Goal: Use online tool/utility: Utilize a website feature to perform a specific function

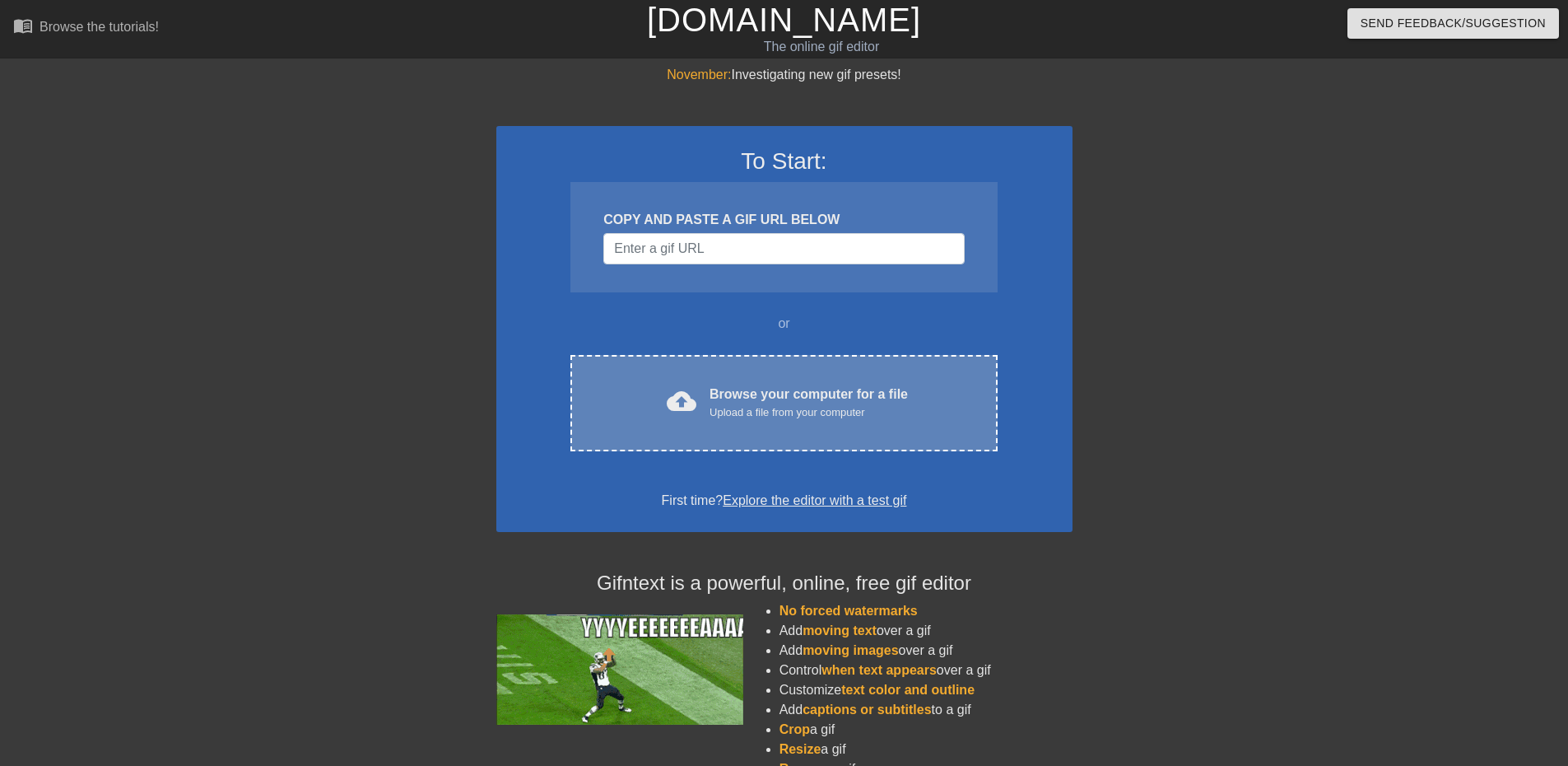
click at [736, 429] on div "cloud_upload Browse your computer for a file Upload a file from your computer C…" at bounding box center [783, 403] width 426 height 96
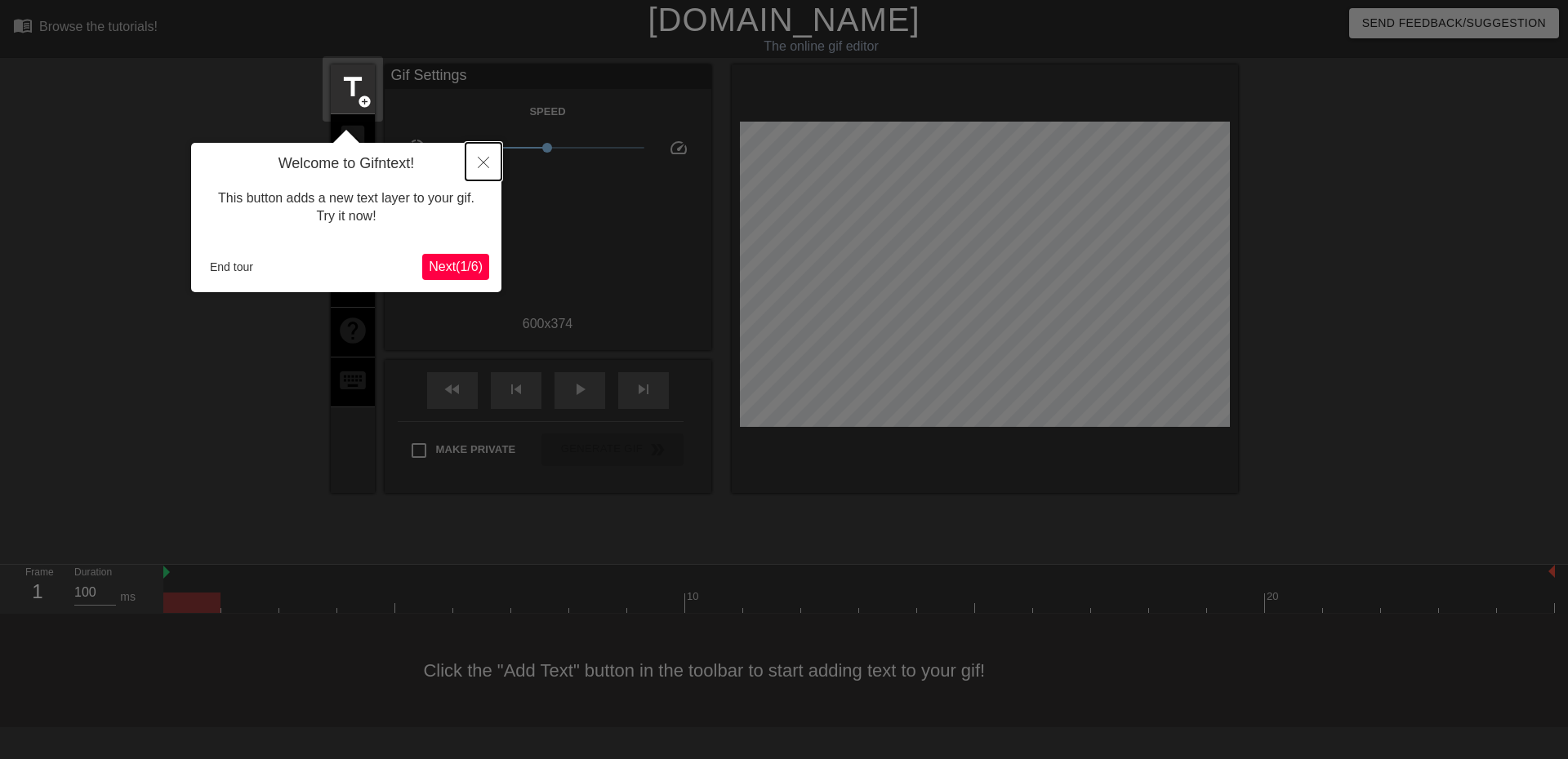
click at [484, 160] on icon "Close" at bounding box center [483, 162] width 12 height 12
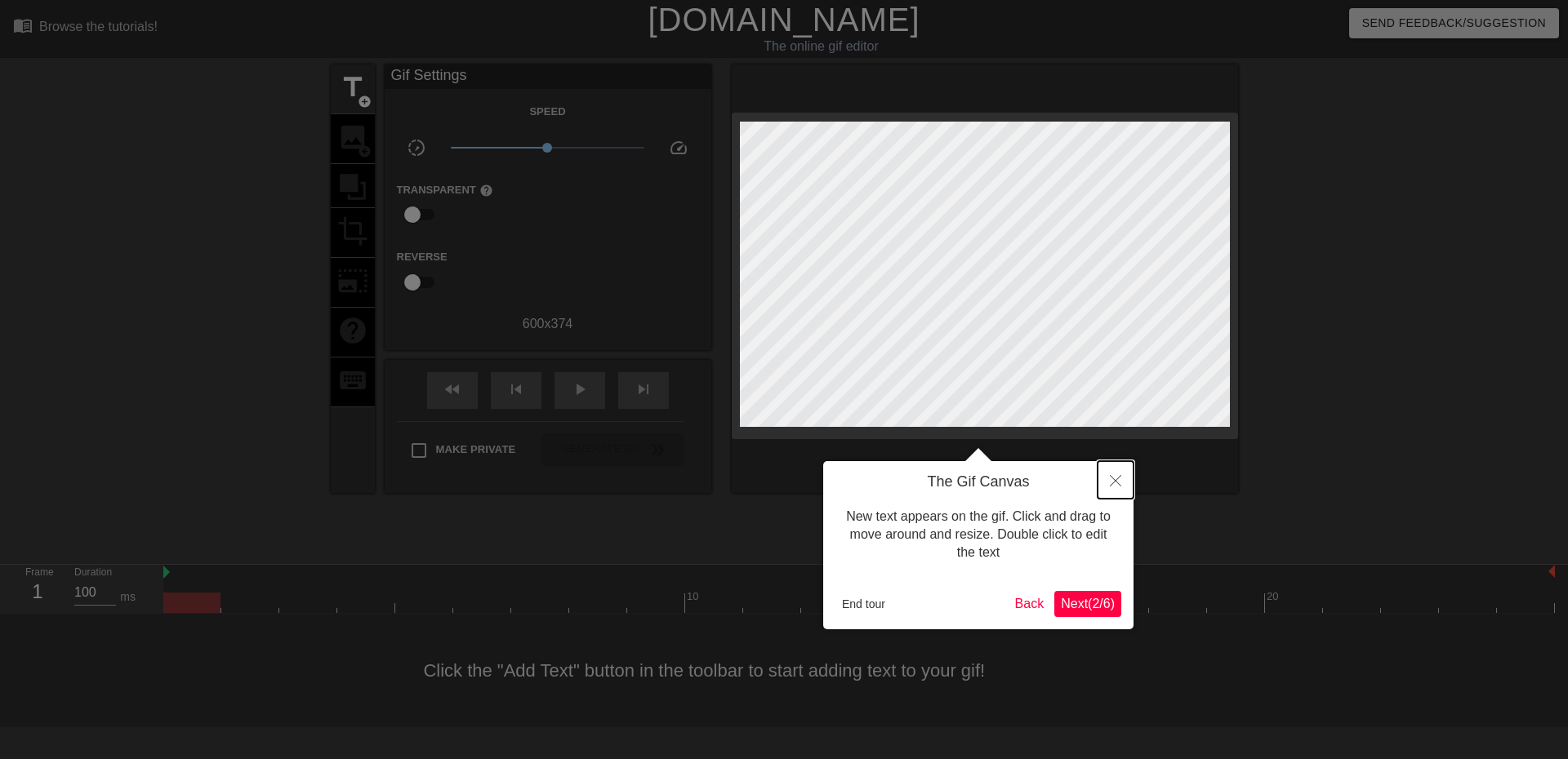
click at [1117, 473] on button "Close" at bounding box center [1115, 480] width 36 height 38
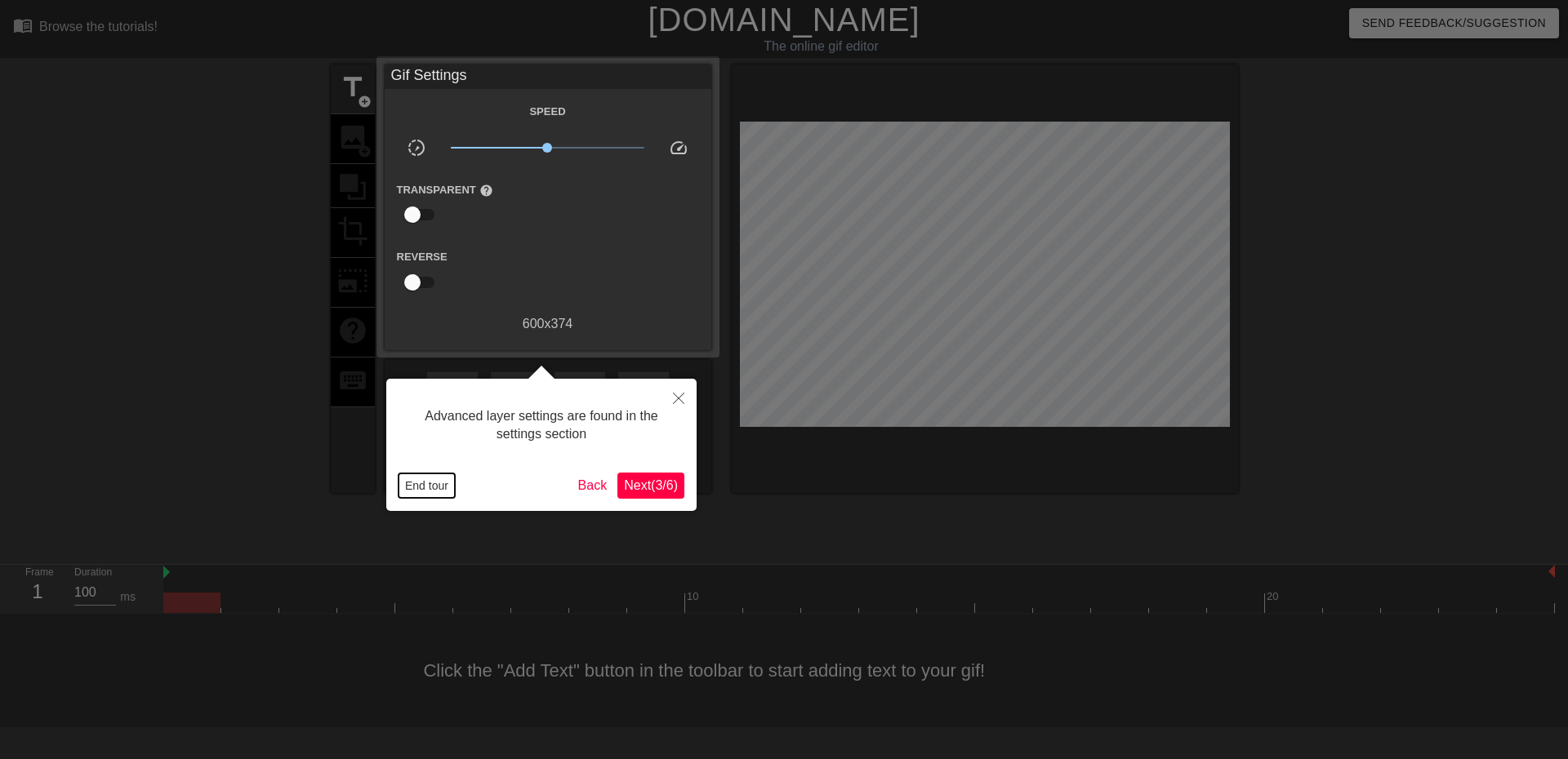
click at [404, 489] on button "End tour" at bounding box center [426, 485] width 56 height 24
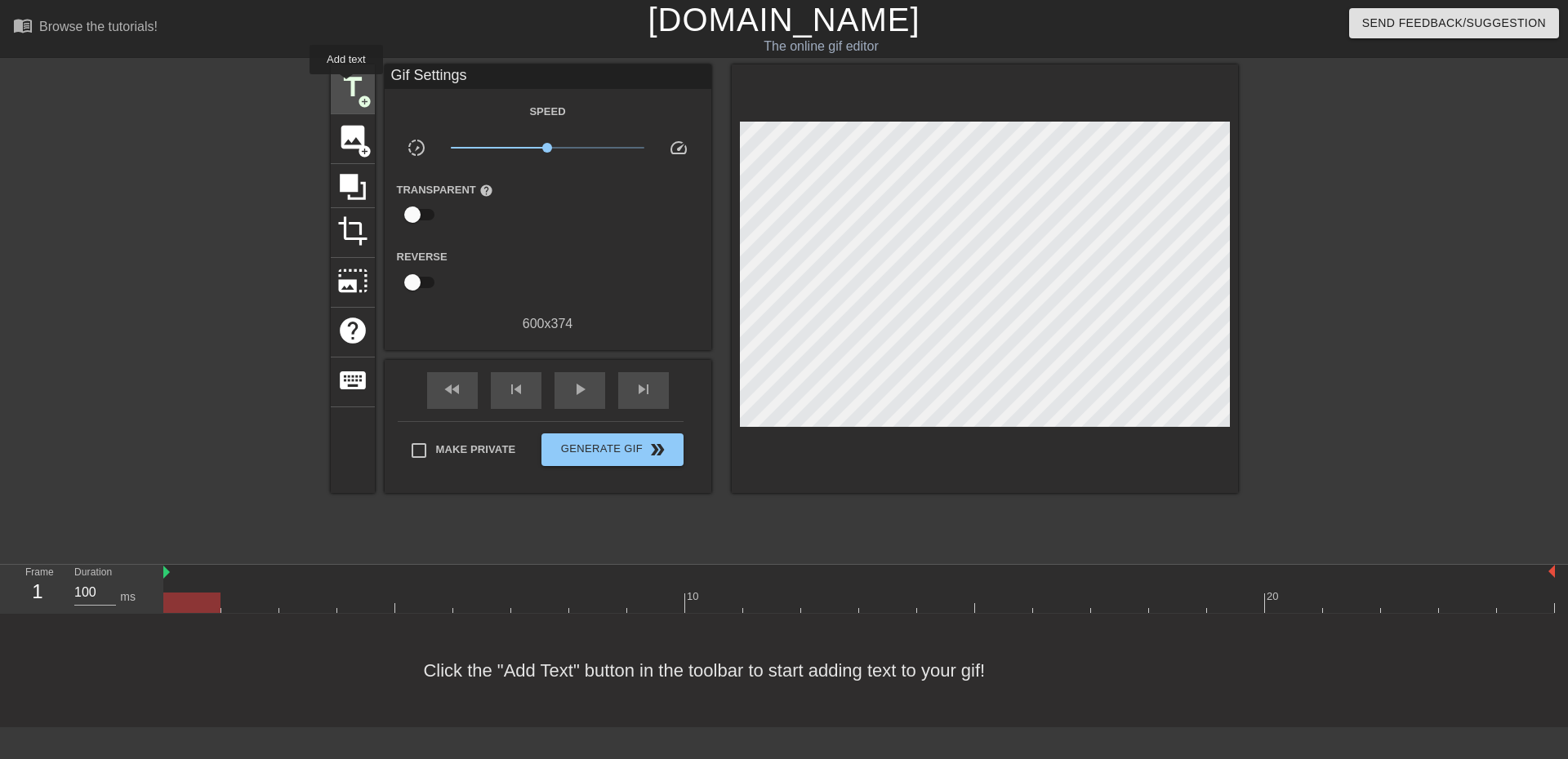
click at [347, 86] on span "title" at bounding box center [352, 87] width 31 height 31
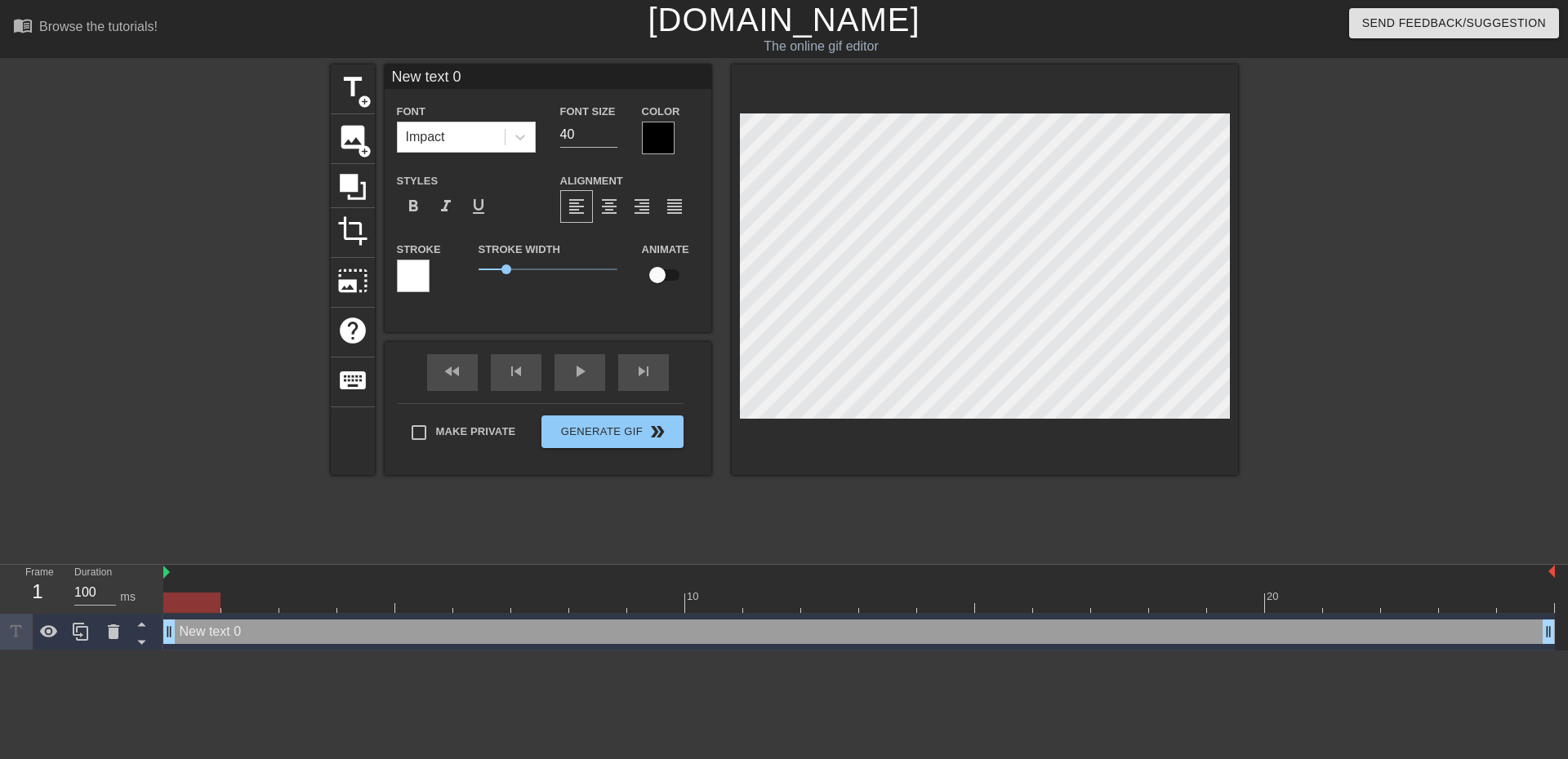
scroll to position [3, 4]
type input "text 0"
type textarea "text 0"
type input "text 0"
type textarea "text 0"
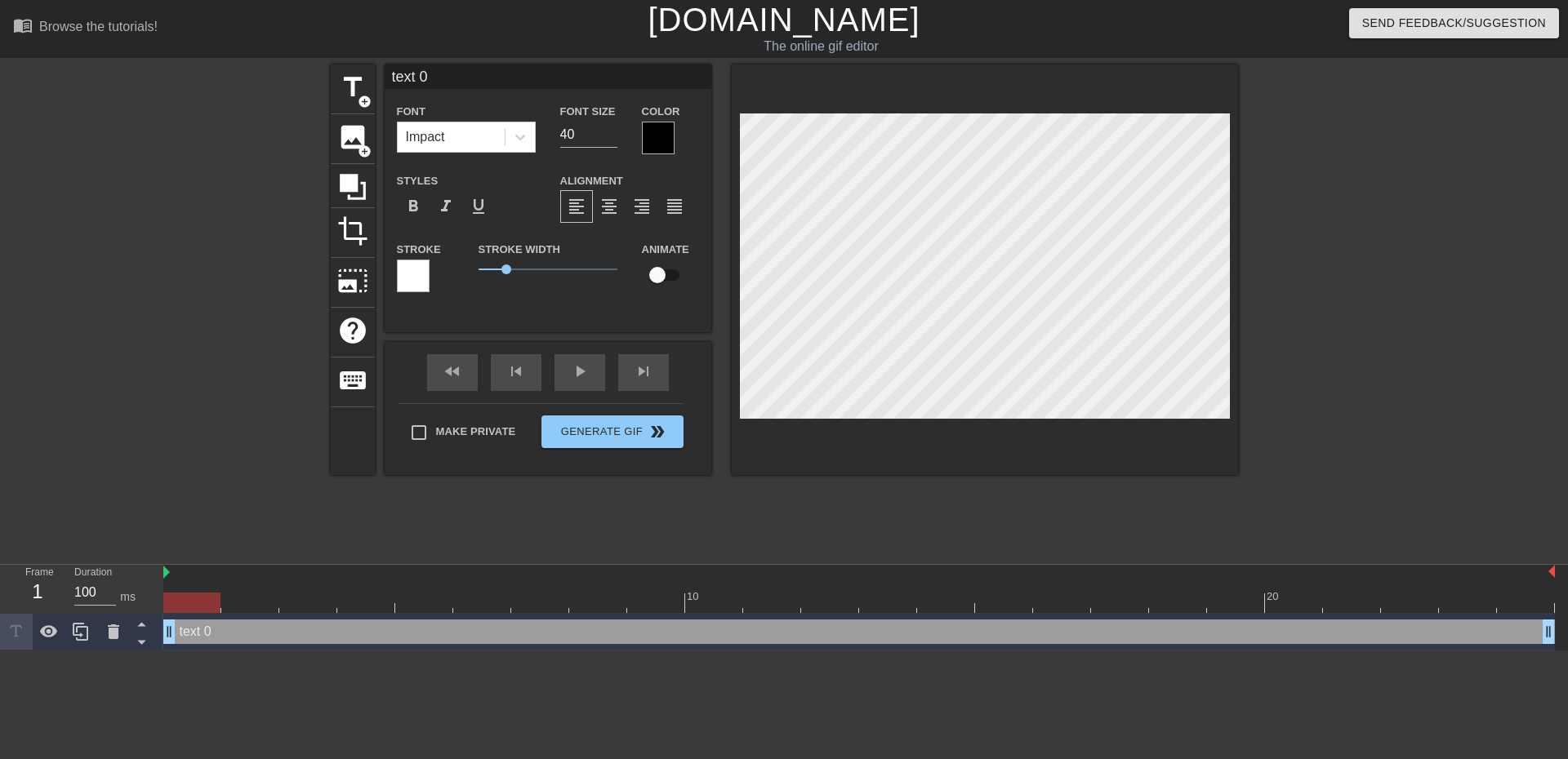
scroll to position [3, 3]
type input "ext 0"
type textarea "ext 0"
type input "xt 0"
type textarea "xt 0"
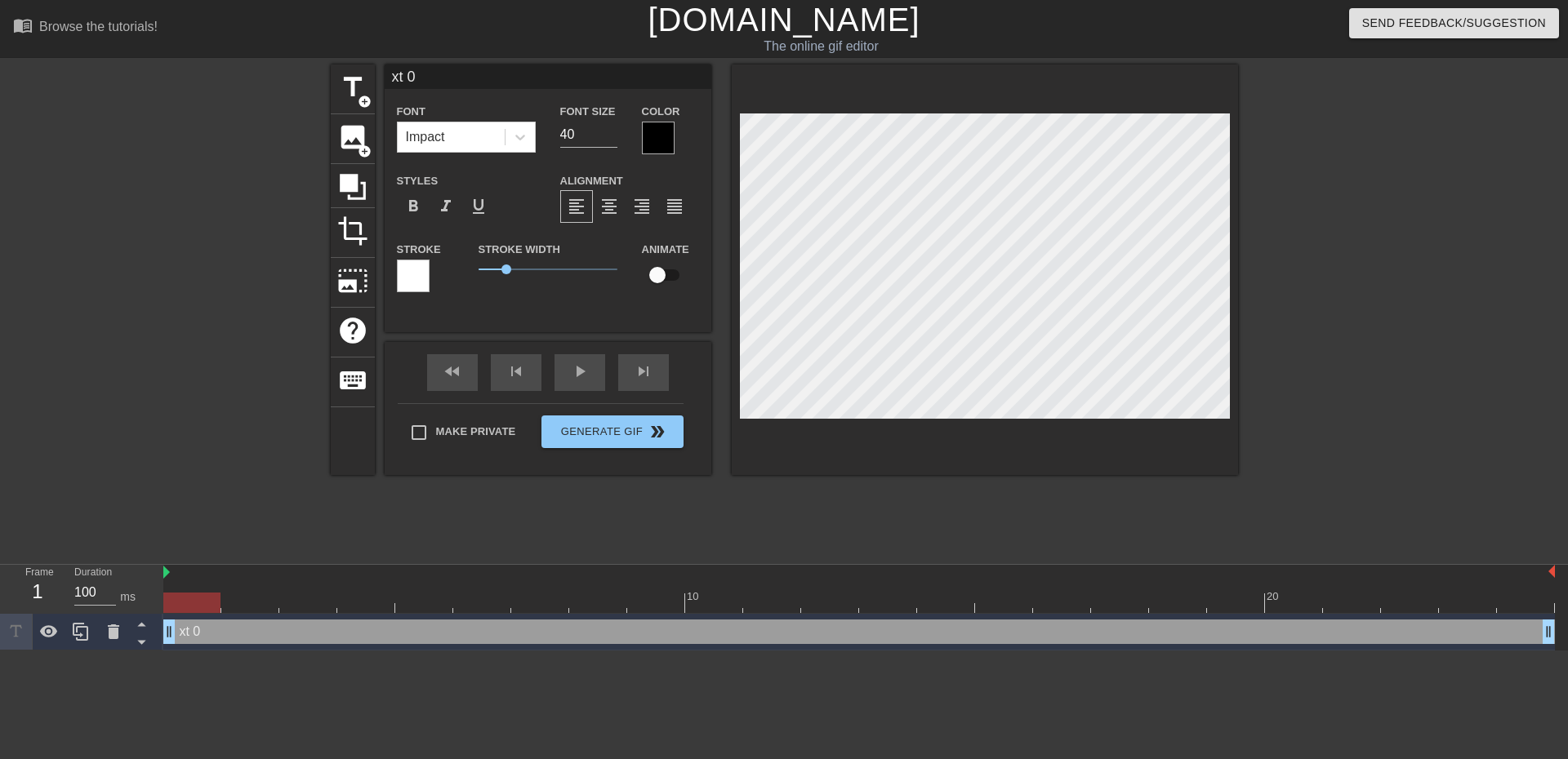
type input "t 0"
type textarea "t 0"
type input "0"
type textarea "0"
type input "0"
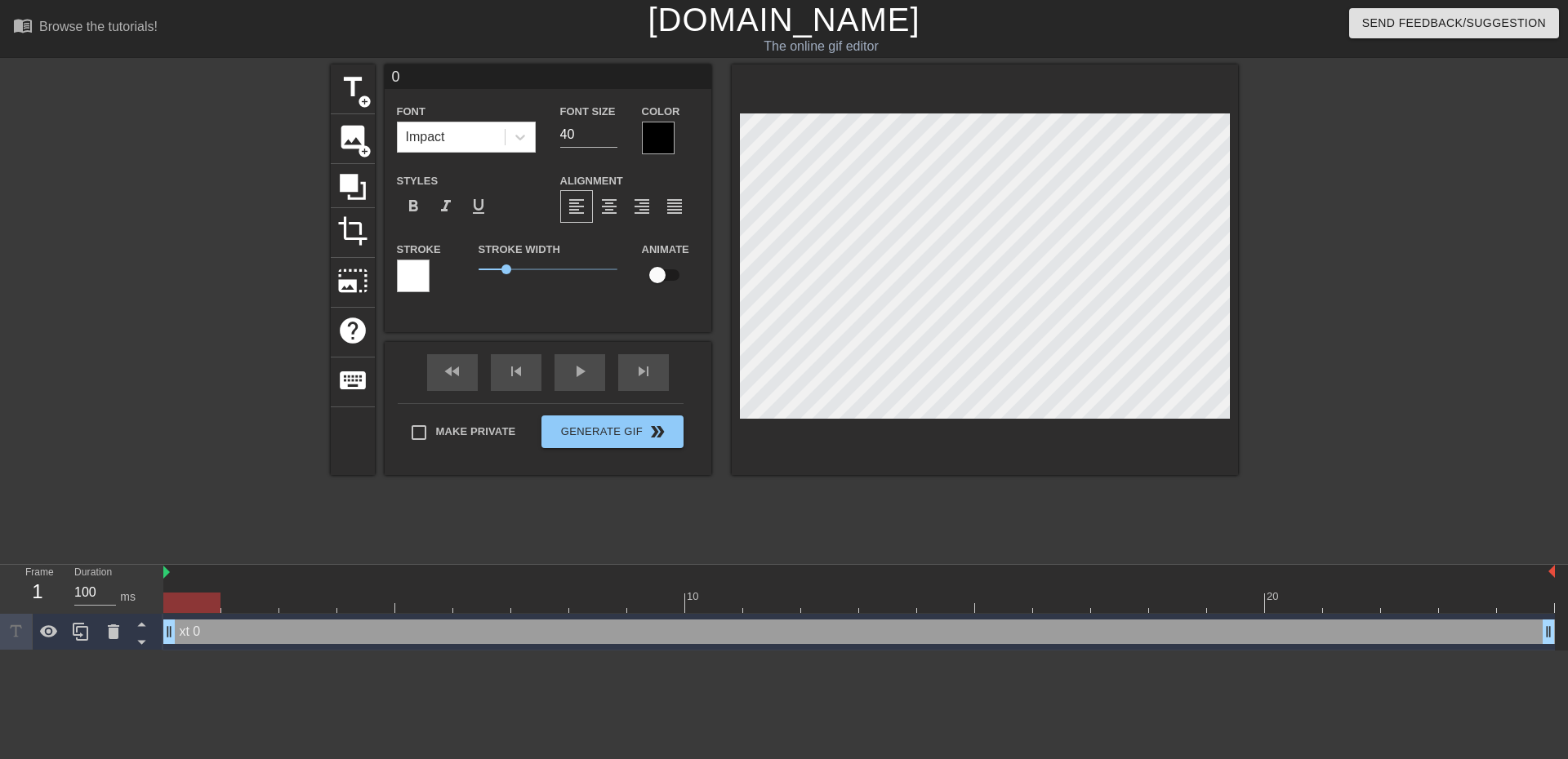
type textarea "0"
type input "H"
type textarea "H"
type input "Hi"
type textarea "Hi"
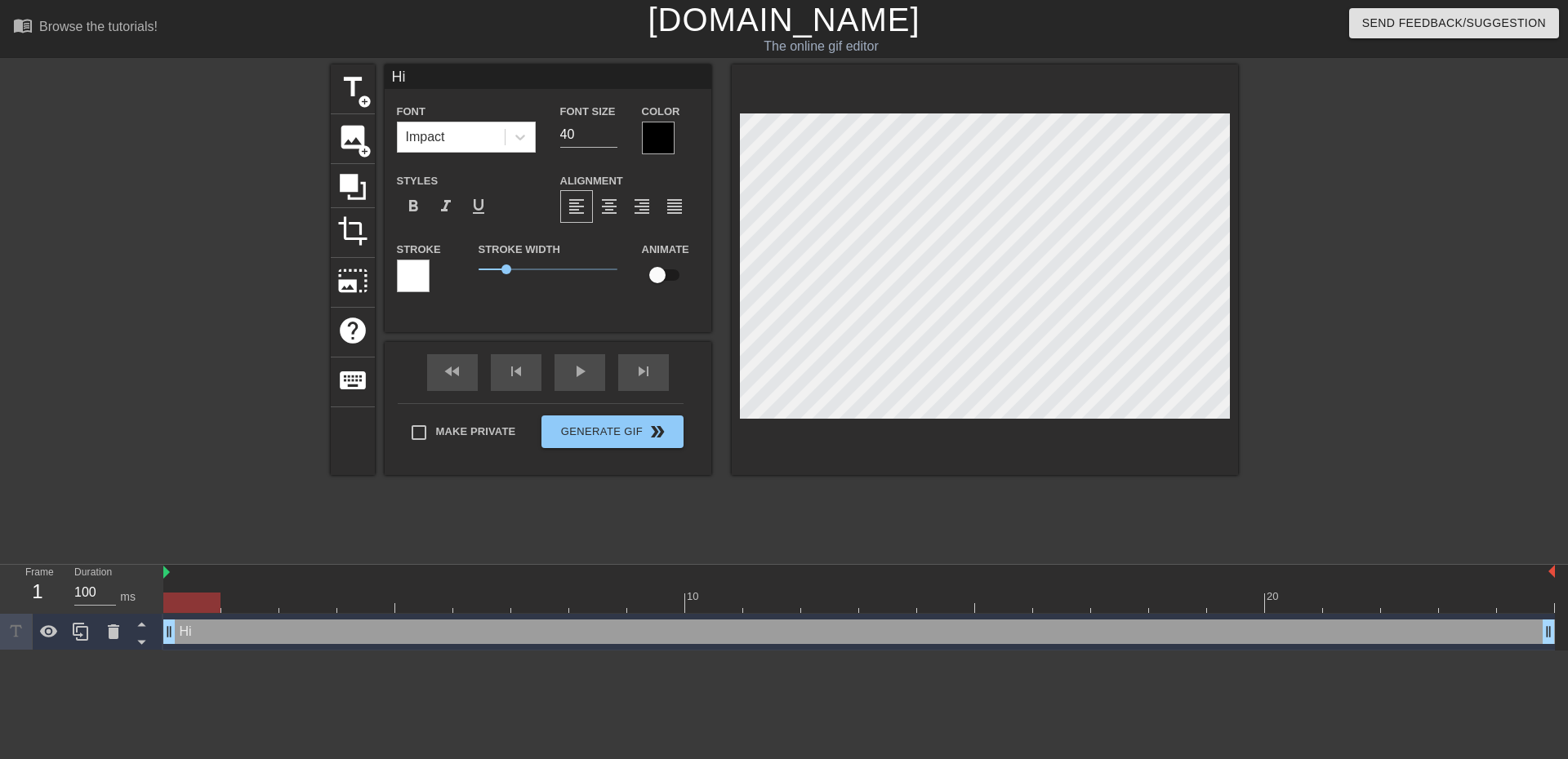
type input "Hi"
type textarea "Hi"
type input "Hi M"
type textarea "Hi M"
type input "Hi [PERSON_NAME]"
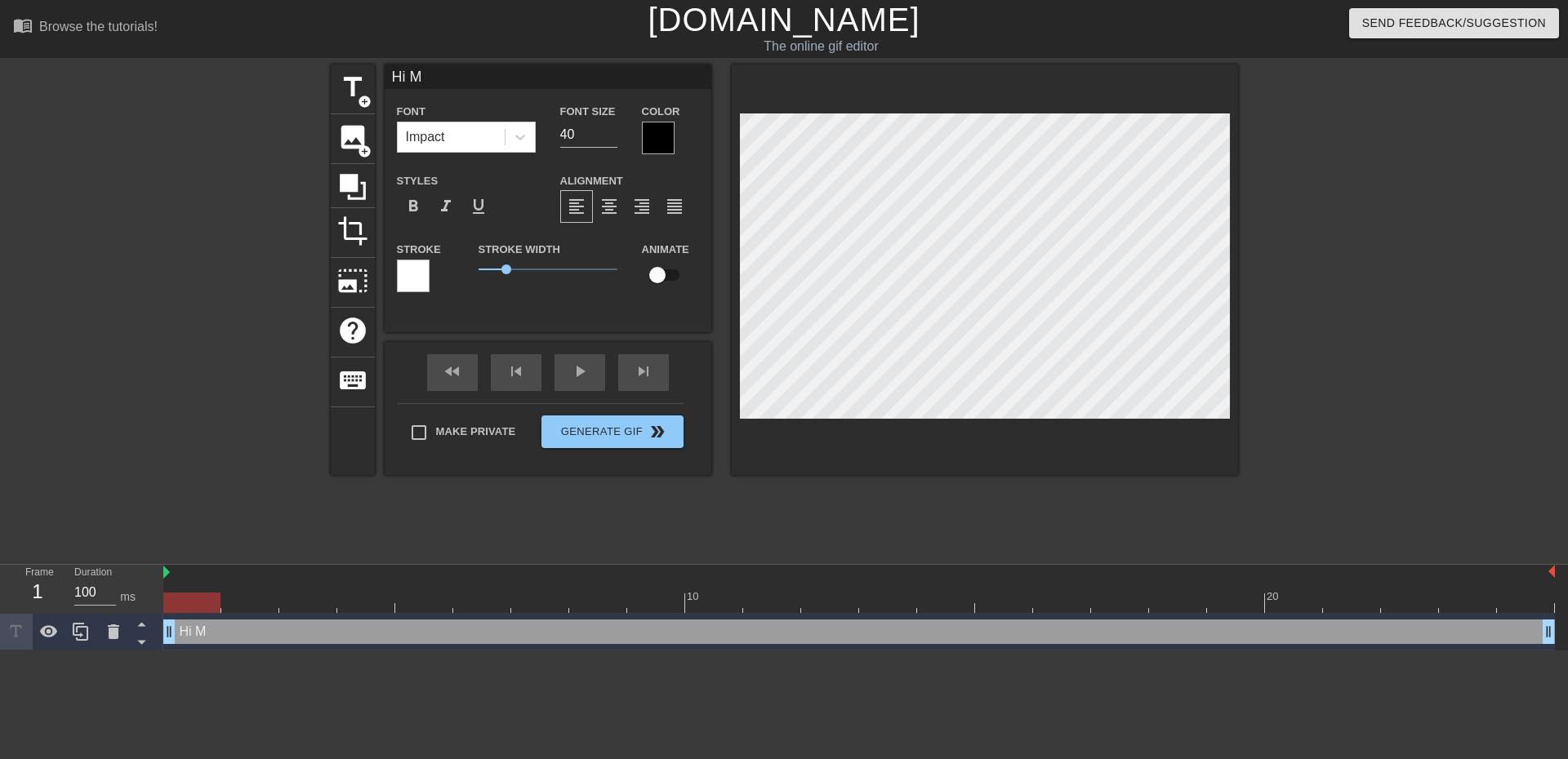
type textarea "Hi [PERSON_NAME]"
type input "Hi Mar"
type textarea "Hi Mar"
type input "Hi Mart"
type textarea "Hi Mart"
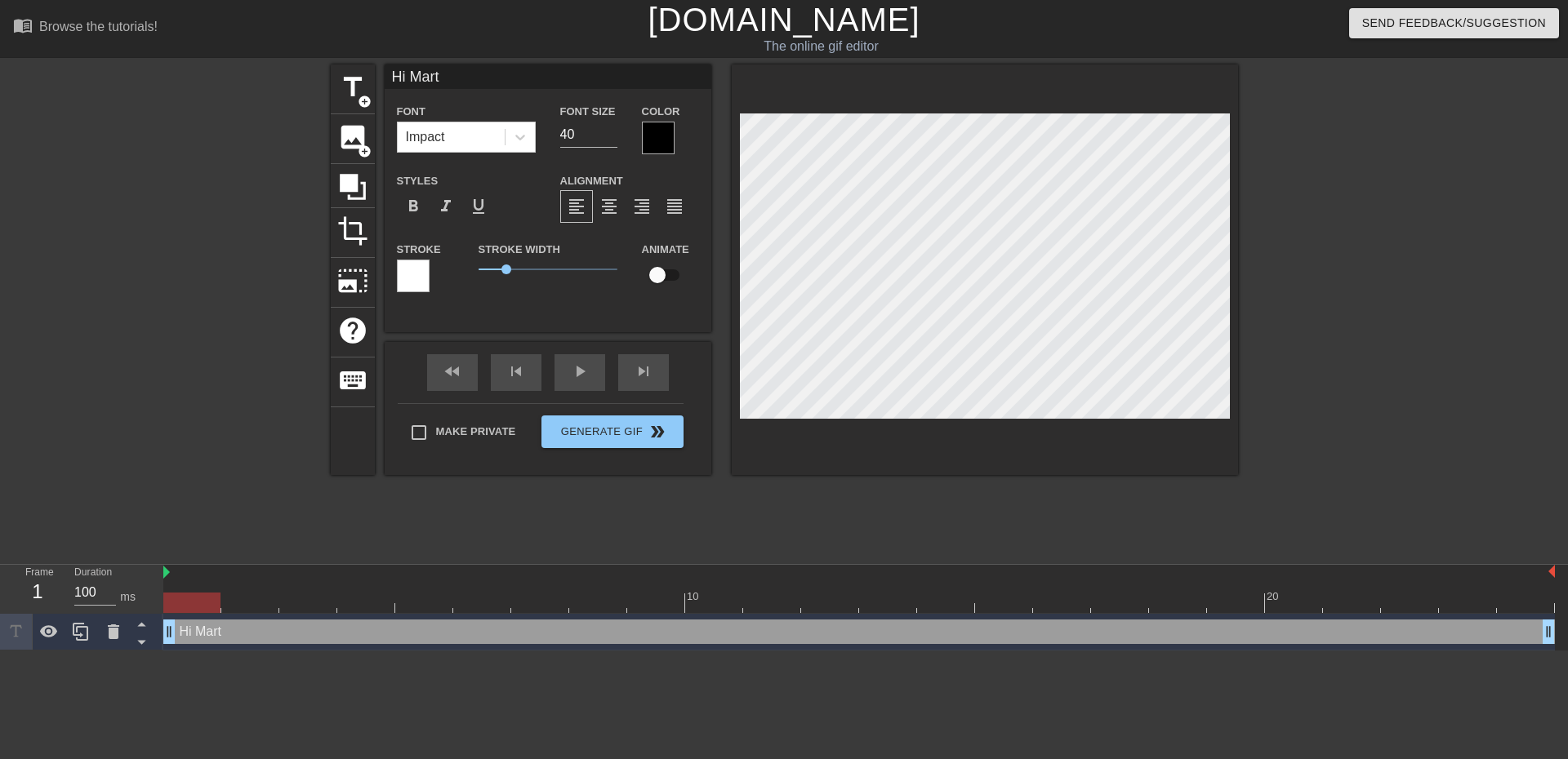
type input "Hi [PERSON_NAME]"
type textarea "Hi [PERSON_NAME]"
type input "Hi Martym"
type textarea "Hi Martym"
type input "Hi Martym"
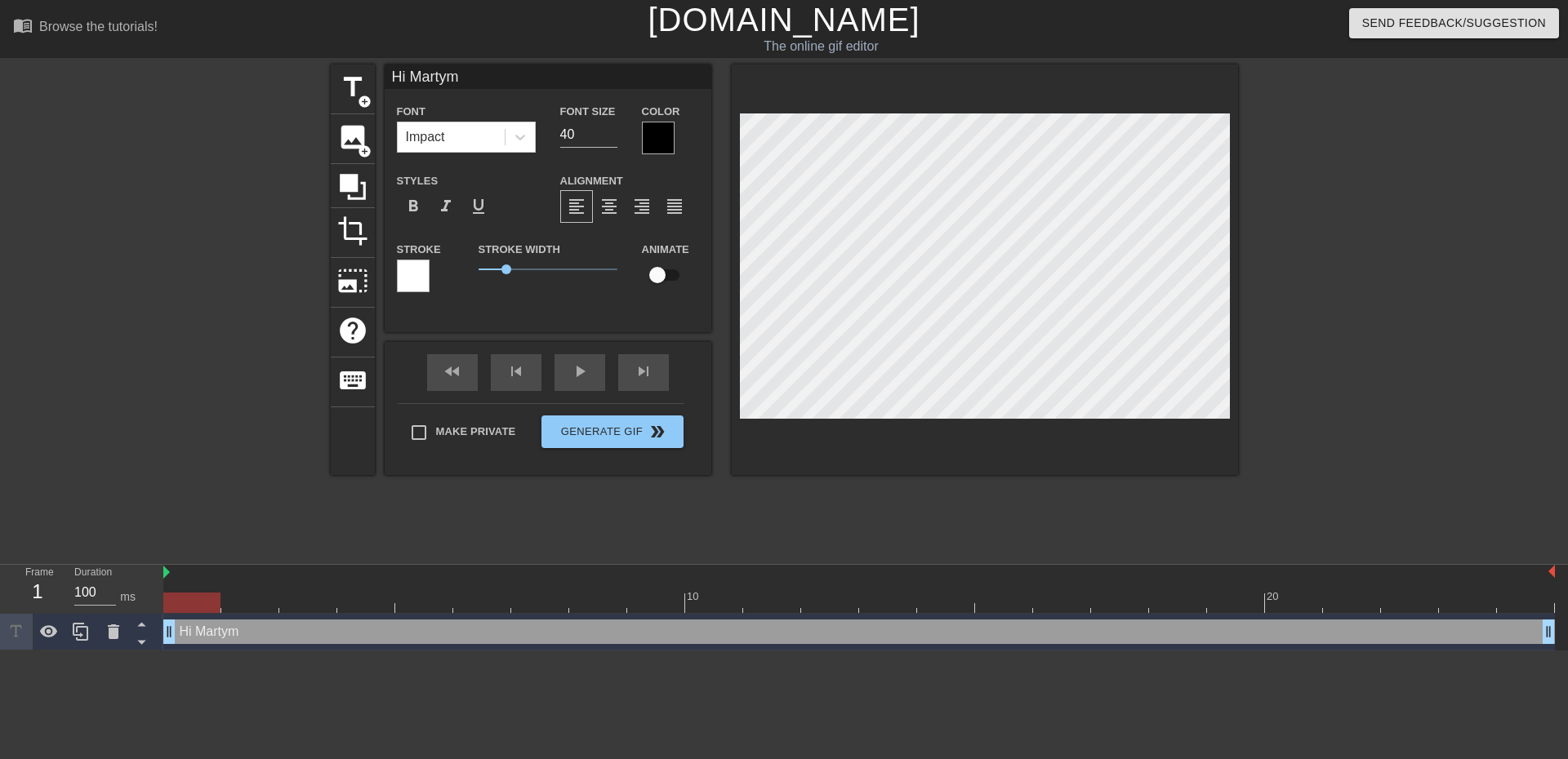
type textarea "Hi Martym"
type input "Hi Martym w"
type textarea "Hi Martym w"
type input "Hi [PERSON_NAME]"
type textarea "Hi [PERSON_NAME]"
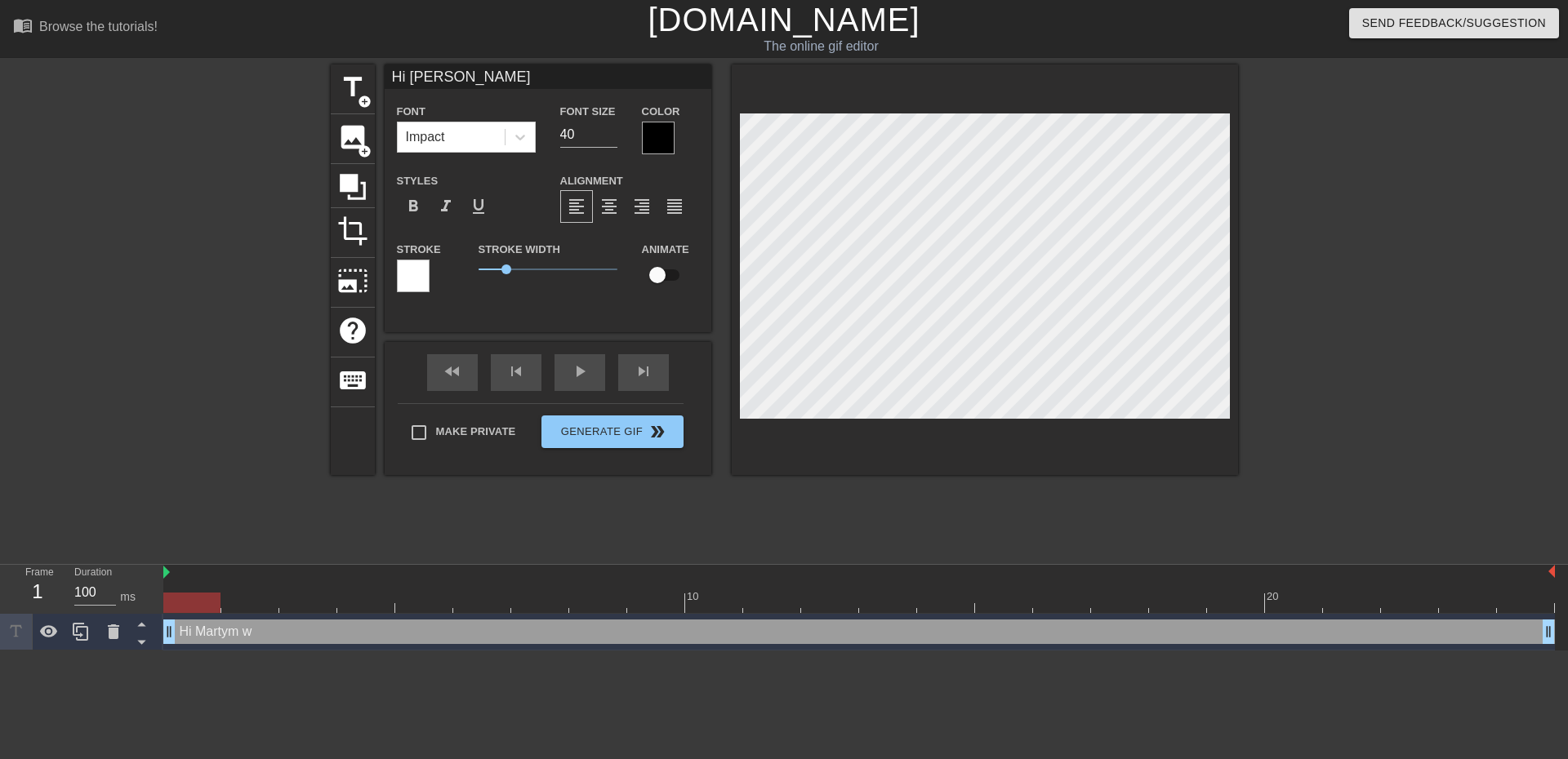
type input "Hi [PERSON_NAME]"
type textarea "Hi [PERSON_NAME]"
type input "Hi [PERSON_NAME]"
type textarea "Hi [PERSON_NAME]"
type input "Hi Martym where"
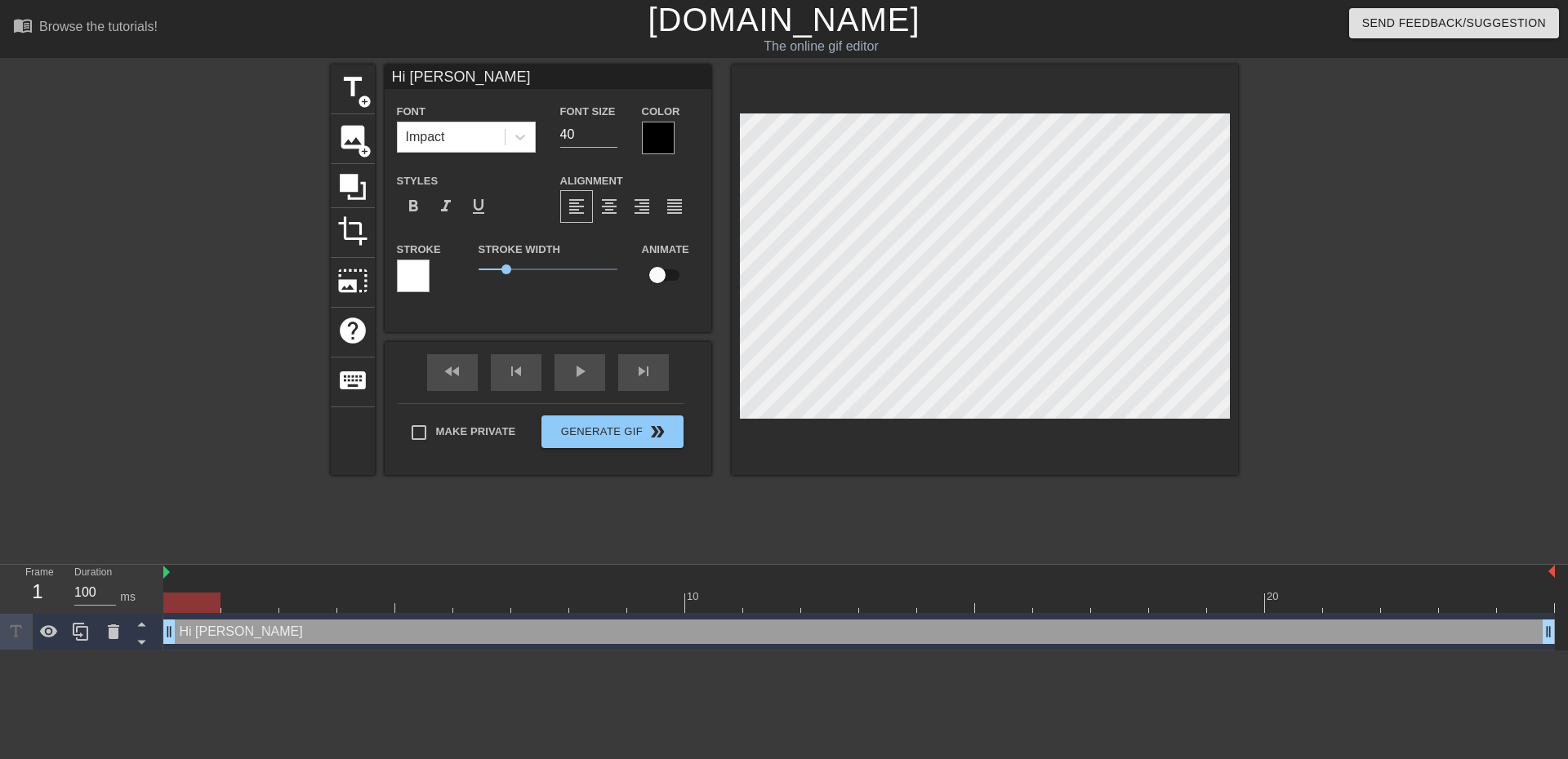
type textarea "Hi Martym where"
type input "Hi [PERSON_NAME]"
type textarea "Hi [PERSON_NAME]"
type input "Hi [PERSON_NAME]"
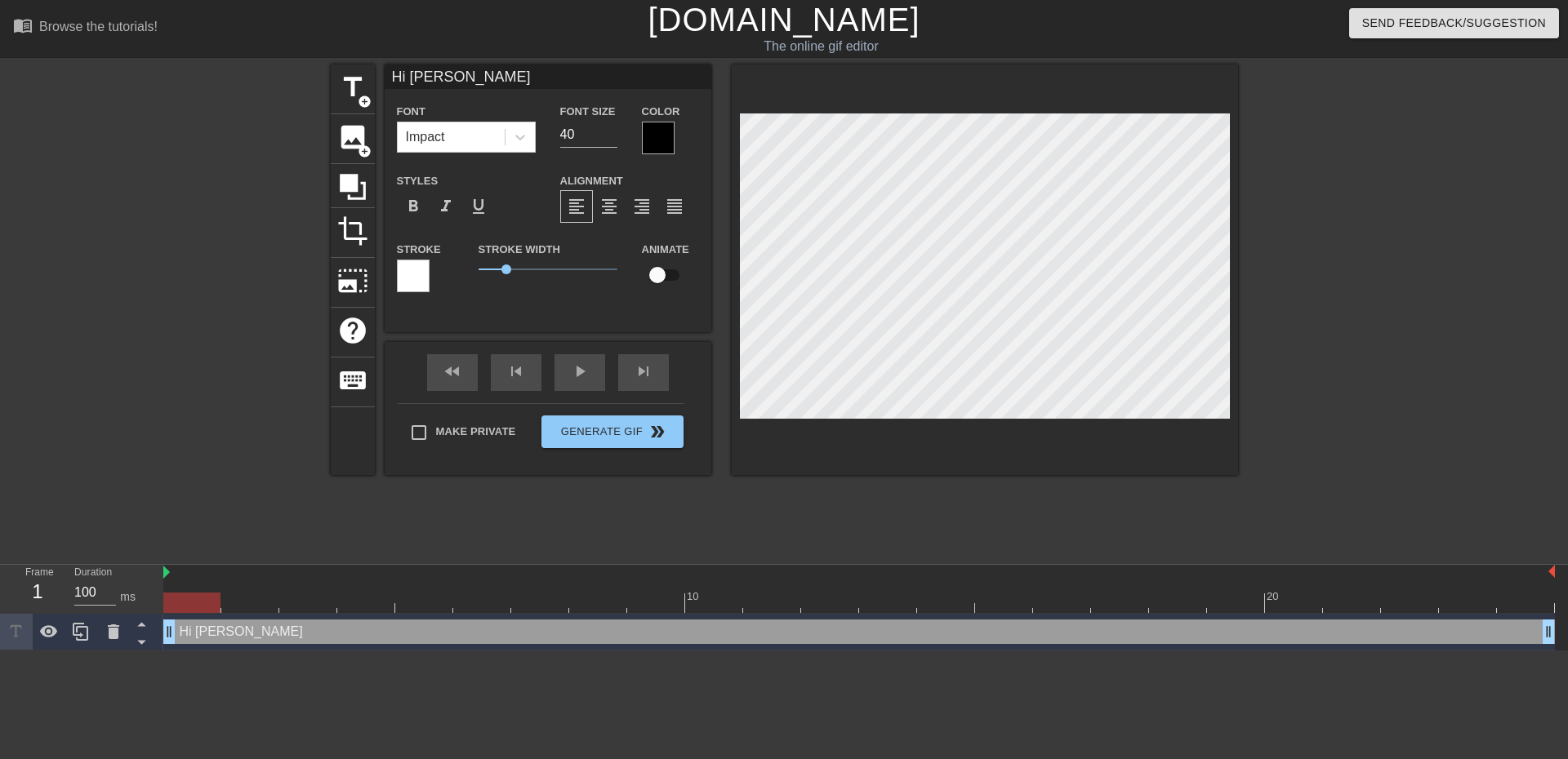
type textarea "Hi [PERSON_NAME]"
type input "Hi [PERSON_NAME]"
type textarea "Hi [PERSON_NAME]"
type input "Hi Martym w"
type textarea "Hi Martym w"
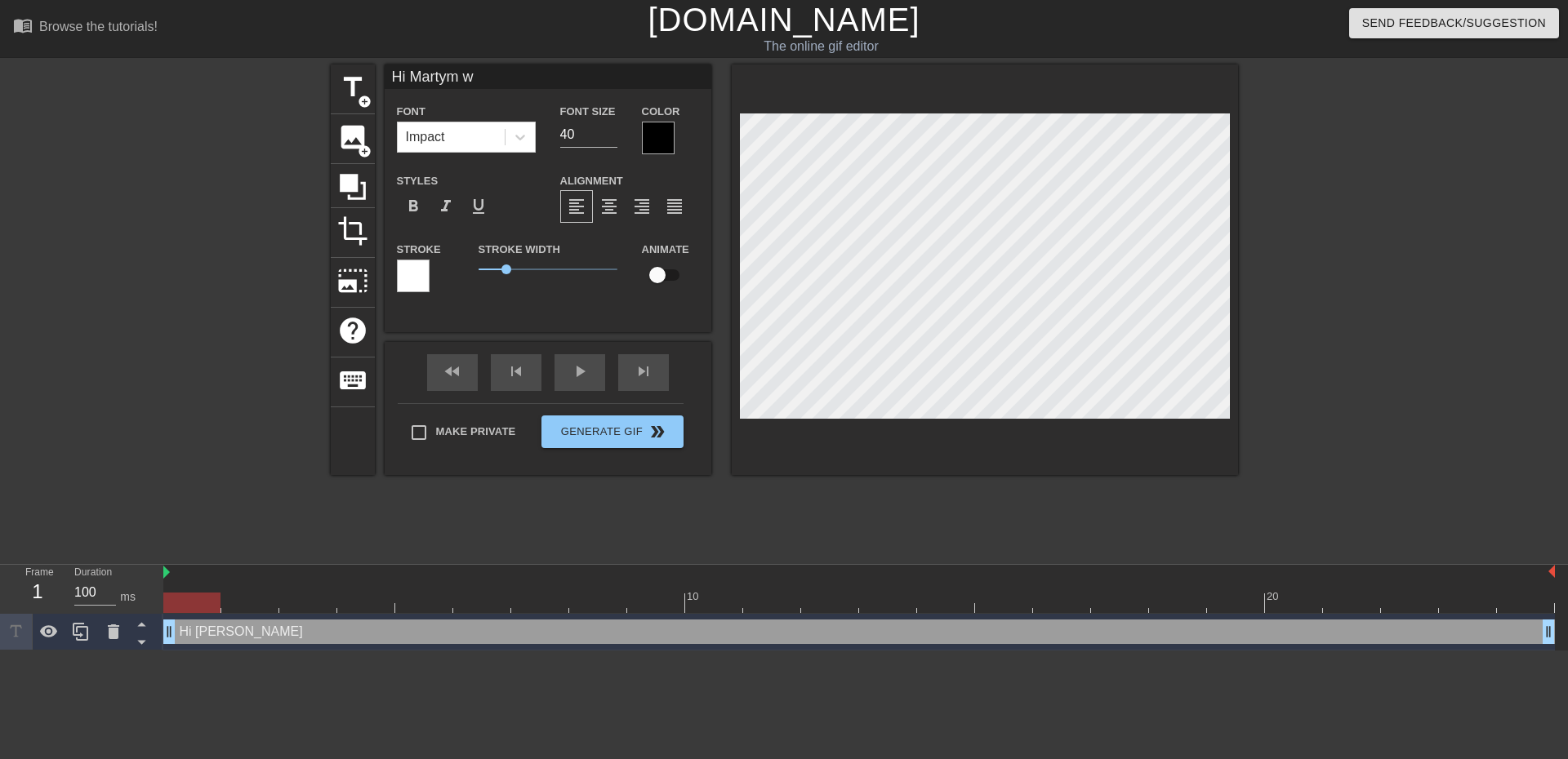
type input "Hi Martym"
type textarea "Hi Martym"
type input "Hi Martym"
type textarea "Hi Martym"
type input "Hi [PERSON_NAME]"
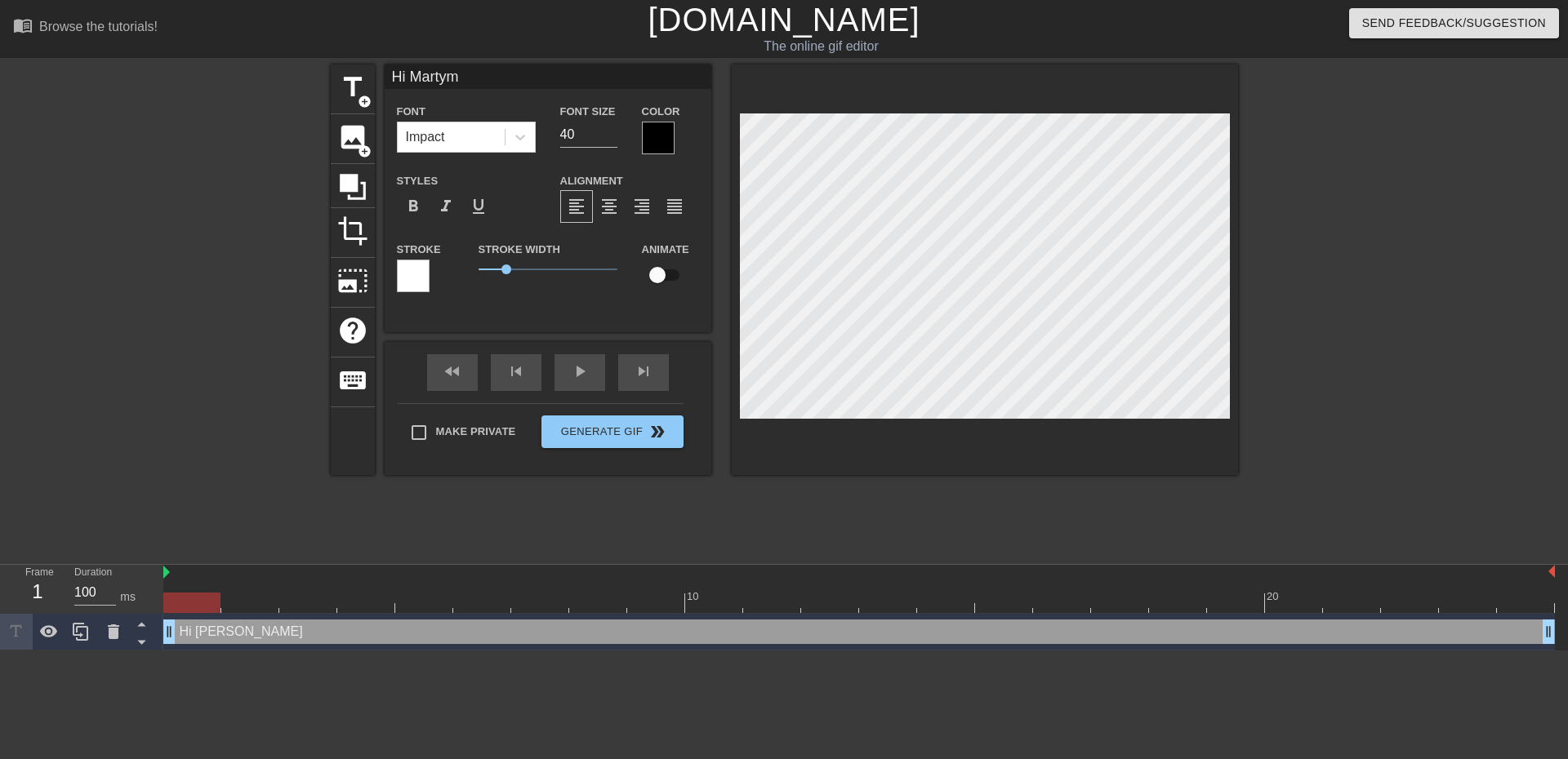
type textarea "Hi [PERSON_NAME]"
type input "Hi Mart"
type textarea "Hi Mart"
type input "Hi Mar"
type textarea "Hi Mar"
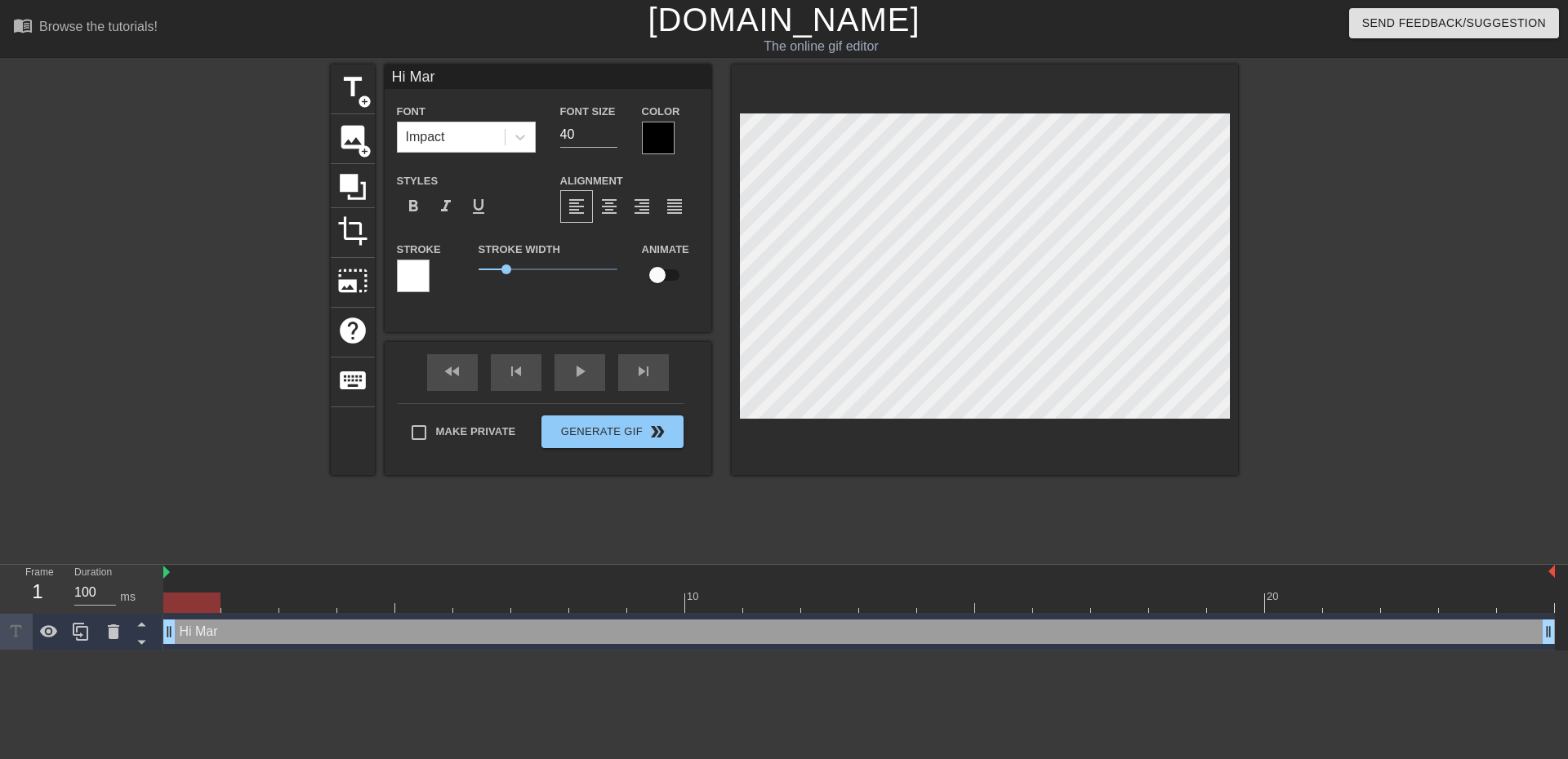
type input "Hi [PERSON_NAME]"
type textarea "Hi [PERSON_NAME]"
type input "Hi M"
type textarea "Hi M"
type input "Hi"
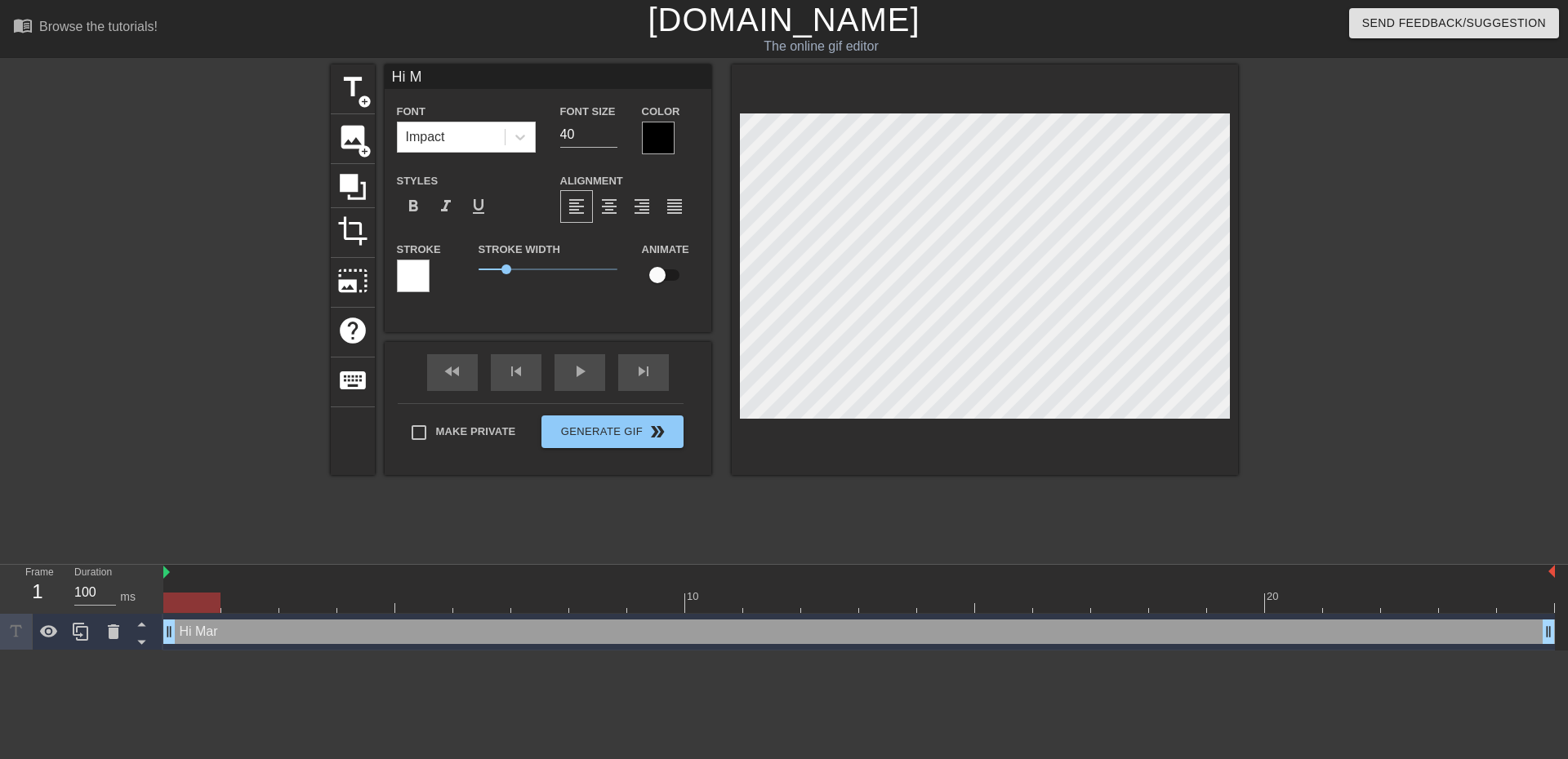
type textarea "Hi"
type input "Hi"
type textarea "Hi"
type input "H"
type textarea "H"
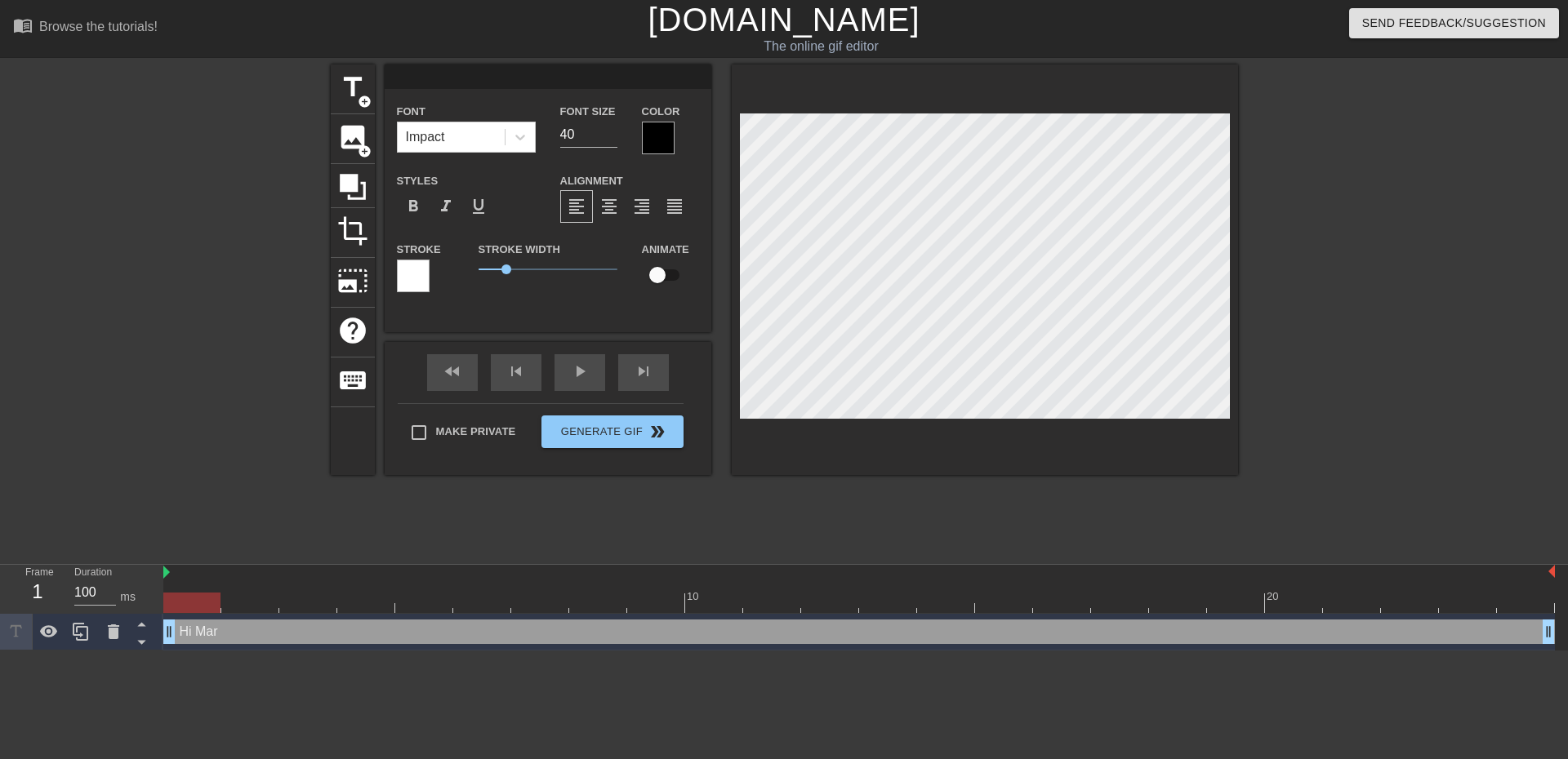
scroll to position [2, 2]
click at [580, 129] on input "40" at bounding box center [589, 134] width 57 height 26
drag, startPoint x: 577, startPoint y: 129, endPoint x: 551, endPoint y: 128, distance: 26.0
click at [551, 128] on div "Font Size 40" at bounding box center [588, 127] width 81 height 53
type input "12"
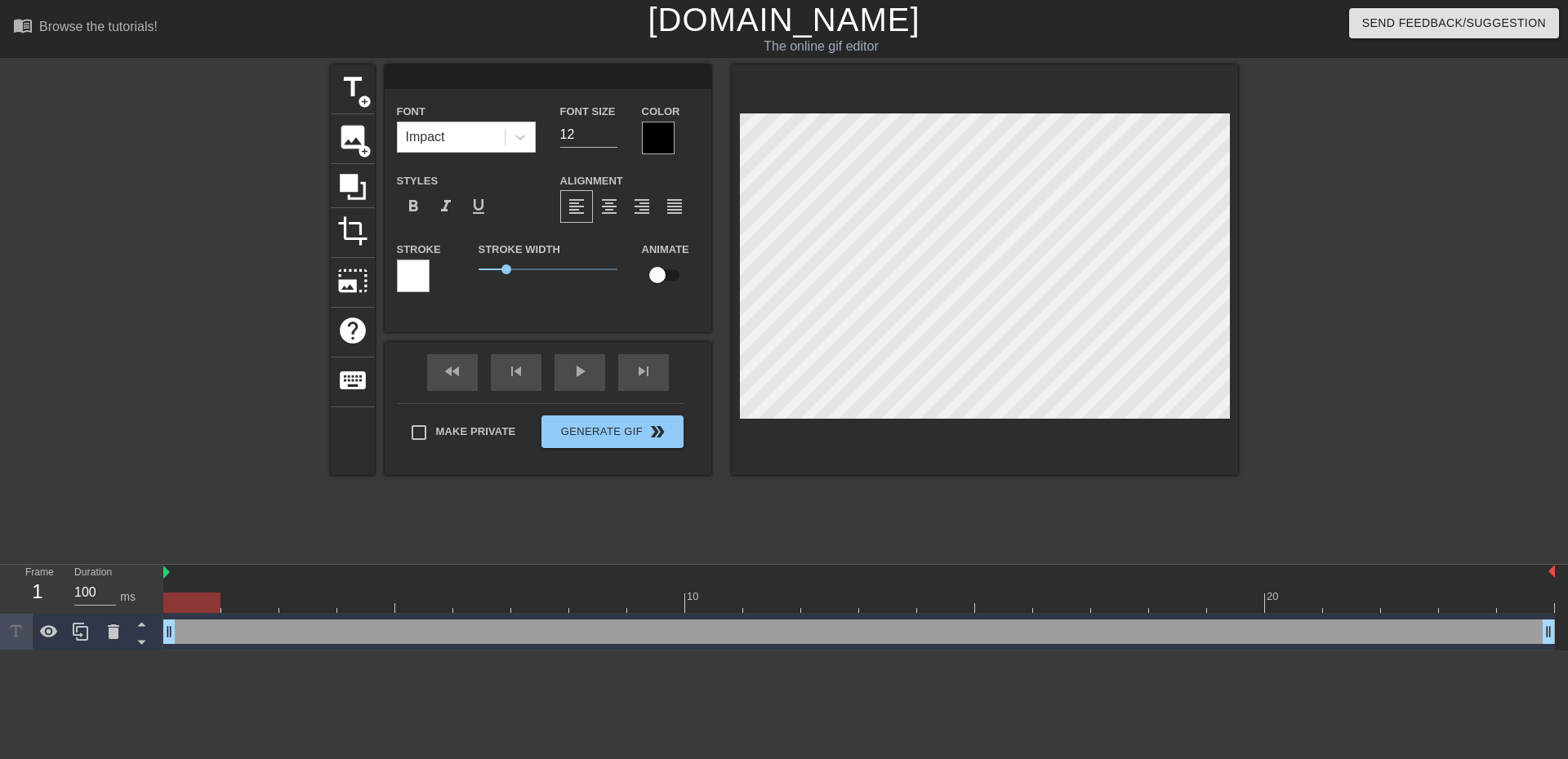
type input "H"
type textarea "H"
type input "Hi"
type textarea "Hi"
type input "Hi"
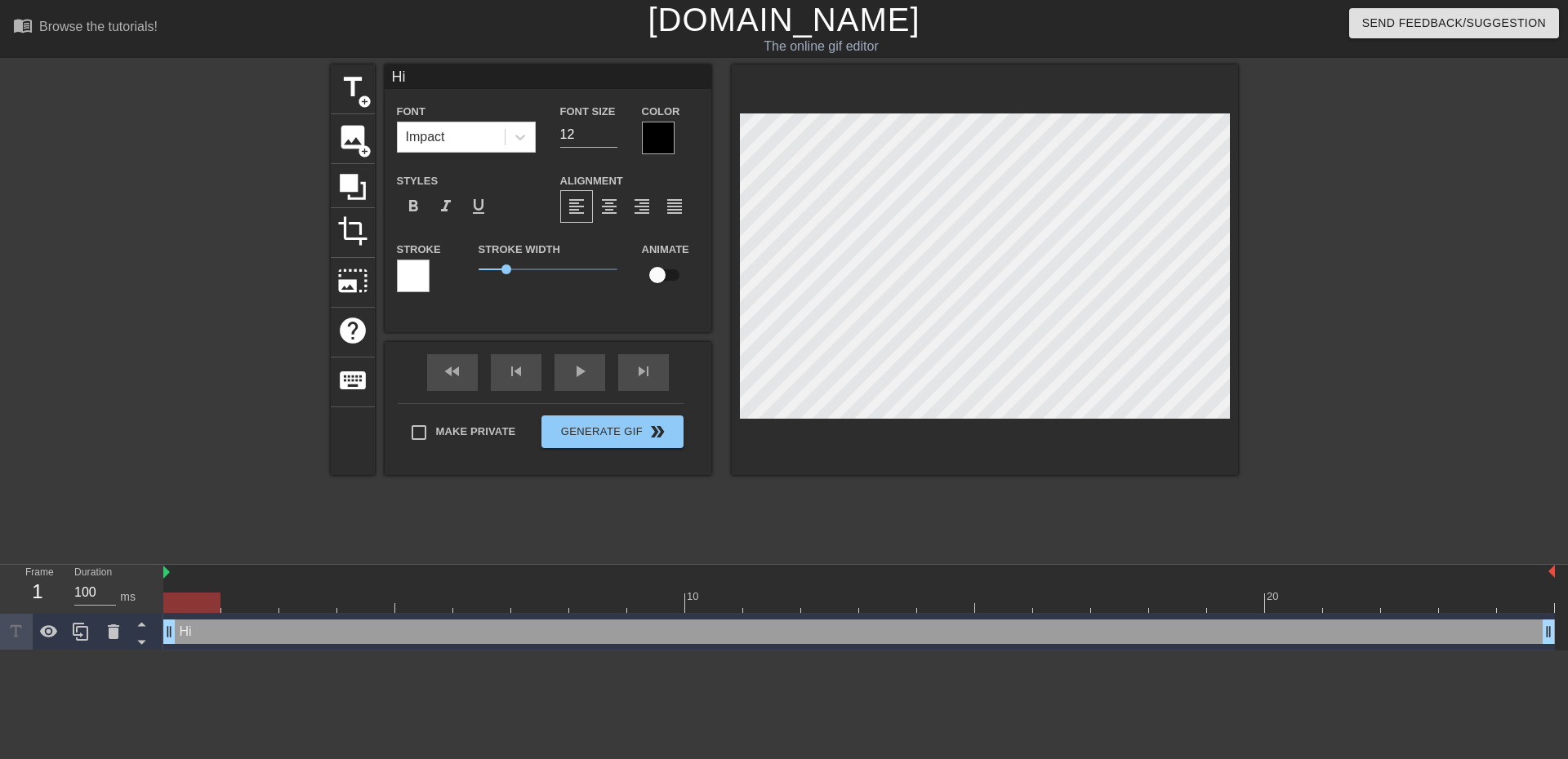
type textarea "Hi"
type input "Hi M"
type textarea "Hi M"
type input "Hi [PERSON_NAME]"
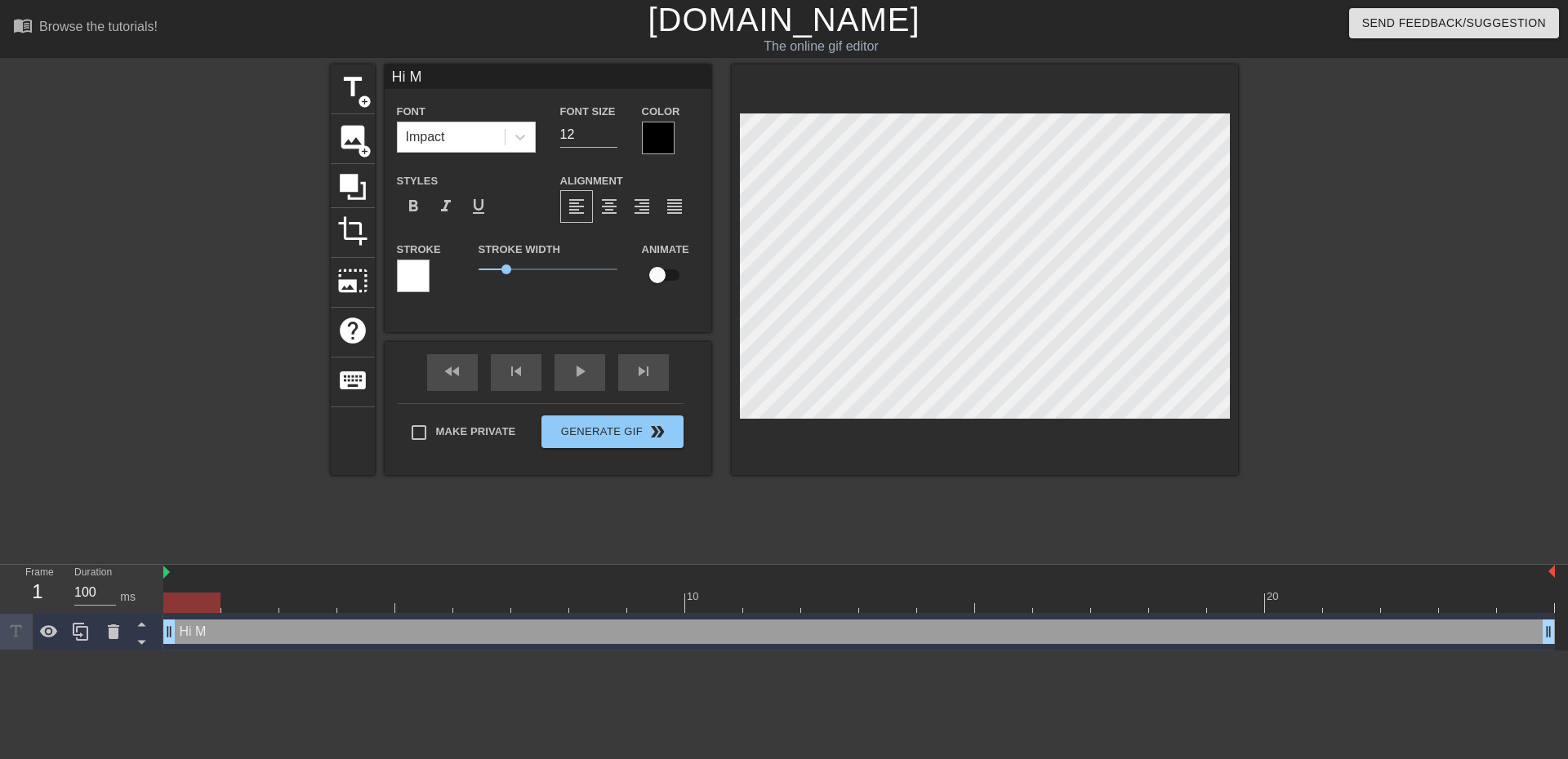
type textarea "Hi [PERSON_NAME]"
type input "Hi Mar"
type textarea "Hi Mar"
type input "Hi Mart"
type textarea "Hi Mart"
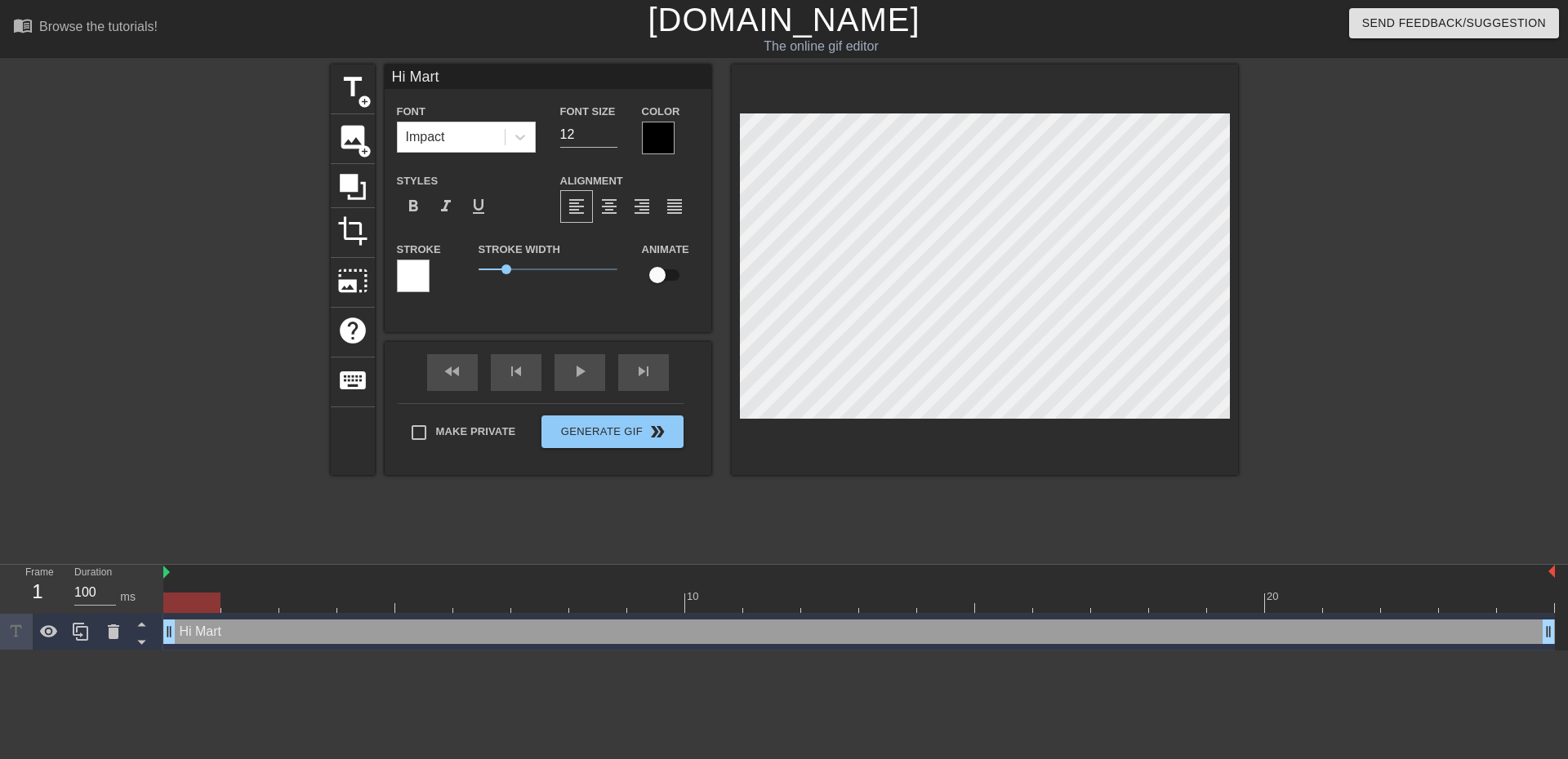
type input "Hi [PERSON_NAME]"
type textarea "Hi [PERSON_NAME]"
type input "Hi [PERSON_NAME]"
type textarea "Hi [PERSON_NAME]"
type input "Hi [PERSON_NAME],"
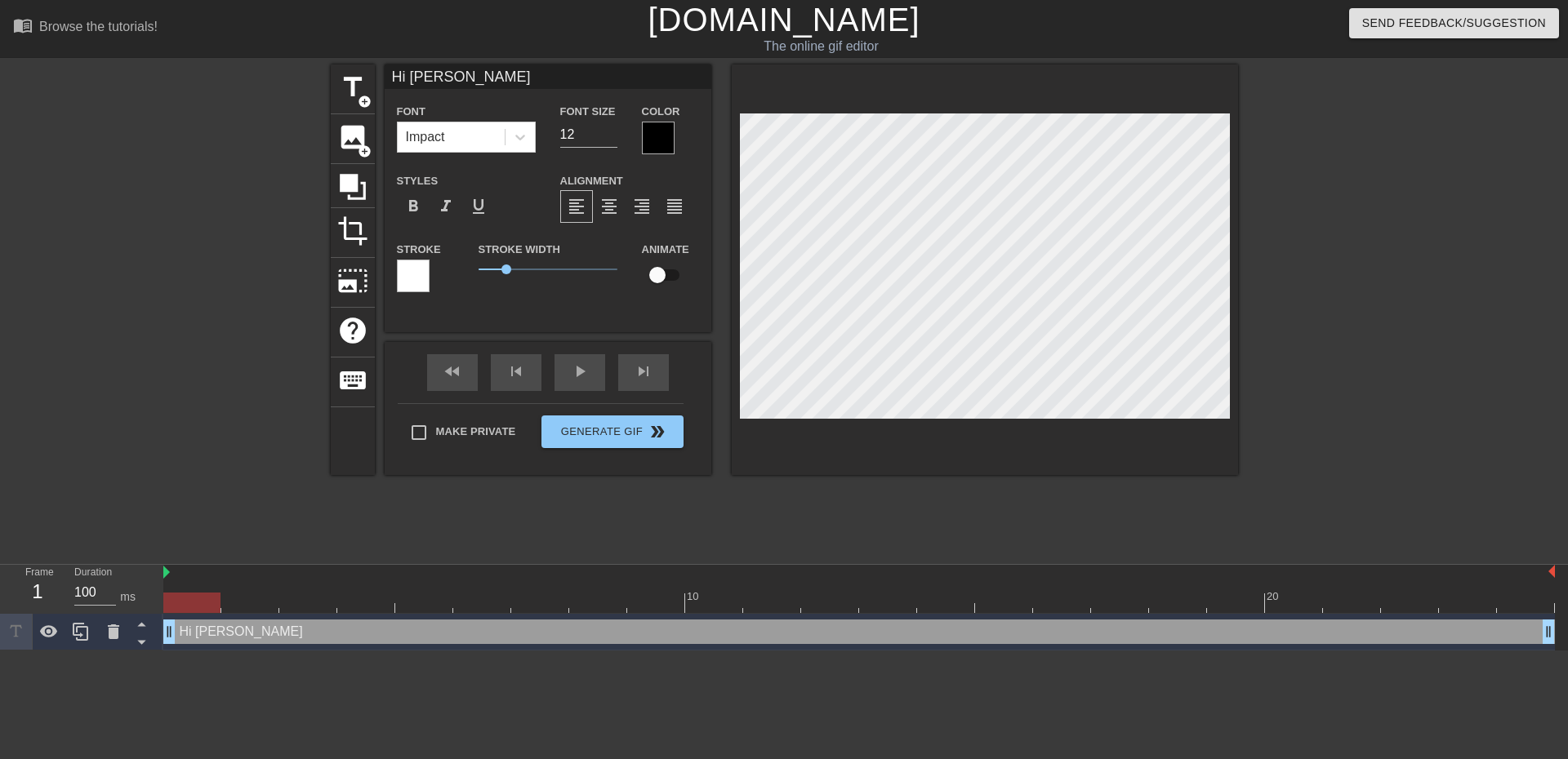
type textarea "Hi [PERSON_NAME],"
type input "Hi [PERSON_NAME],"
type textarea "Hi [PERSON_NAME],"
type input "Hi [PERSON_NAME], W"
type textarea "Hi [PERSON_NAME], W"
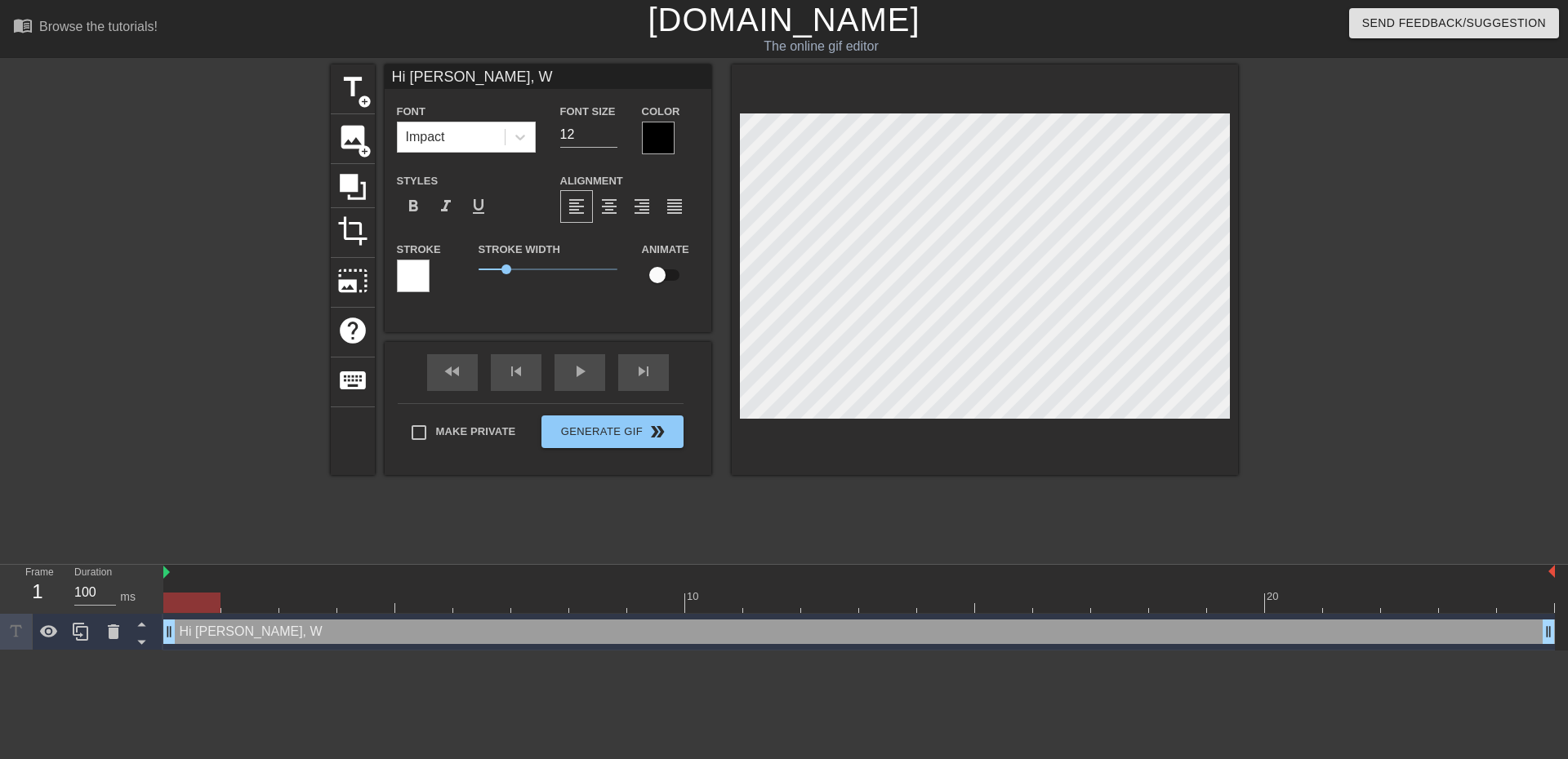
type input "Hi [PERSON_NAME]"
type textarea "Hi [PERSON_NAME]"
type input "Hi [PERSON_NAME], W"
type textarea "Hi [PERSON_NAME], W"
type input "Hi [PERSON_NAME],"
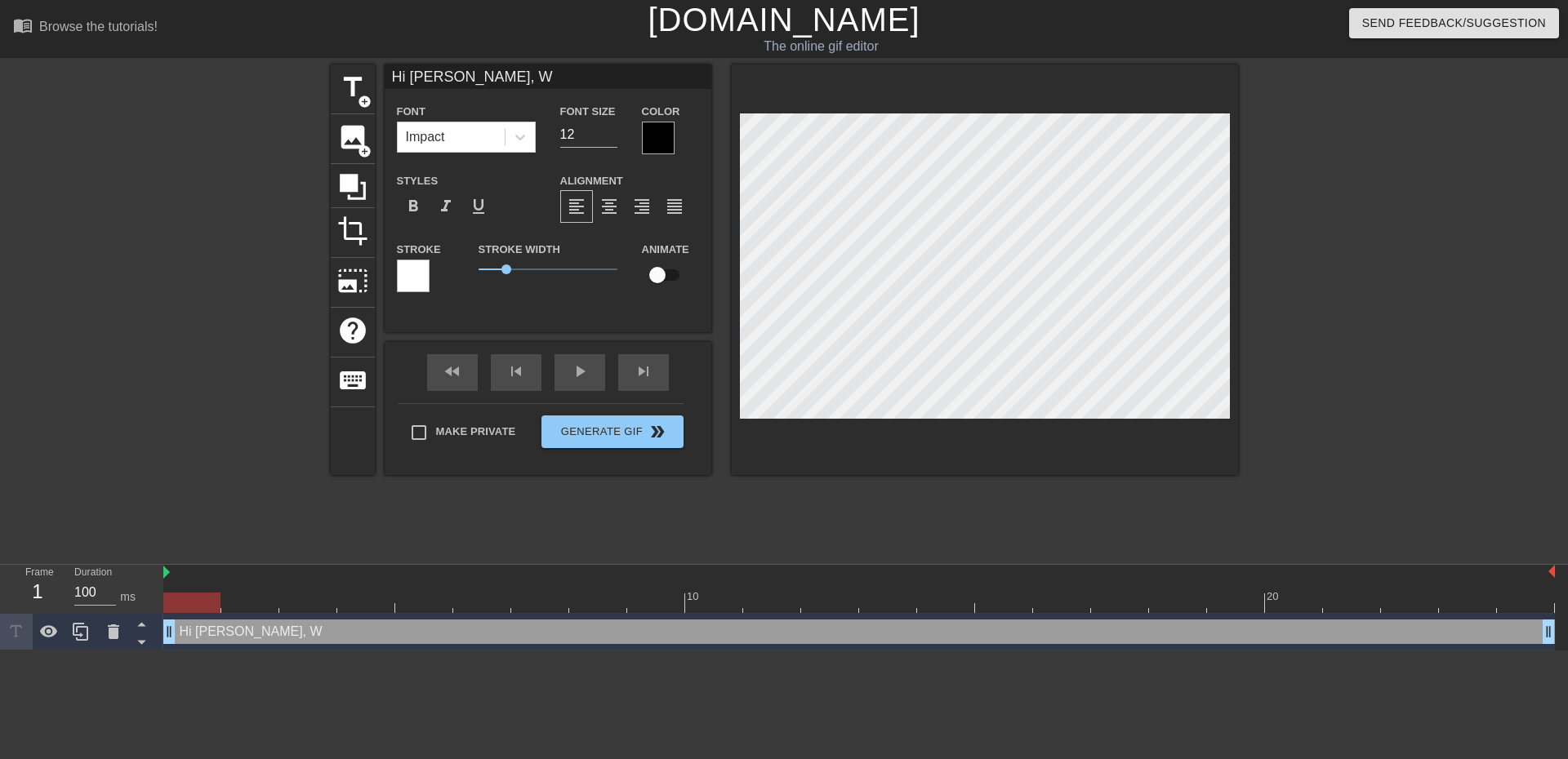
type textarea "Hi [PERSON_NAME],"
type input "Hi [PERSON_NAME], w"
type textarea "Hi [PERSON_NAME], w"
type input "Hi [PERSON_NAME]"
type textarea "Hi [PERSON_NAME]"
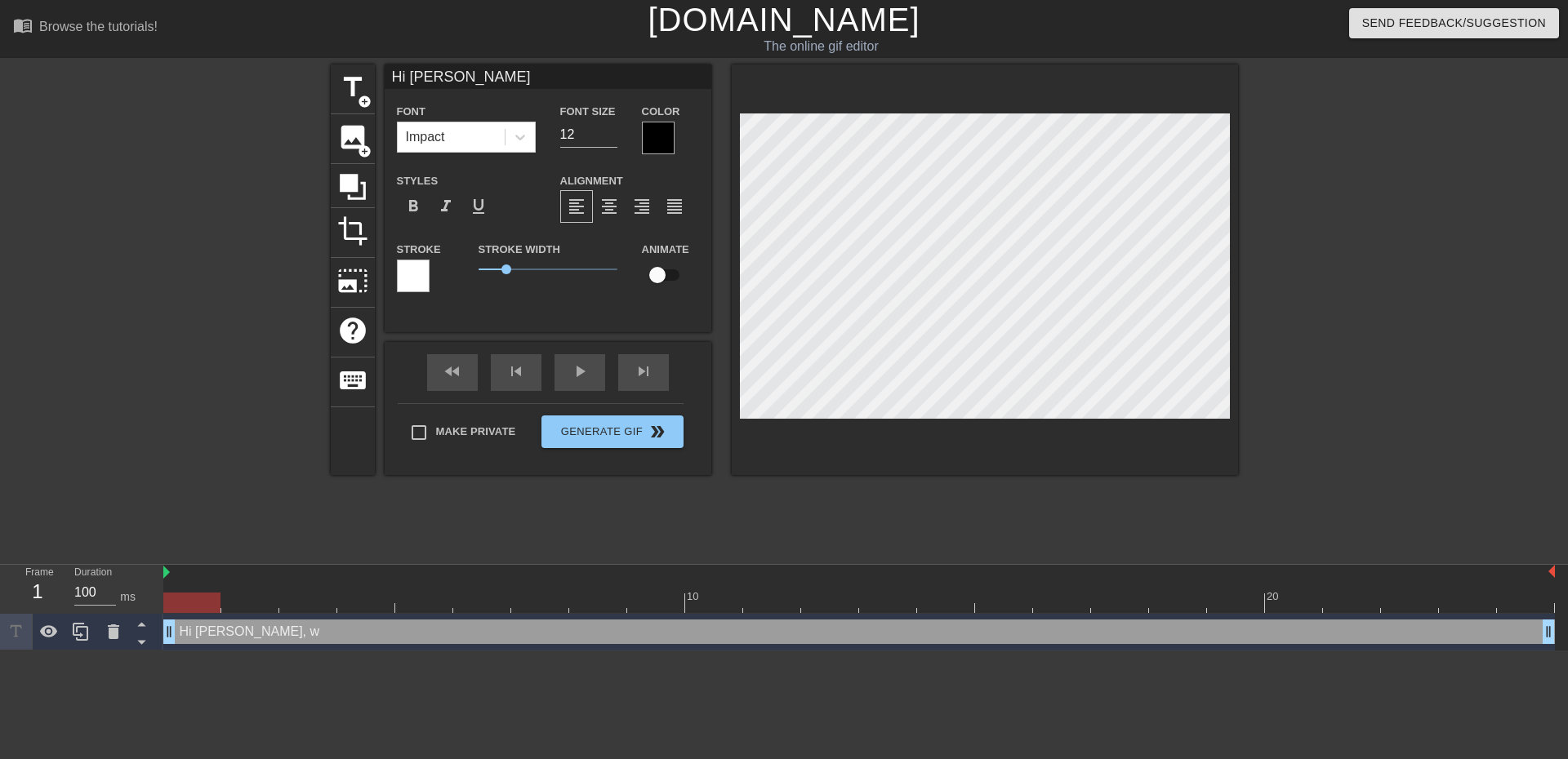
type input "Hi [PERSON_NAME], whe"
type textarea "Hi [PERSON_NAME], whe"
type input "Hi [PERSON_NAME], wher"
type textarea "Hi [PERSON_NAME], wher"
type input "Hi [PERSON_NAME], where"
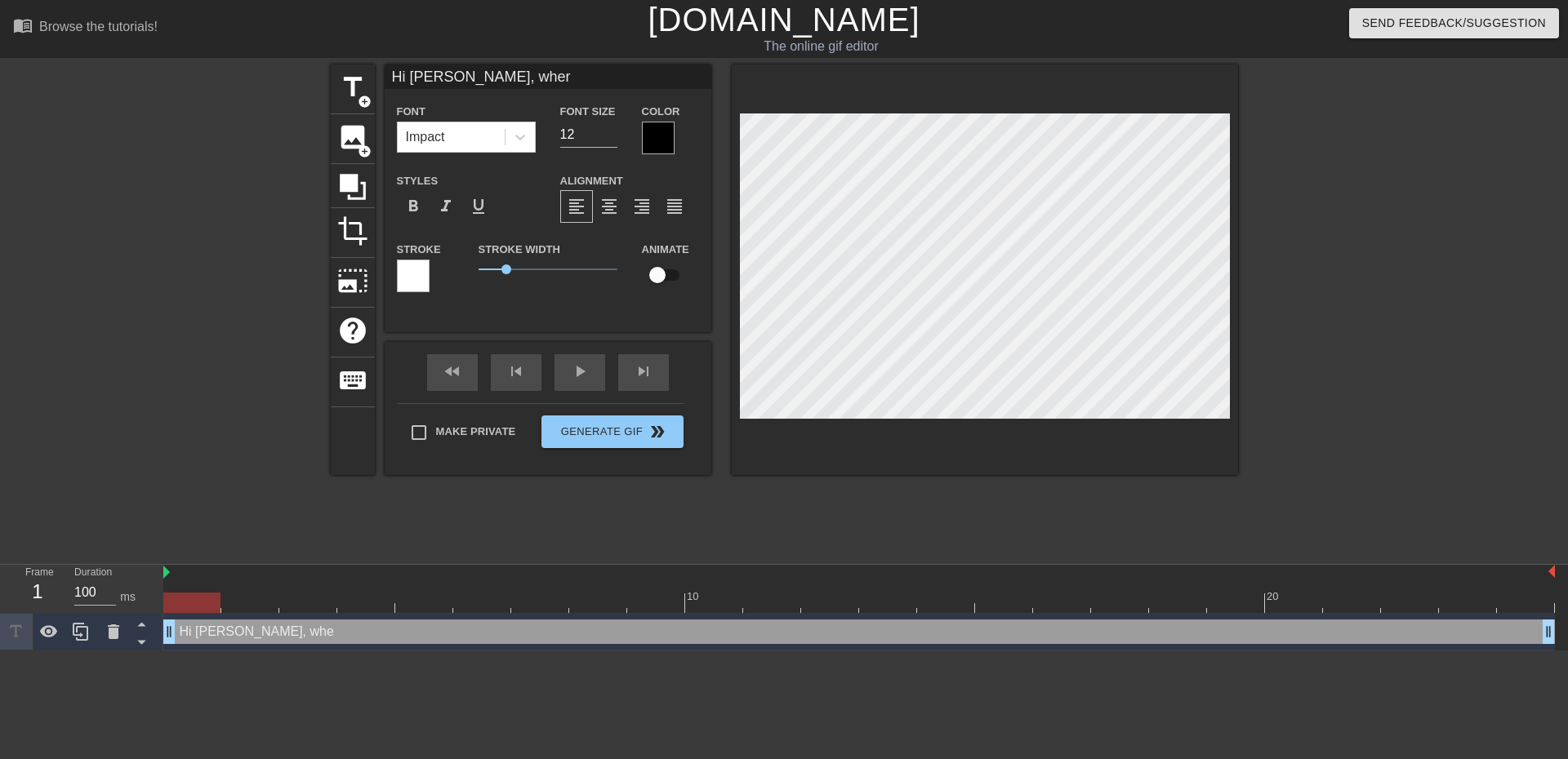
type textarea "Hi [PERSON_NAME], where"
type input "Hi [PERSON_NAME], where"
type textarea "Hi [PERSON_NAME], where"
type input "Hi [PERSON_NAME], where i"
type textarea "Hi [PERSON_NAME], where i"
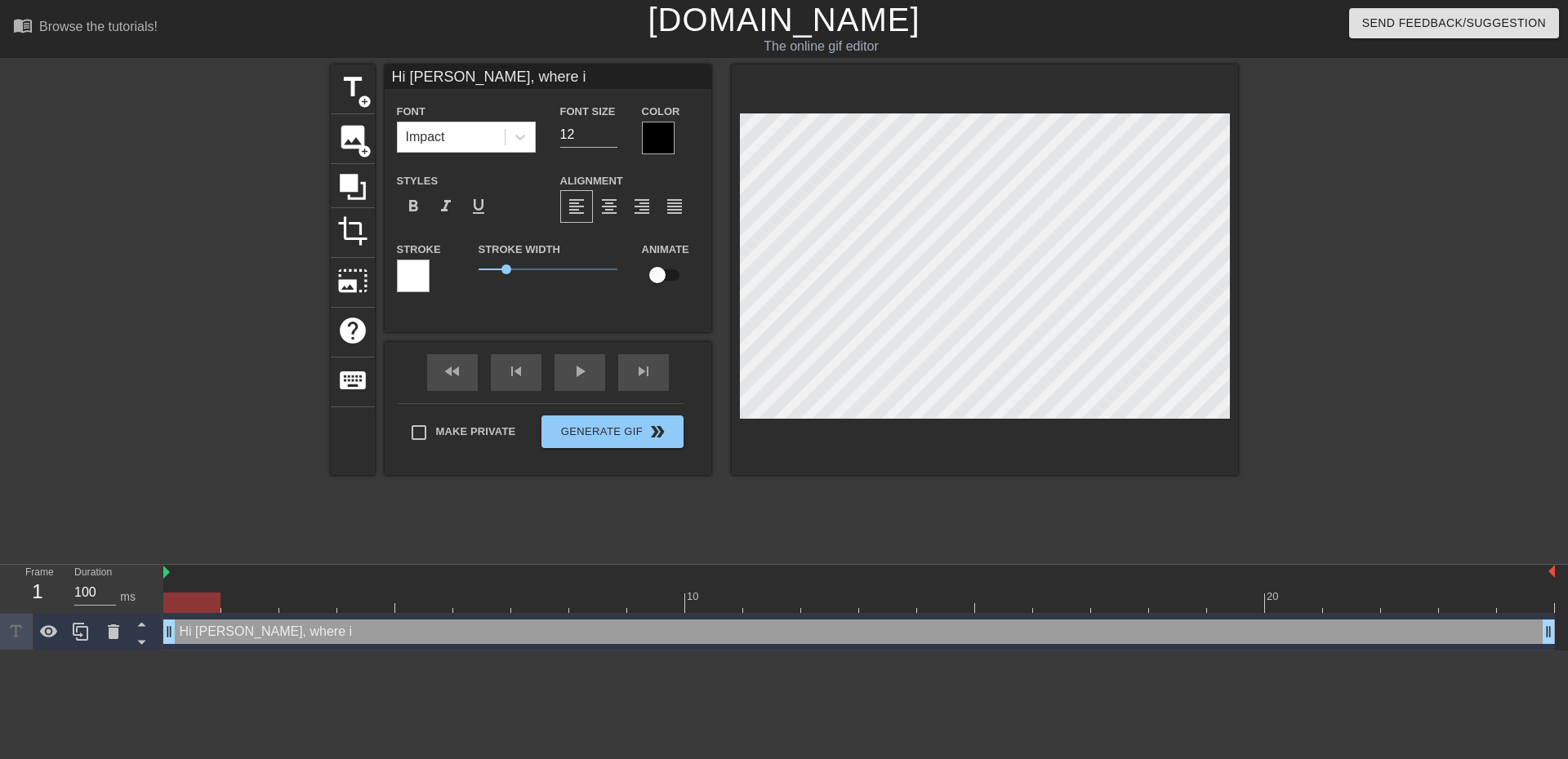
type input "Hi Martyn, where is"
type textarea "Hi Martyn, where is"
type input "Hi Martyn, where is"
type textarea "Hi Martyn, where is"
type input "Hi [PERSON_NAME], where is t"
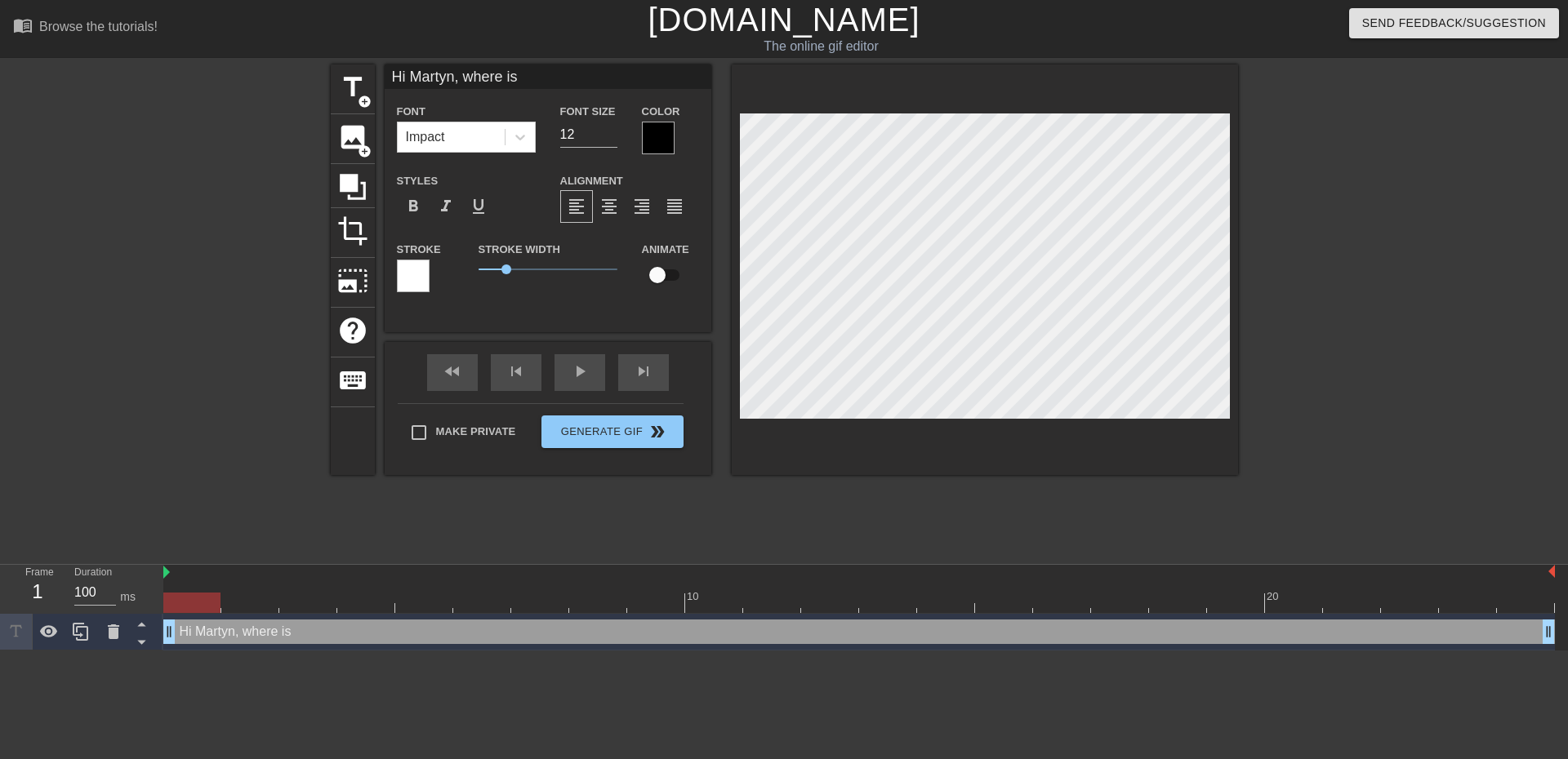
type textarea "Hi [PERSON_NAME], where is t"
type input "Hi [PERSON_NAME], where is th"
type textarea "Hi [PERSON_NAME], where is th"
type input "Hi [PERSON_NAME], where is the"
type textarea "Hi [PERSON_NAME], where is the"
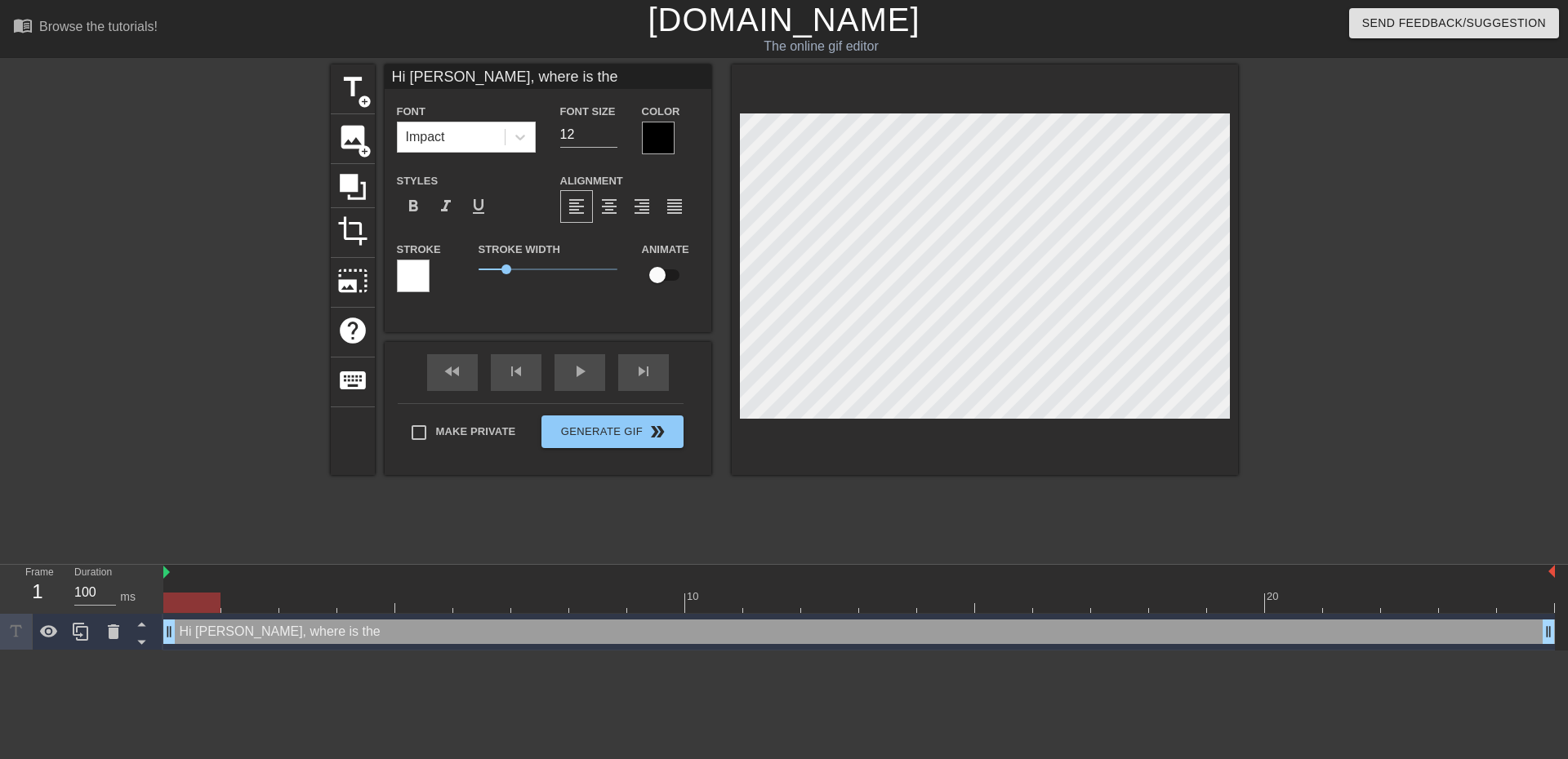
type input "Hi [PERSON_NAME], where is the"
type textarea "Hi [PERSON_NAME], where is the"
type input "Hi [PERSON_NAME], where is the f"
type textarea "Hi [PERSON_NAME], where is the f"
type input "Hi [PERSON_NAME], where is the fo"
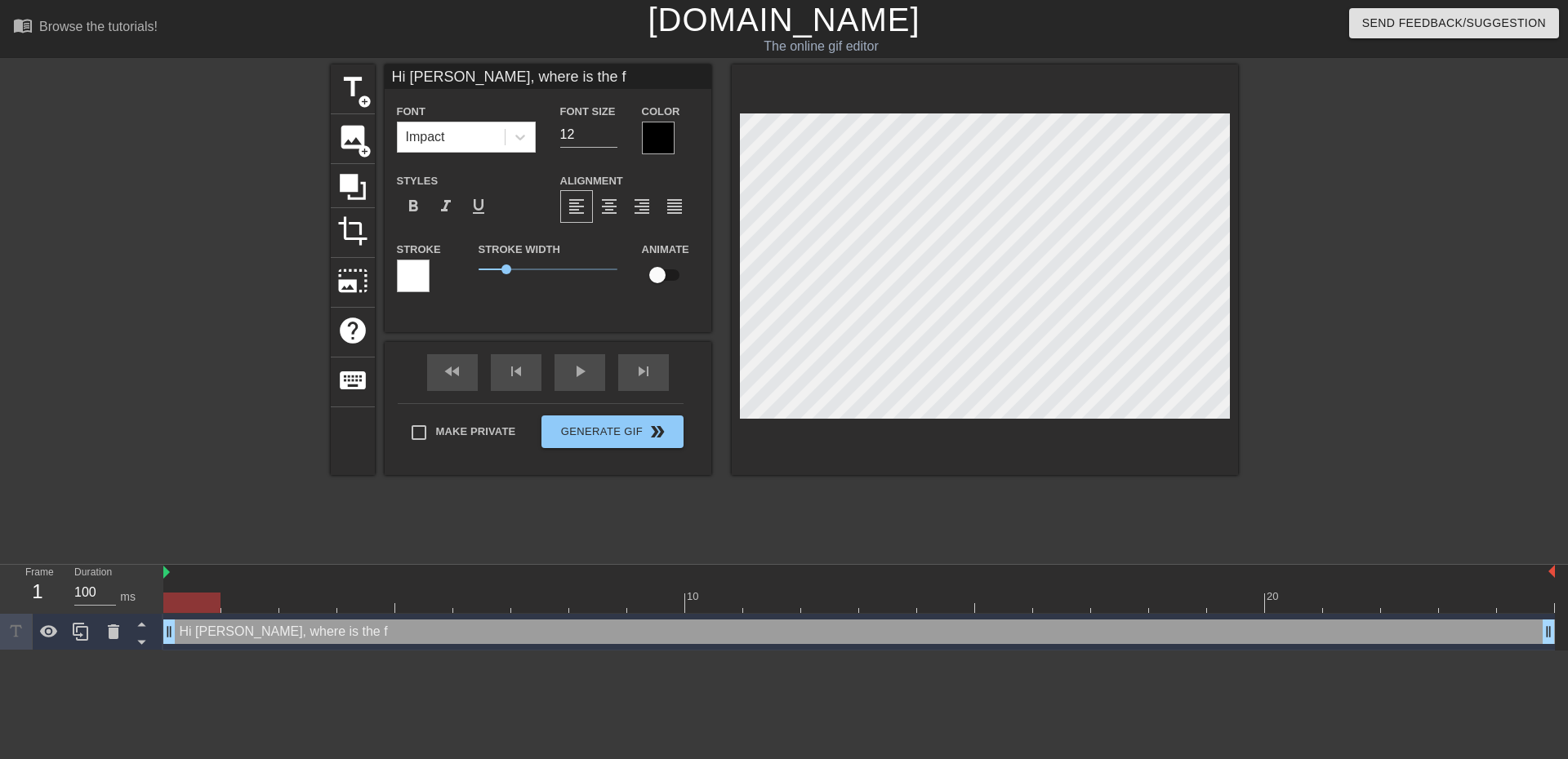
type textarea "Hi [PERSON_NAME], where is the fo"
type input "Hi [PERSON_NAME], where is the fol"
type textarea "Hi [PERSON_NAME], where is the fol"
type input "Hi [PERSON_NAME], where is the fold"
type textarea "Hi [PERSON_NAME], where is the fold"
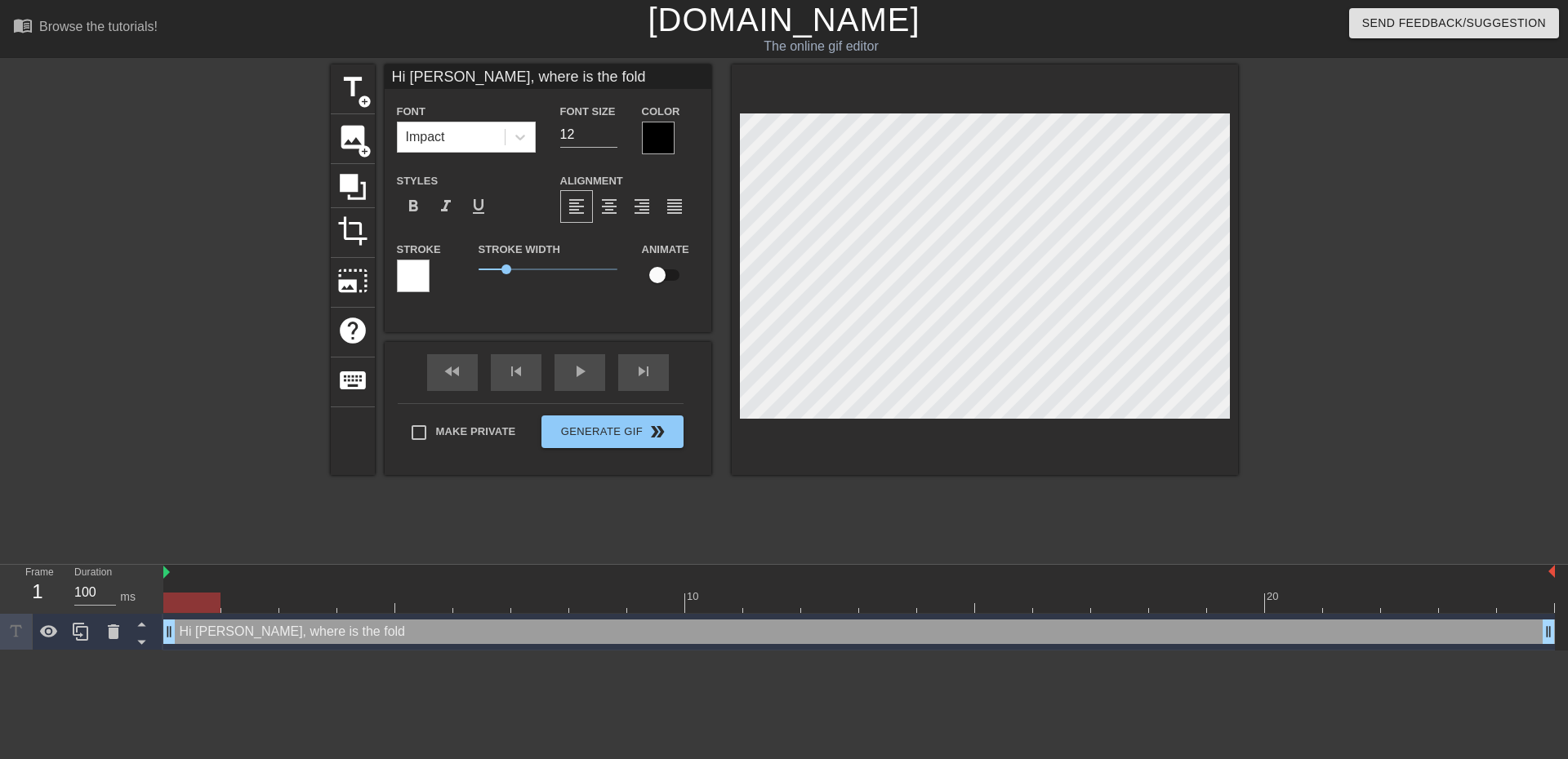
type input "Hi [PERSON_NAME], where is the folde"
type textarea "Hi [PERSON_NAME], where is the folde"
type input "Hi [PERSON_NAME], where is the folder"
type textarea "Hi [PERSON_NAME], where is the folder"
type input "Hi [PERSON_NAME], where is the folder"
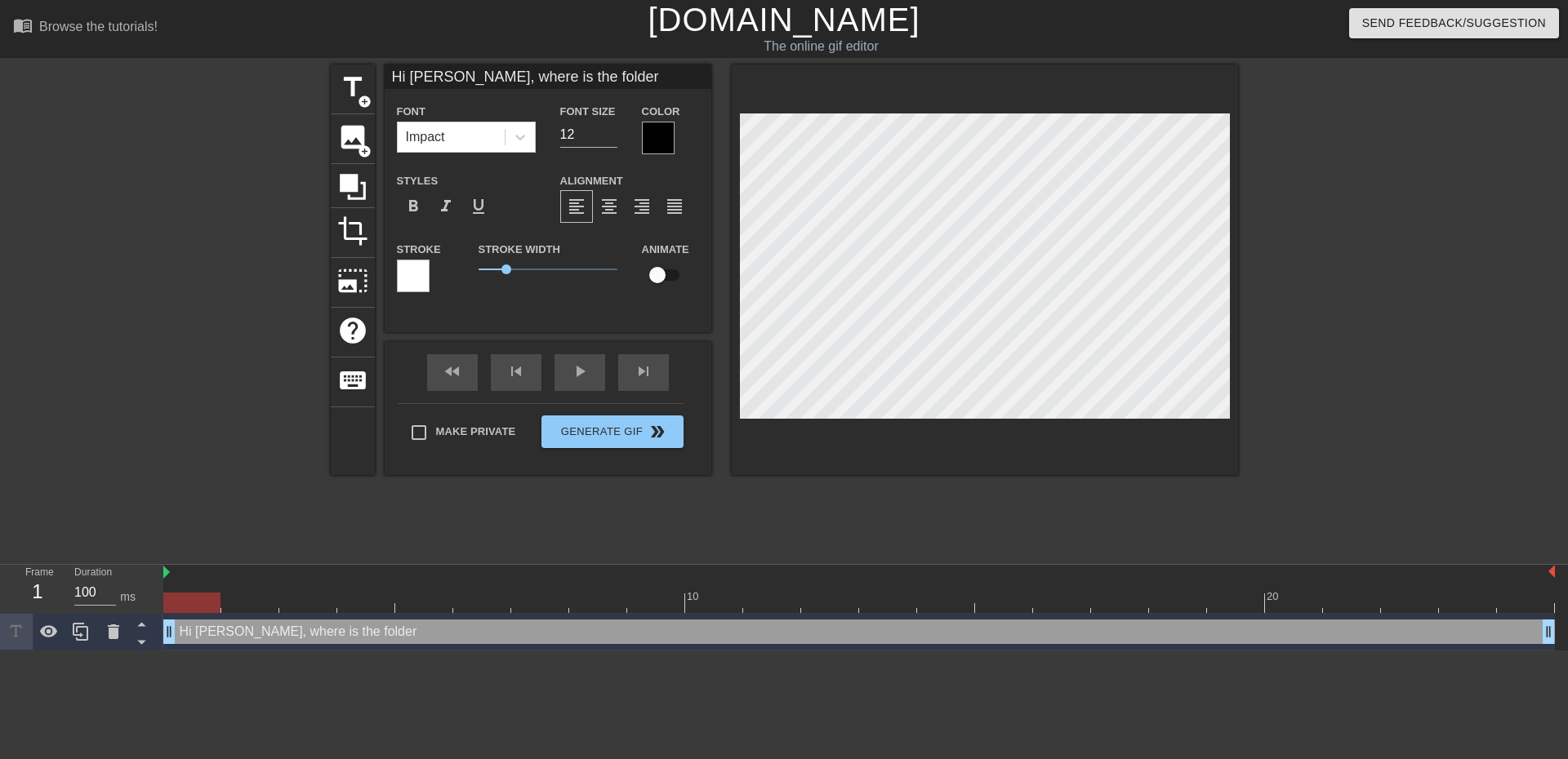
type textarea "Hi [PERSON_NAME], where is the folder"
type input "Hi [PERSON_NAME], where is the folder p"
type textarea "Hi [PERSON_NAME], where is the folder p"
type input "Hi [PERSON_NAME], where is the folder pl"
type textarea "Hi [PERSON_NAME], where is the folder pl"
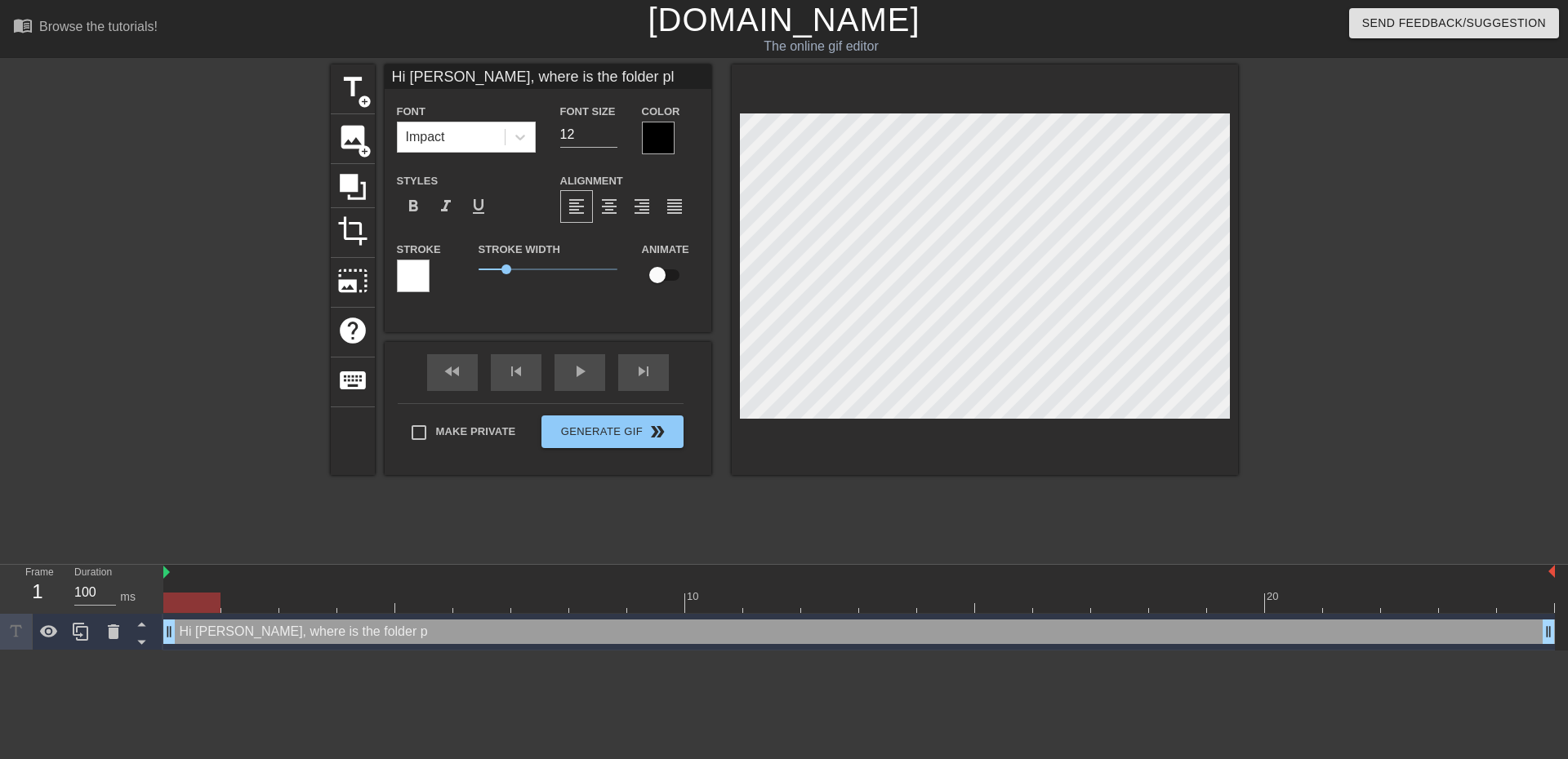
type input "Hi [PERSON_NAME], where is the folder ple"
type textarea "Hi [PERSON_NAME], where is the folder ple"
type input "Hi [PERSON_NAME], where is the folder plea"
type textarea "Hi [PERSON_NAME], where is the folder plea"
type input "Hi [PERSON_NAME], where is the folder pleas"
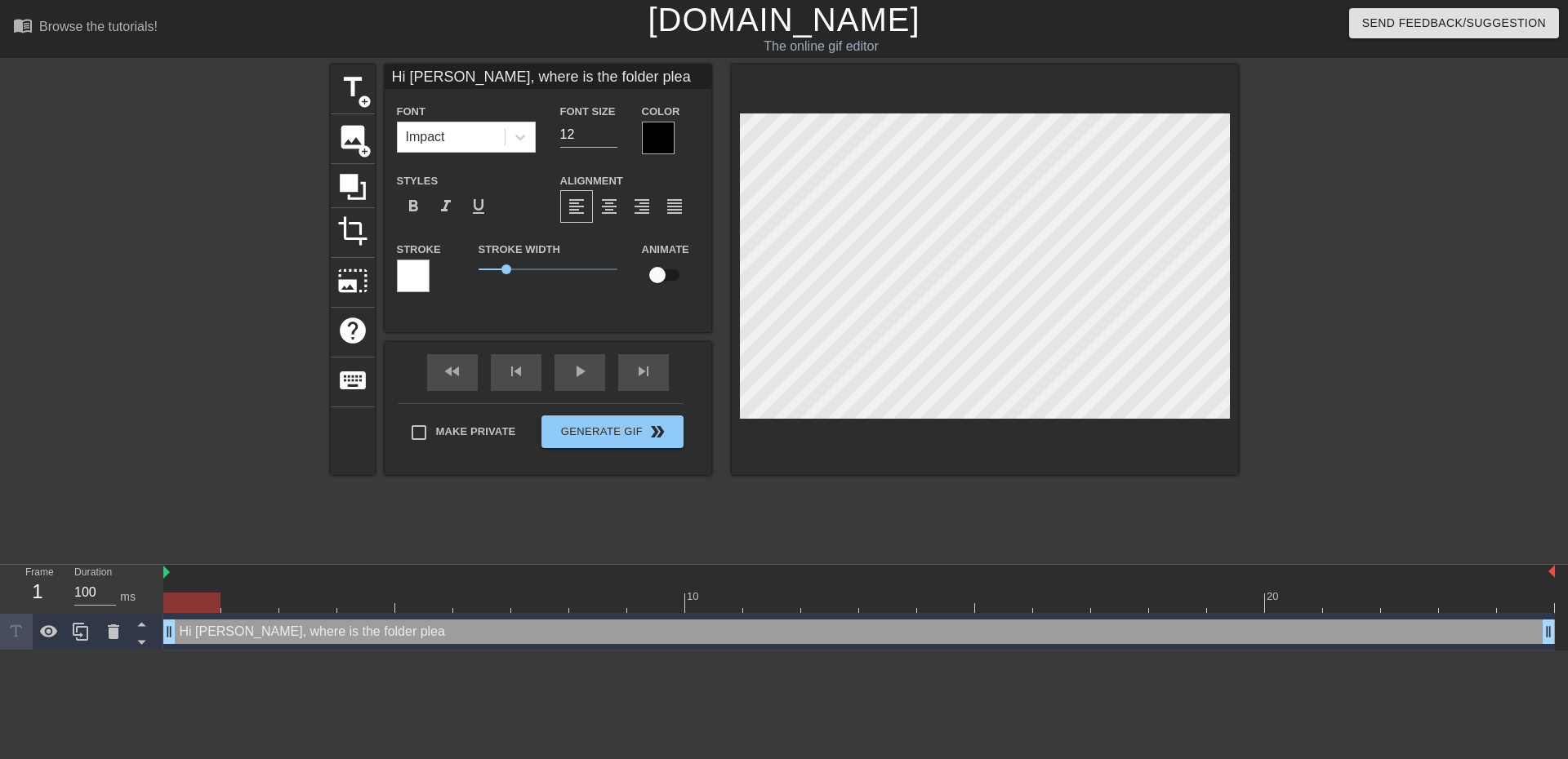
type textarea "Hi [PERSON_NAME], where is the folder pleas"
type input "Hi [PERSON_NAME], where is the folder please"
type textarea "Hi [PERSON_NAME], where is the folder please"
type input "Hi [PERSON_NAME], where is the folder please?"
type textarea "Hi [PERSON_NAME], where is the folder please?"
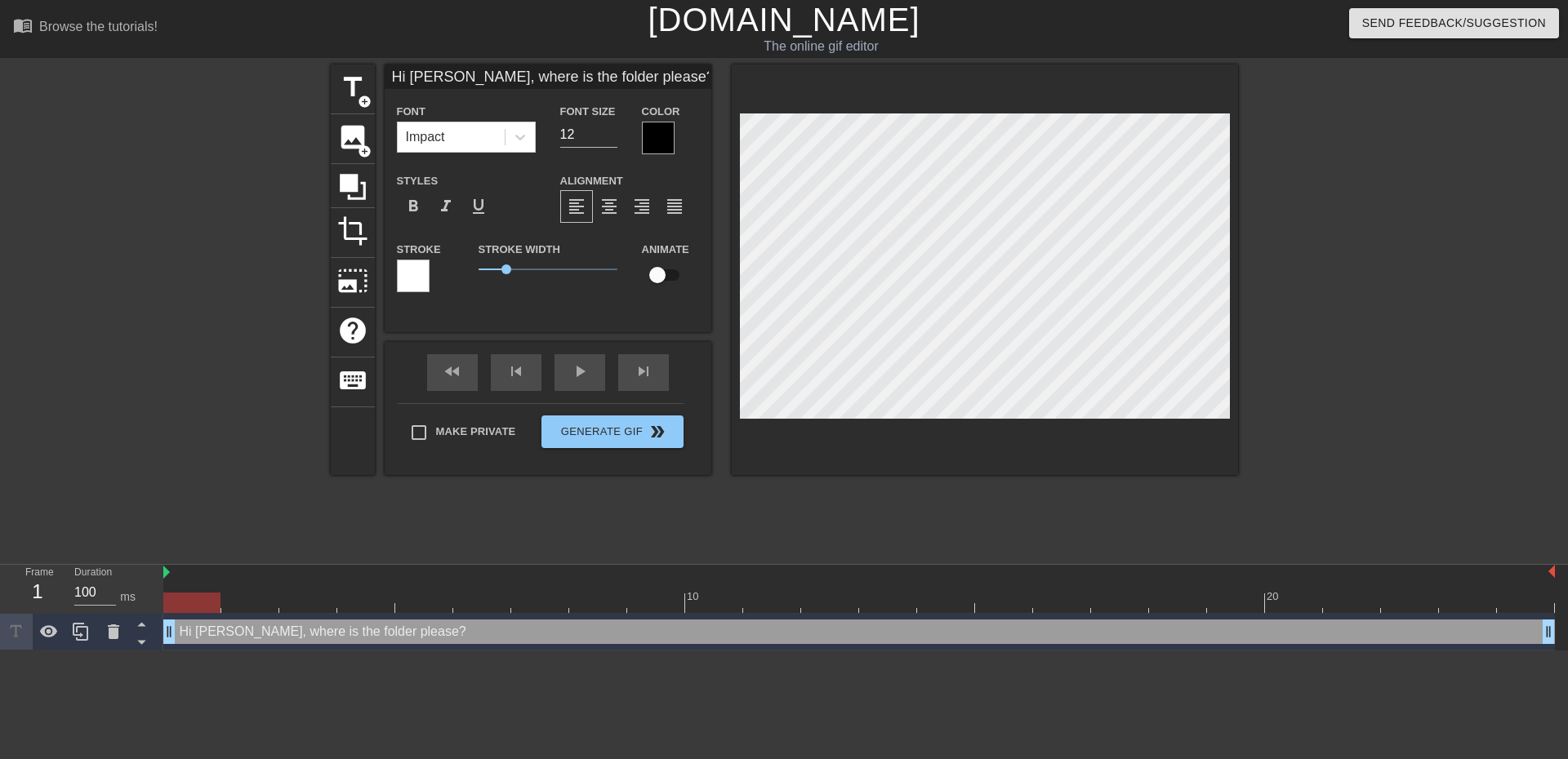
scroll to position [2, 14]
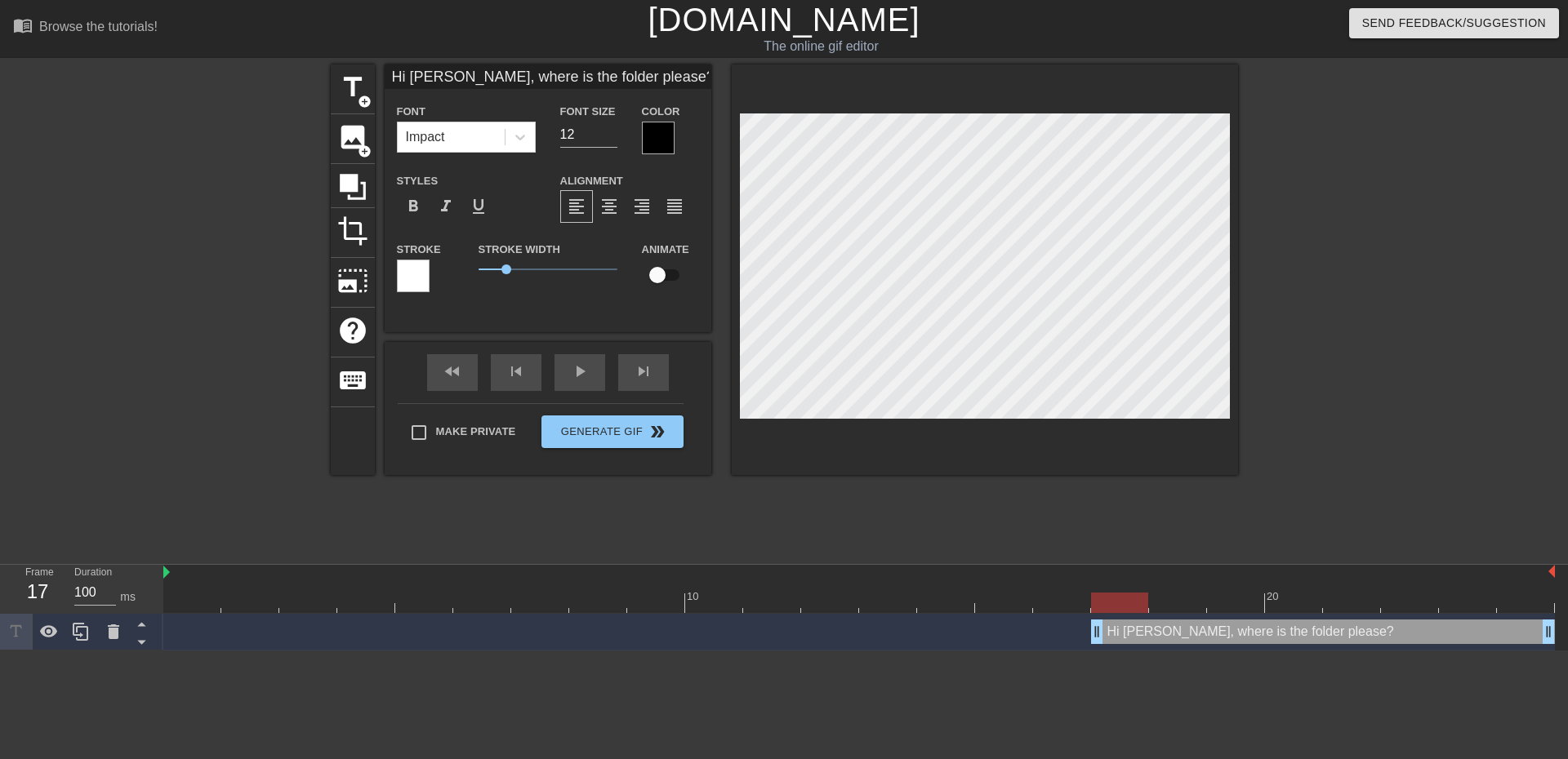
drag, startPoint x: 171, startPoint y: 636, endPoint x: 1086, endPoint y: 621, distance: 915.1
click at [1086, 621] on div "Hi [PERSON_NAME], where is the folder please? drag_handle drag_handle" at bounding box center [859, 631] width 1391 height 24
type input "Hi [PERSON_NAME], were is the folder please?"
type textarea "Hi [PERSON_NAME], were is the folder please?"
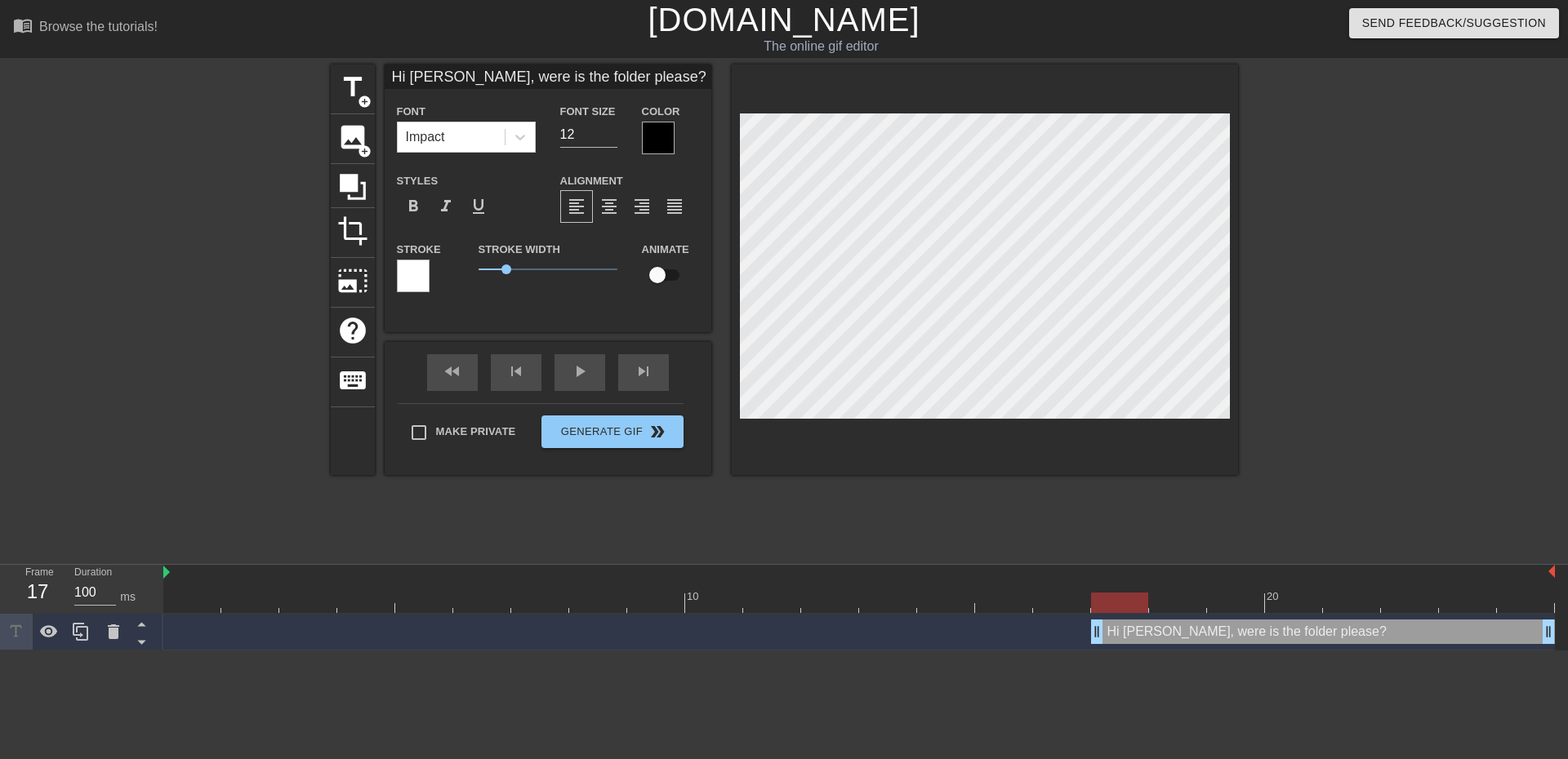
scroll to position [2, 3]
type input "Hi [PERSON_NAME], where is the folder please?"
type textarea "Hi [PERSON_NAME], where is the folder please?"
click at [1237, 394] on div at bounding box center [985, 270] width 507 height 411
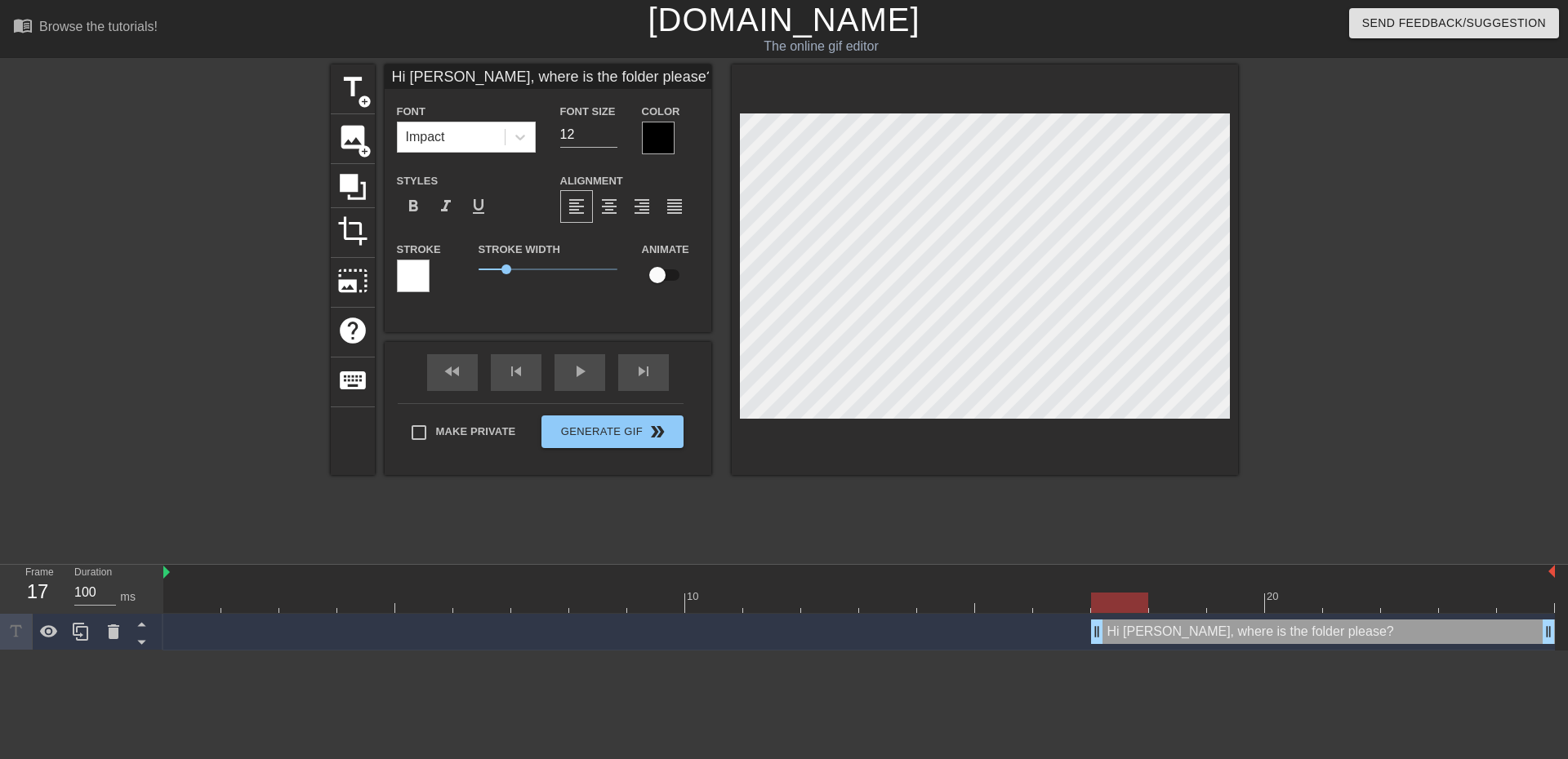
type input "Hi [PERSON_NAME], where is t"
type textarea "Hi [PERSON_NAME], where is t"
type input "Hi Martyn, where is"
type textarea "Hi Martyn, where is"
type input "Hi Martyn, where is"
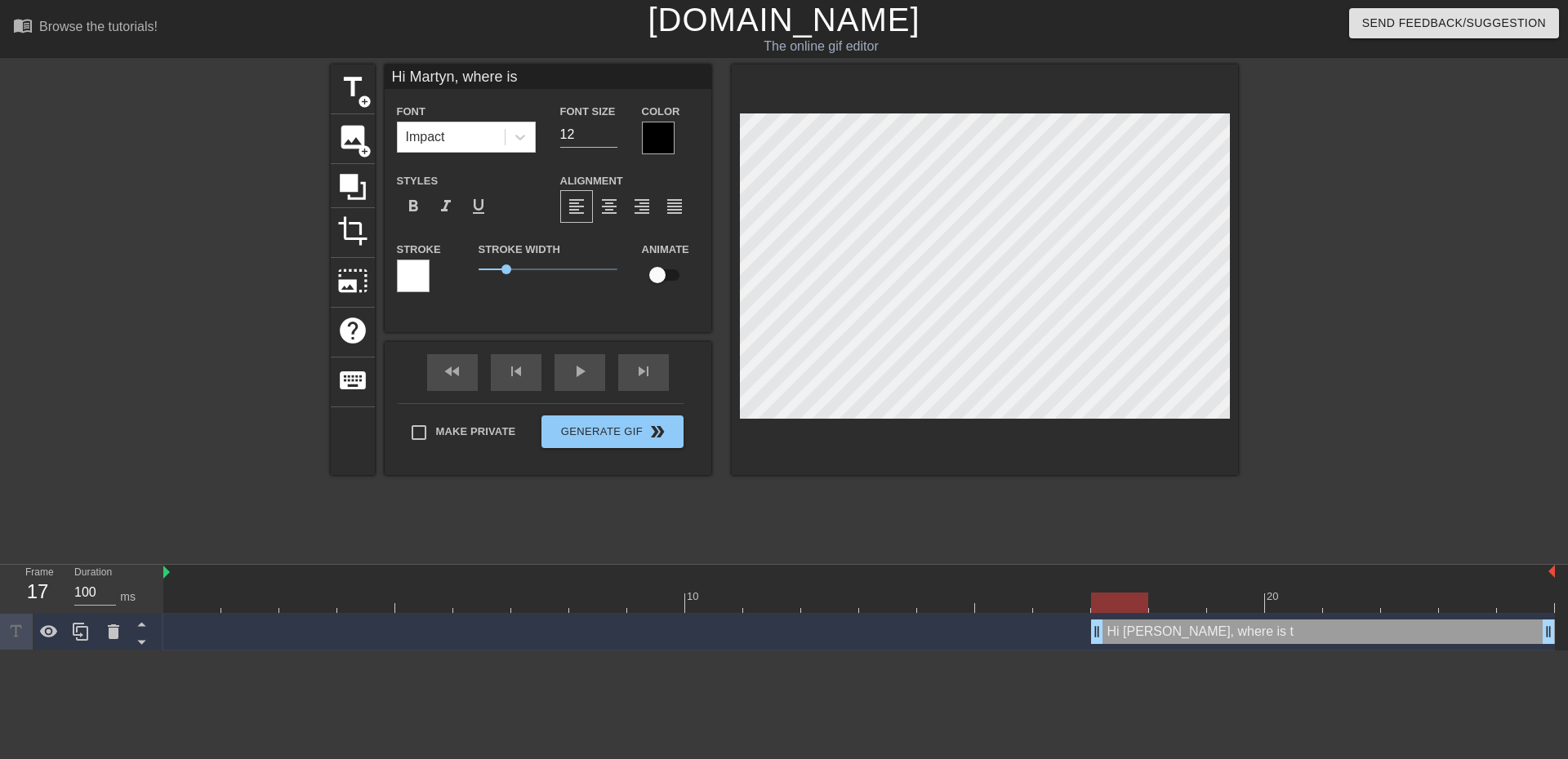
type textarea "Hi Martyn, where is"
type input "Hi [PERSON_NAME], where i"
type textarea "Hi [PERSON_NAME], where i"
type input "Hi [PERSON_NAME], where"
type textarea "Hi [PERSON_NAME], where"
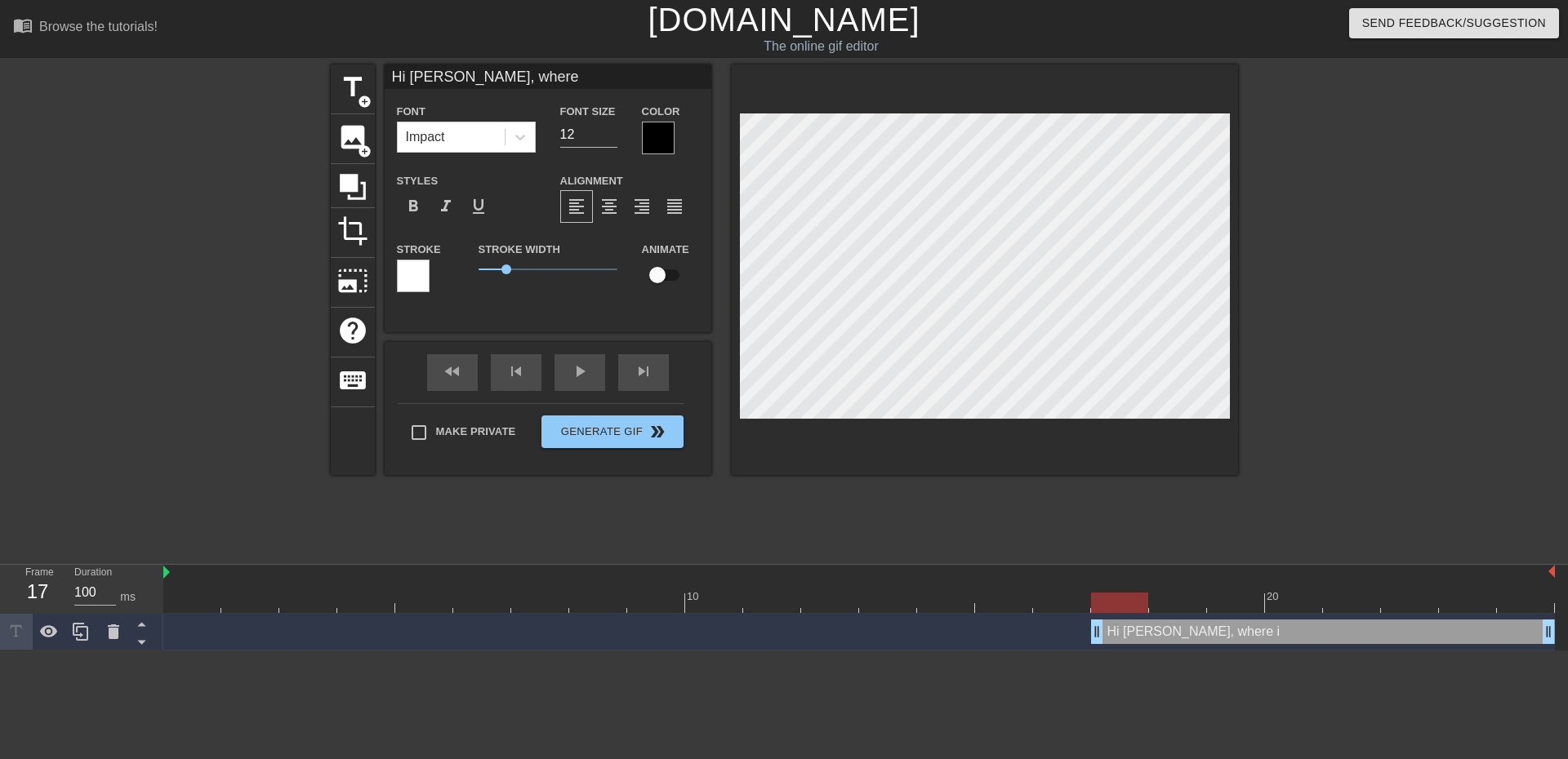
type input "Hi [PERSON_NAME], where"
type textarea "Hi [PERSON_NAME], where"
type input "Hi [PERSON_NAME], wher"
type textarea "Hi [PERSON_NAME], wher"
type input "Hi [PERSON_NAME], whe"
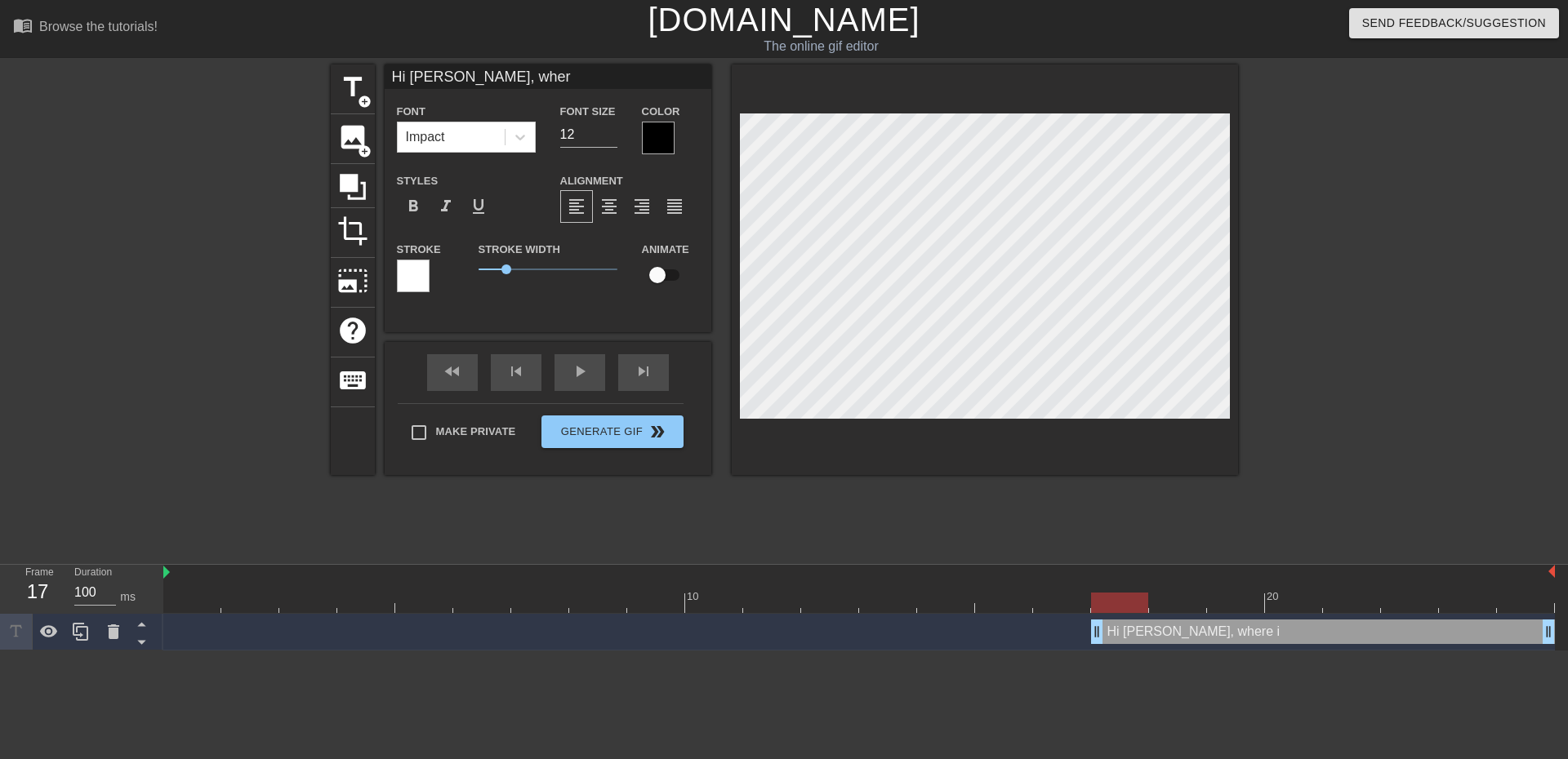
type textarea "Hi [PERSON_NAME], whe"
type input "Hi [PERSON_NAME]"
type textarea "Hi [PERSON_NAME]"
type input "Hi [PERSON_NAME], w"
type textarea "Hi [PERSON_NAME], w"
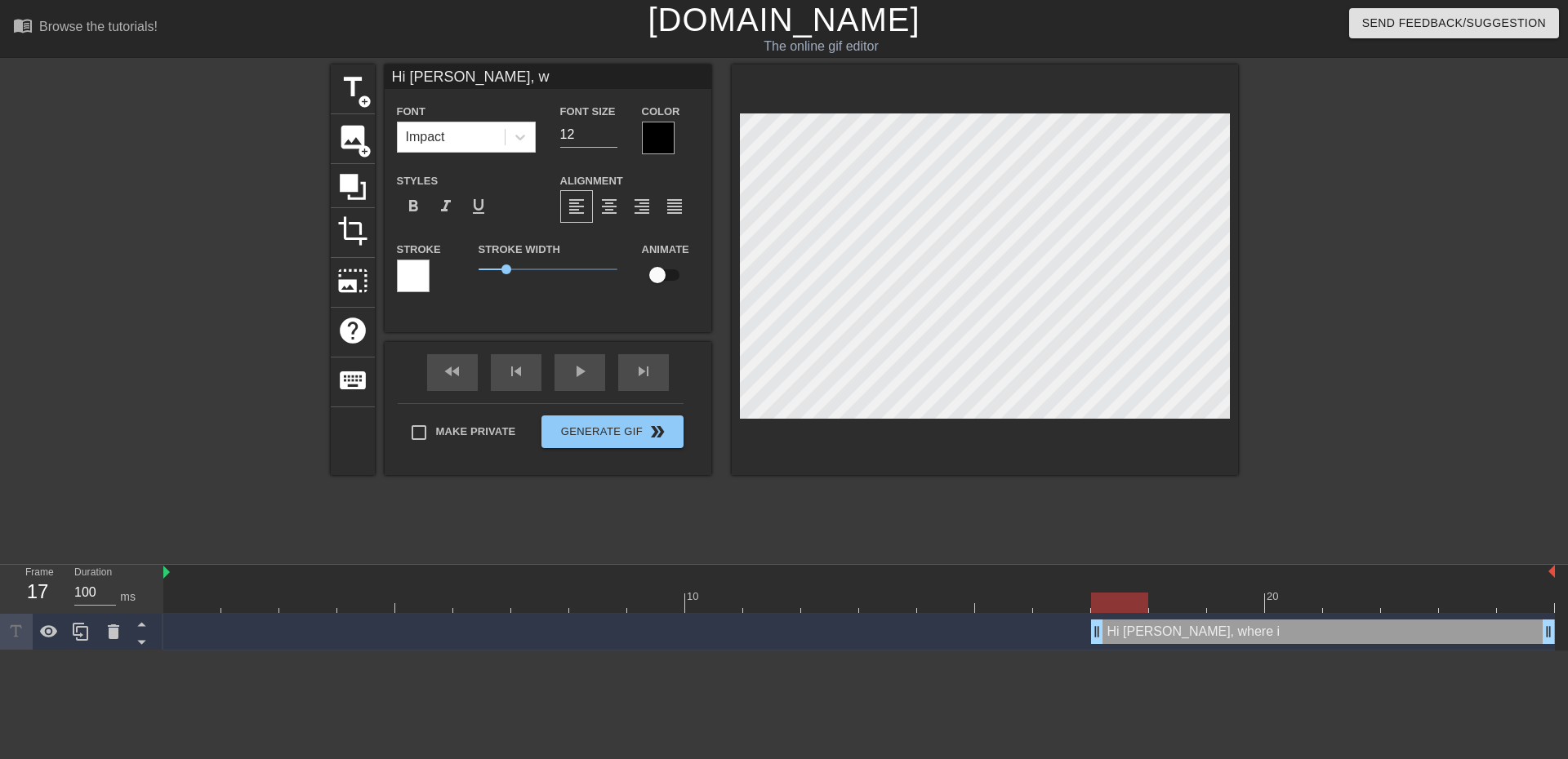
type input "Hi [PERSON_NAME],"
type textarea "Hi [PERSON_NAME],"
type input "Hi [PERSON_NAME],"
type textarea "Hi [PERSON_NAME],"
type input "Hi [PERSON_NAME]"
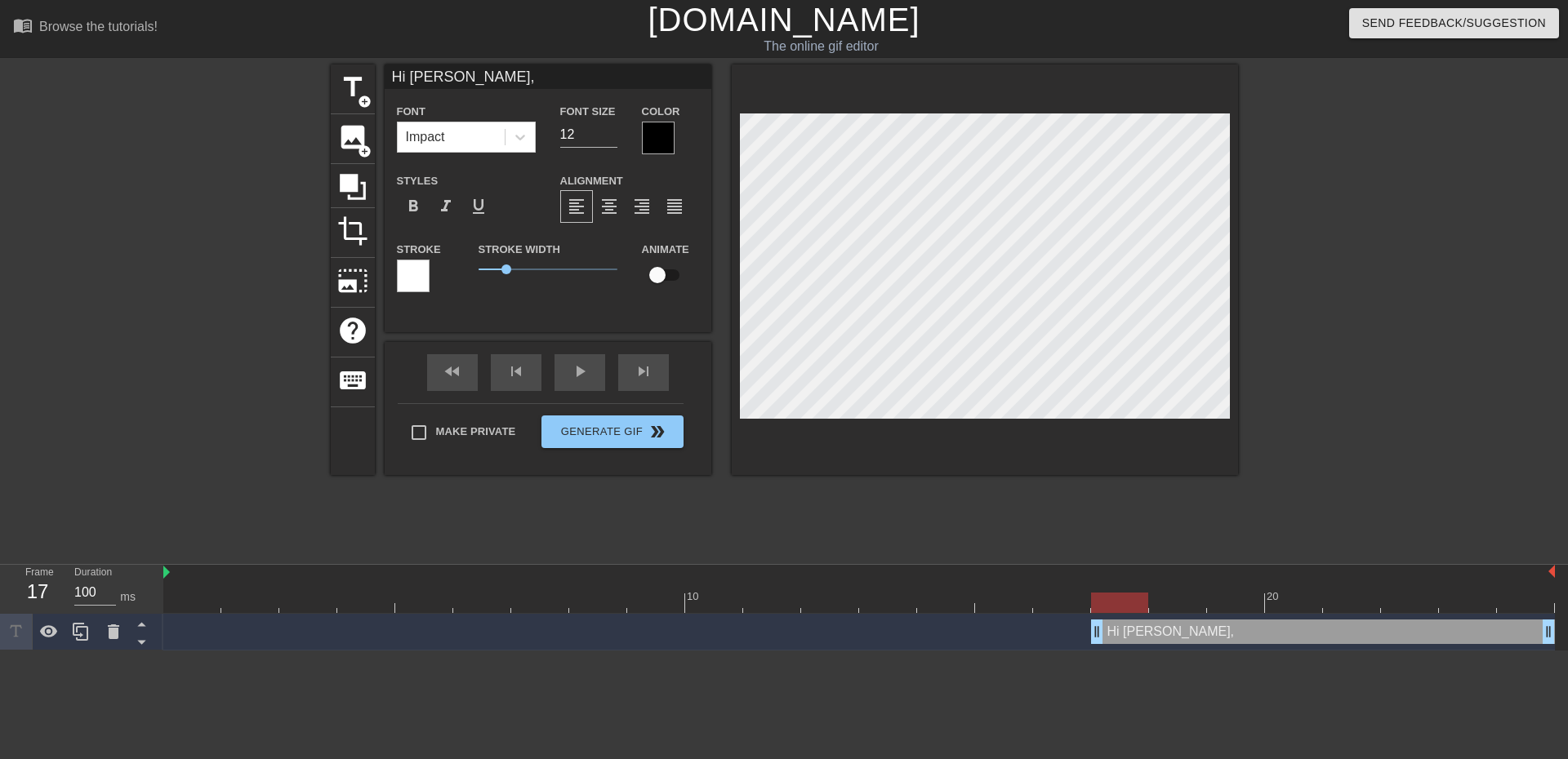
type textarea "Hi [PERSON_NAME]"
type input "Hi [PERSON_NAME]"
type textarea "Hi [PERSON_NAME]"
type input "Hi Mart"
type textarea "Hi Mart"
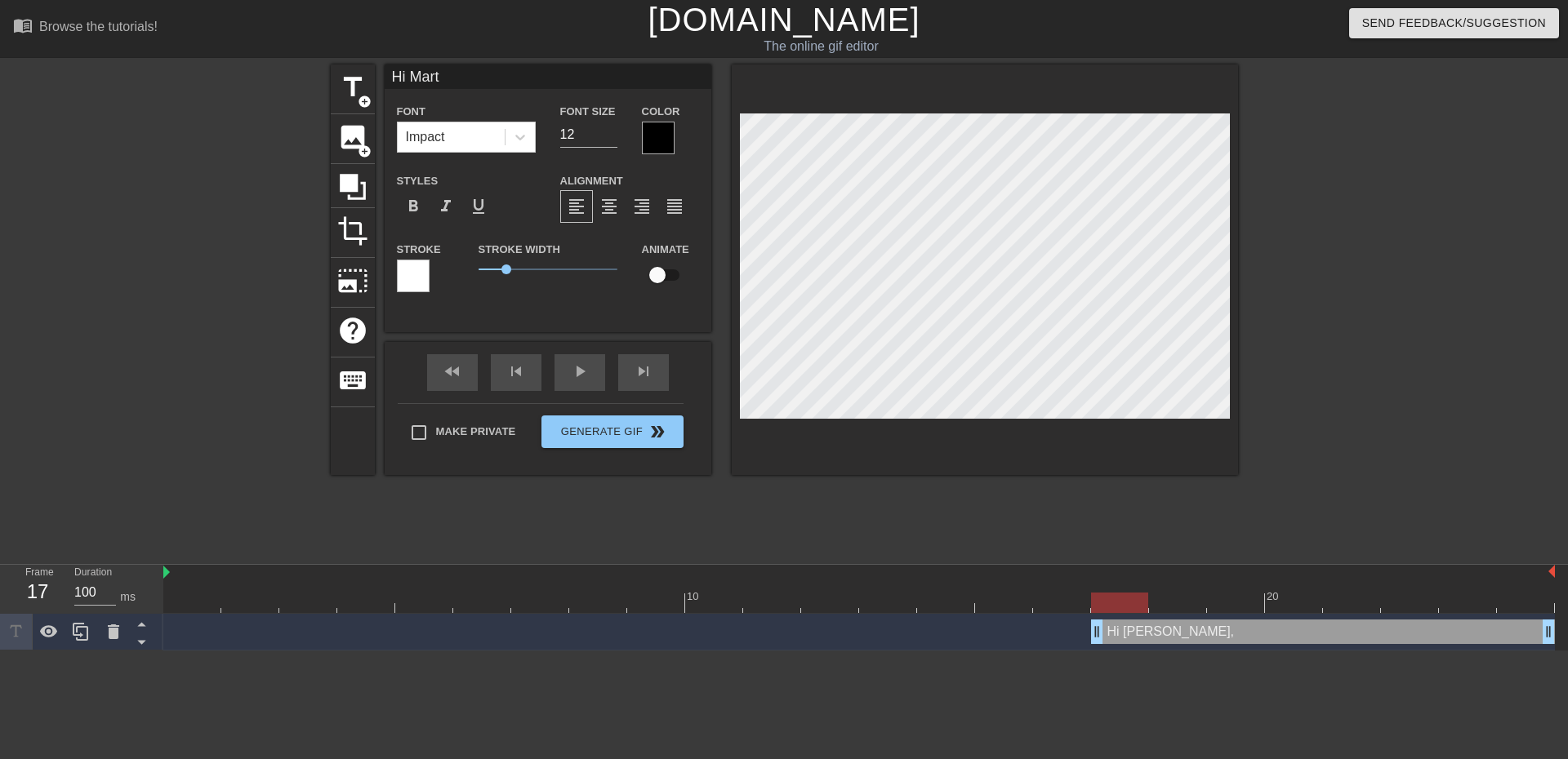
type input "Hi Mar"
type textarea "Hi Mar"
type input "Hi [PERSON_NAME]"
type textarea "Hi [PERSON_NAME]"
type input "Hi M"
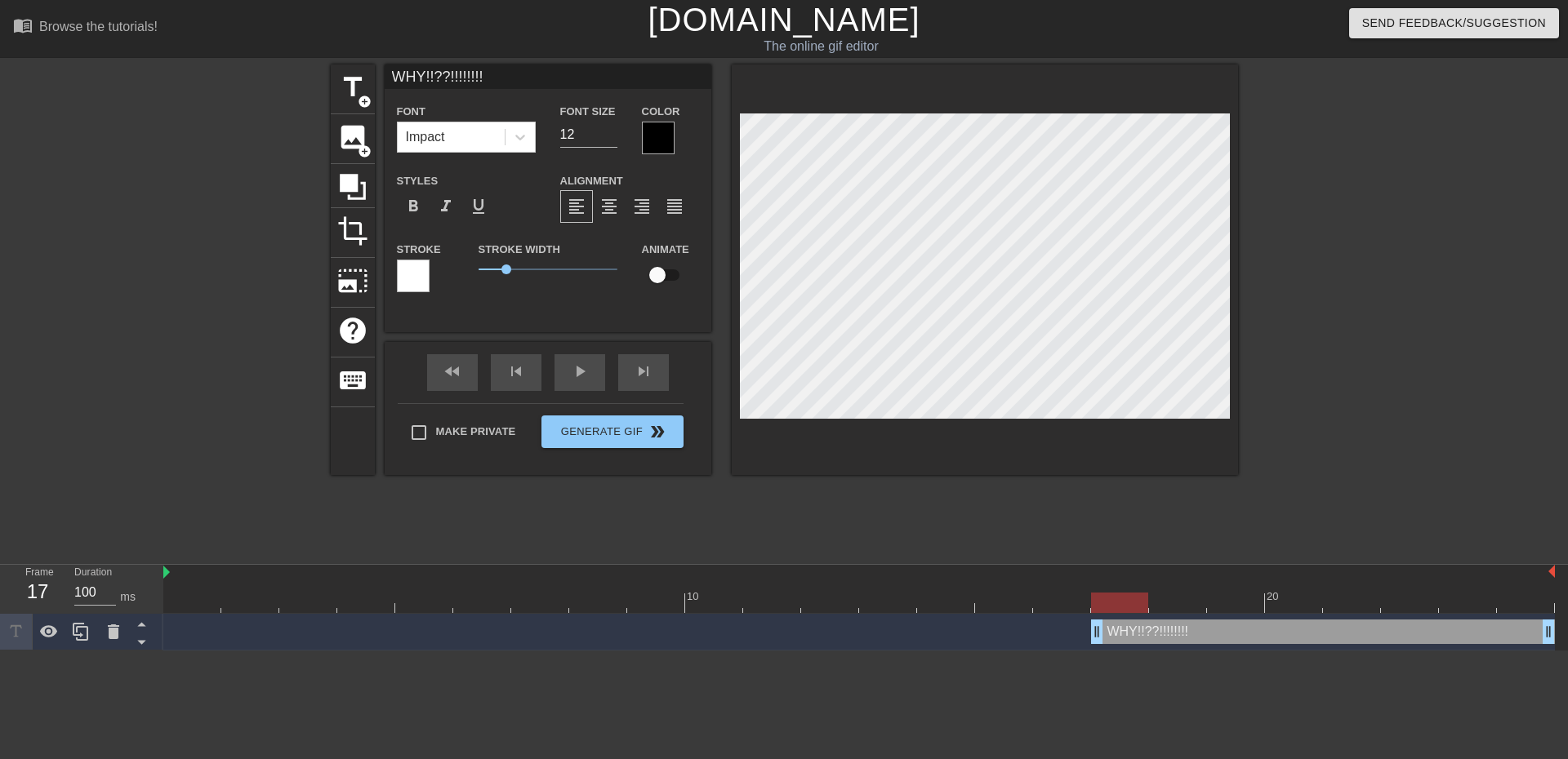
scroll to position [2, 4]
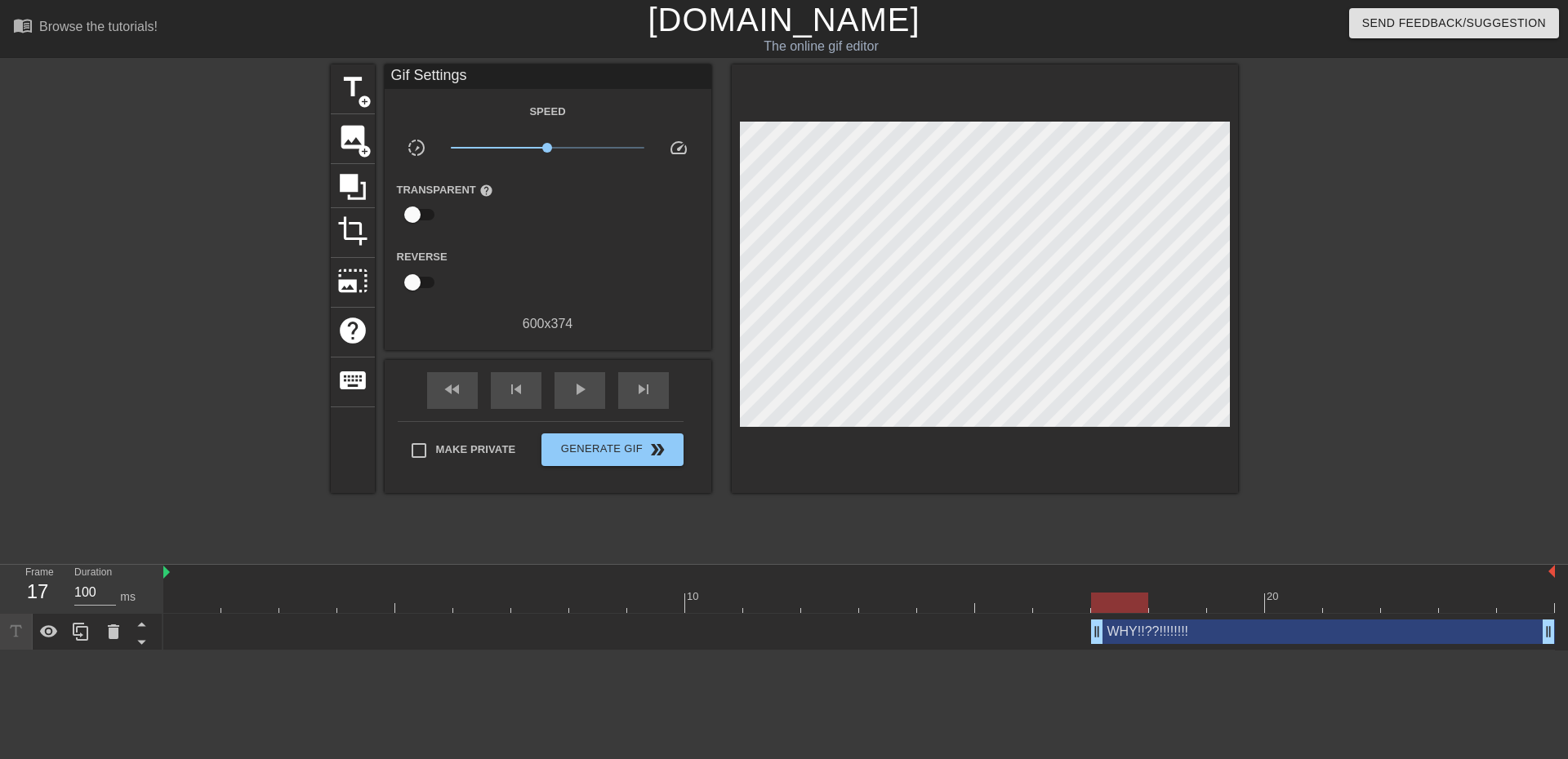
click at [1043, 540] on div "title add_circle image add_circle crop photo_size_select_large help keyboard Gi…" at bounding box center [784, 309] width 907 height 489
drag, startPoint x: 1100, startPoint y: 636, endPoint x: 1057, endPoint y: 629, distance: 43.6
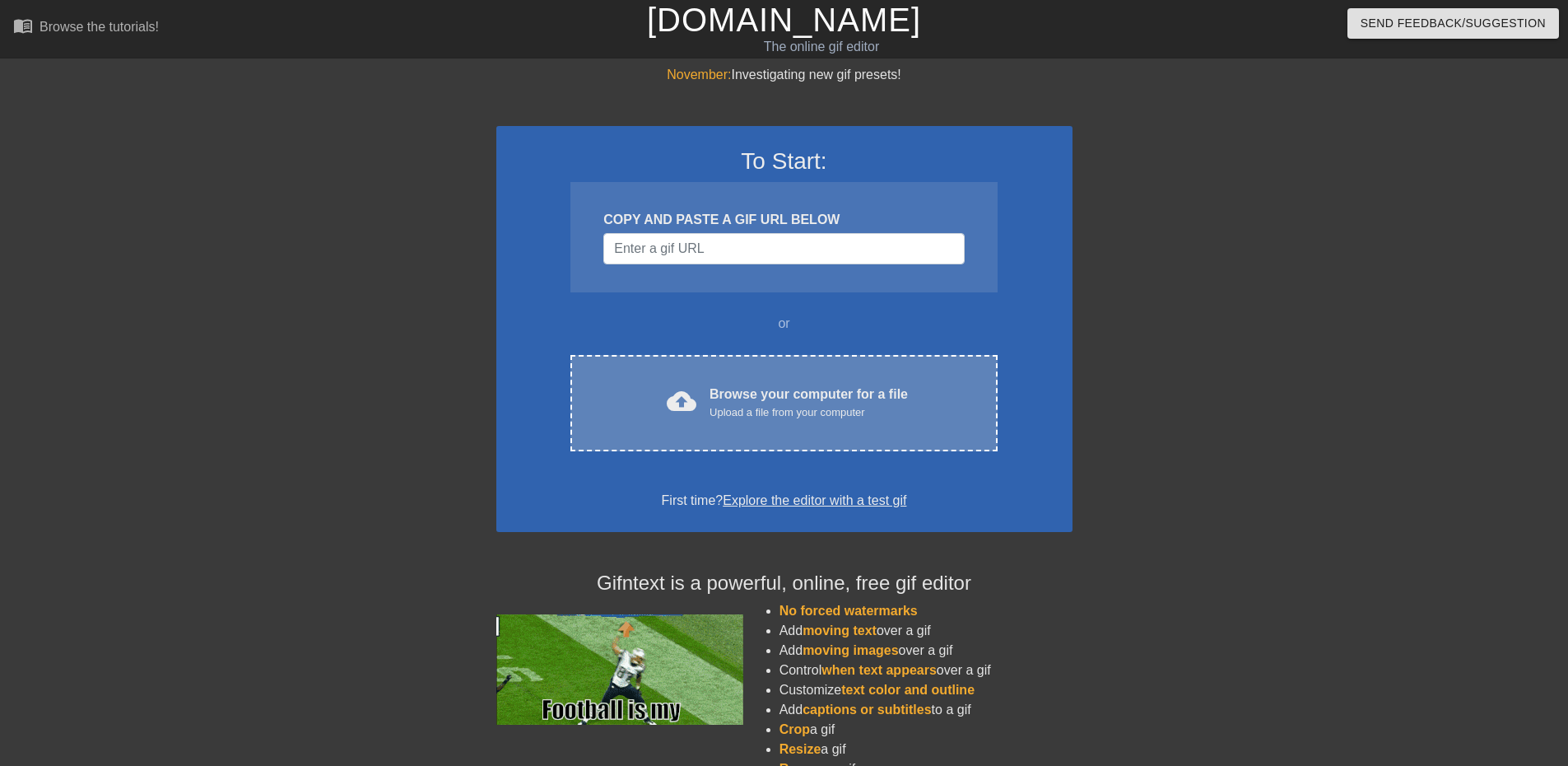
click at [775, 393] on div "Browse your computer for a file Upload a file from your computer" at bounding box center [809, 403] width 198 height 36
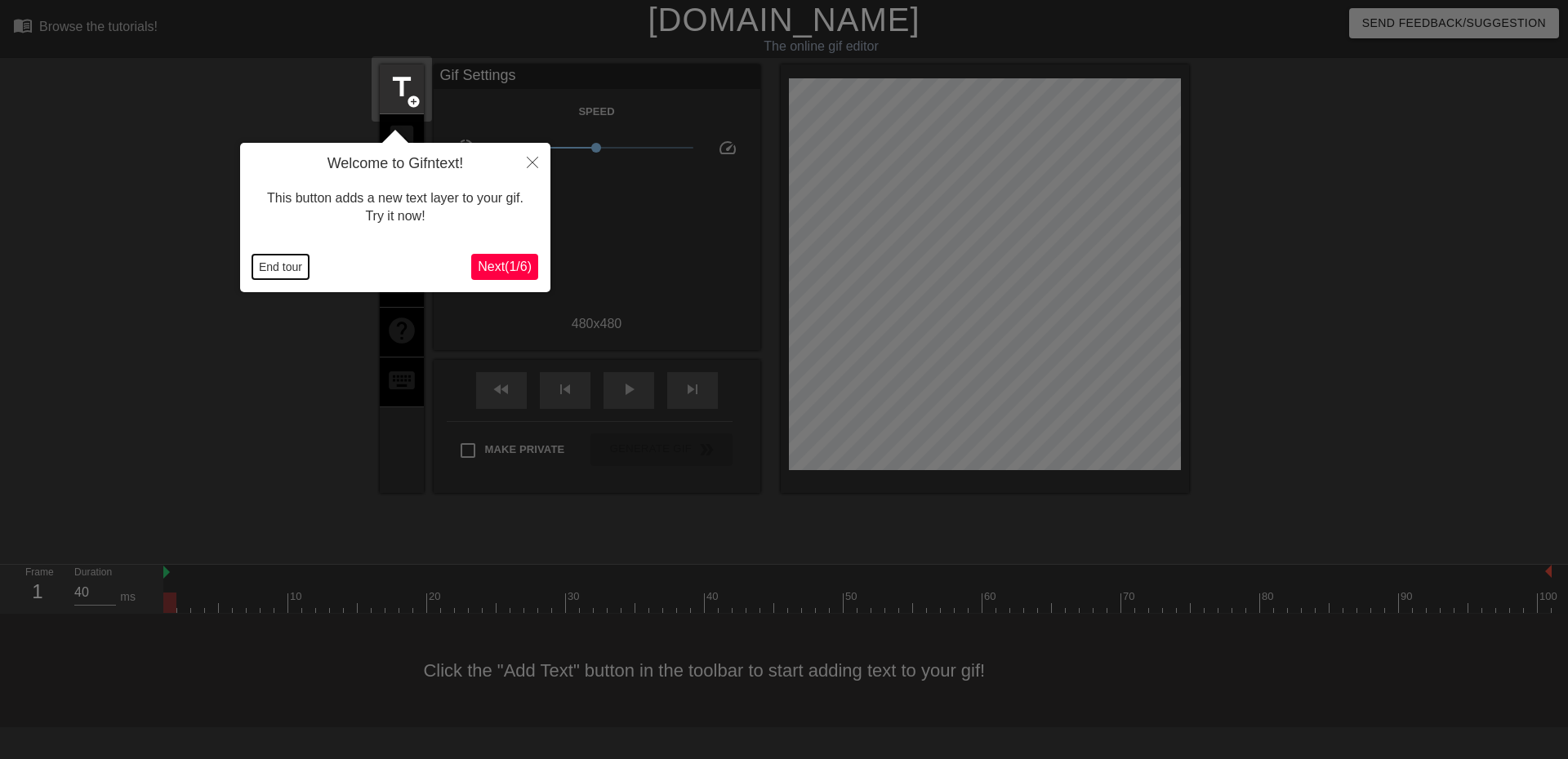
click at [265, 269] on button "End tour" at bounding box center [280, 266] width 56 height 24
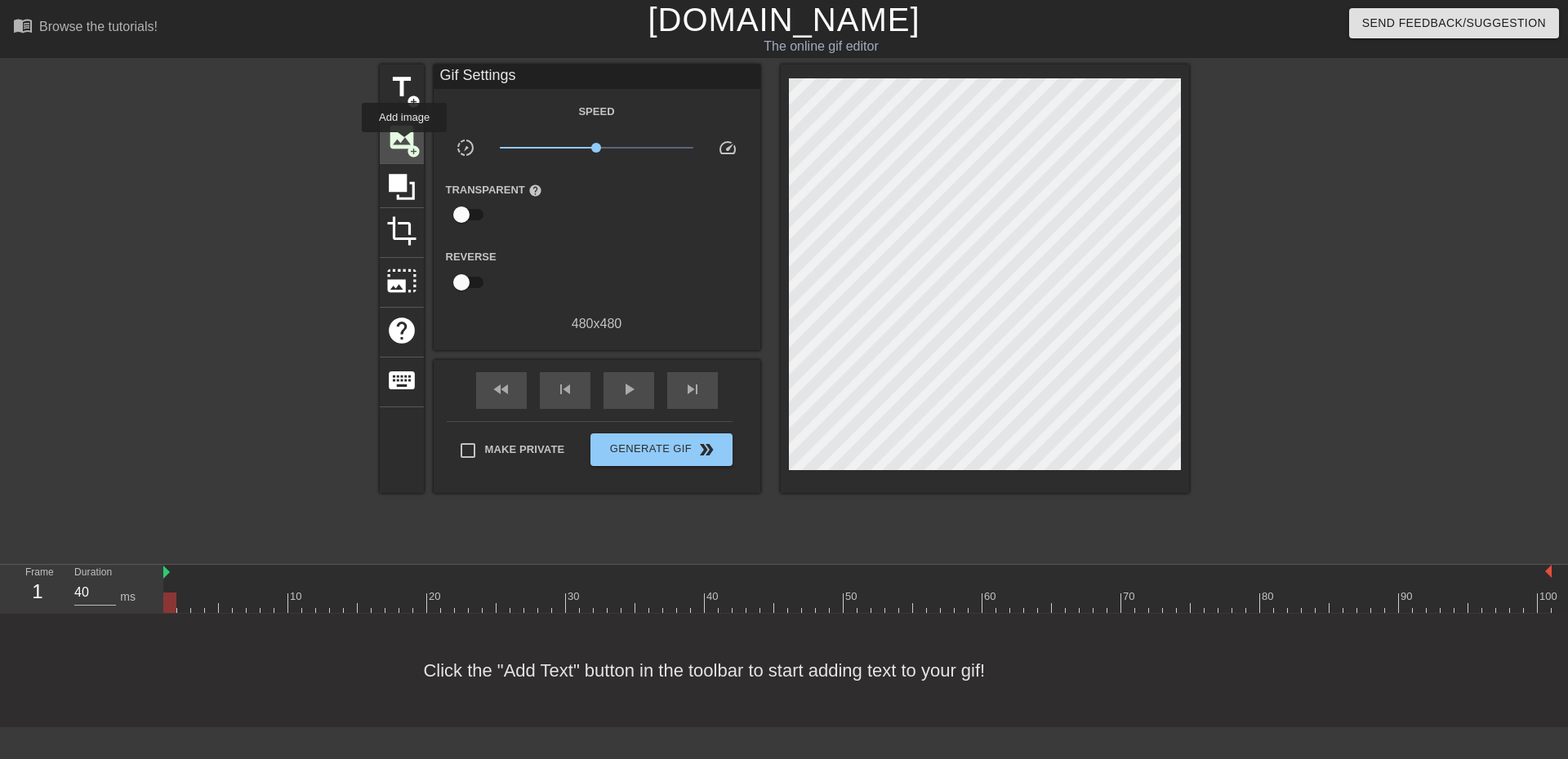
click at [404, 144] on span "image" at bounding box center [401, 137] width 31 height 31
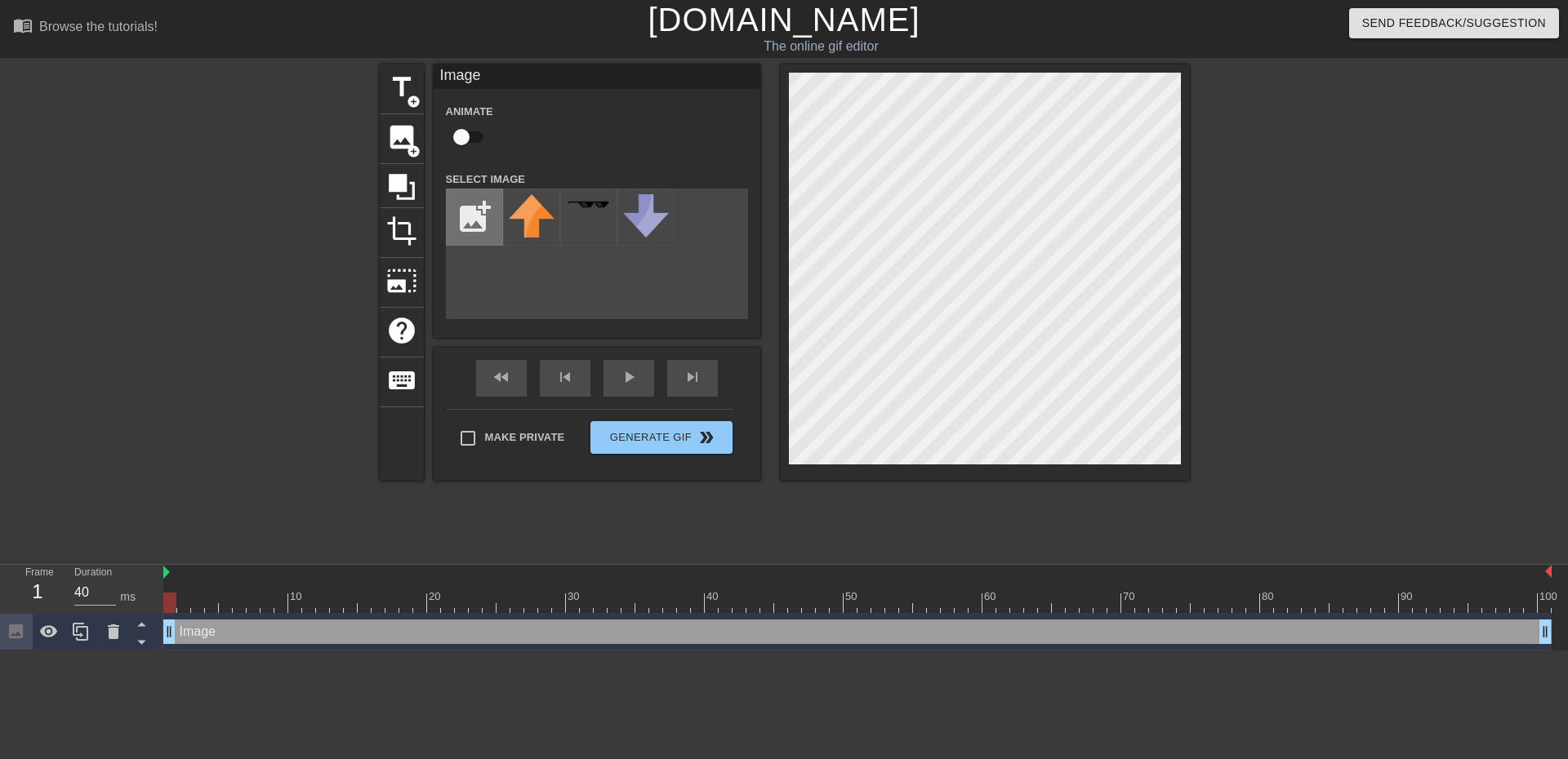
click at [465, 214] on input "file" at bounding box center [474, 217] width 55 height 55
type input "C:\fakepath\Untitled.png"
click at [521, 211] on img at bounding box center [531, 230] width 46 height 72
click at [539, 217] on img at bounding box center [531, 230] width 46 height 72
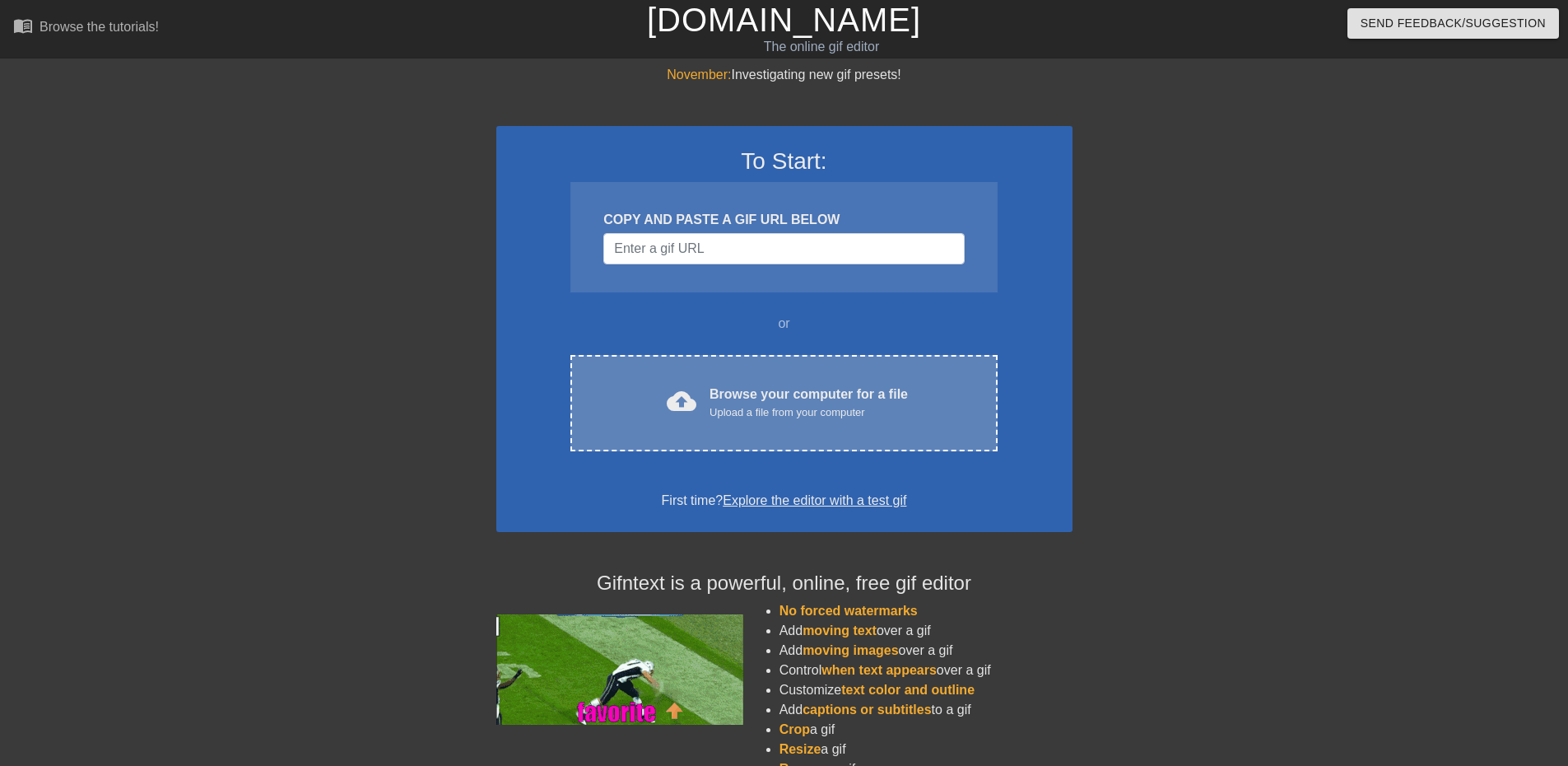
click at [816, 413] on div "Upload a file from your computer" at bounding box center [809, 413] width 198 height 16
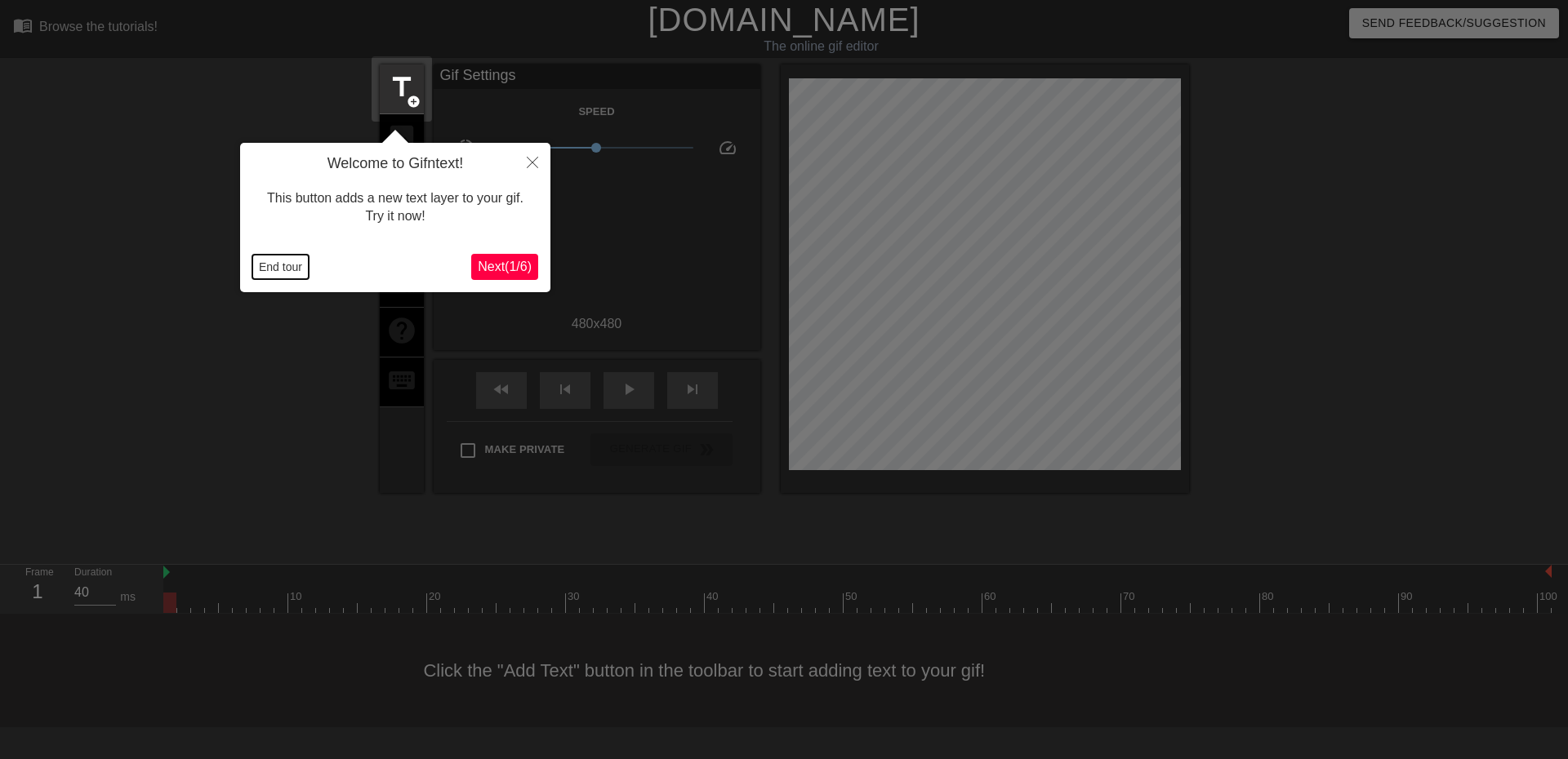
click at [289, 265] on button "End tour" at bounding box center [280, 266] width 56 height 24
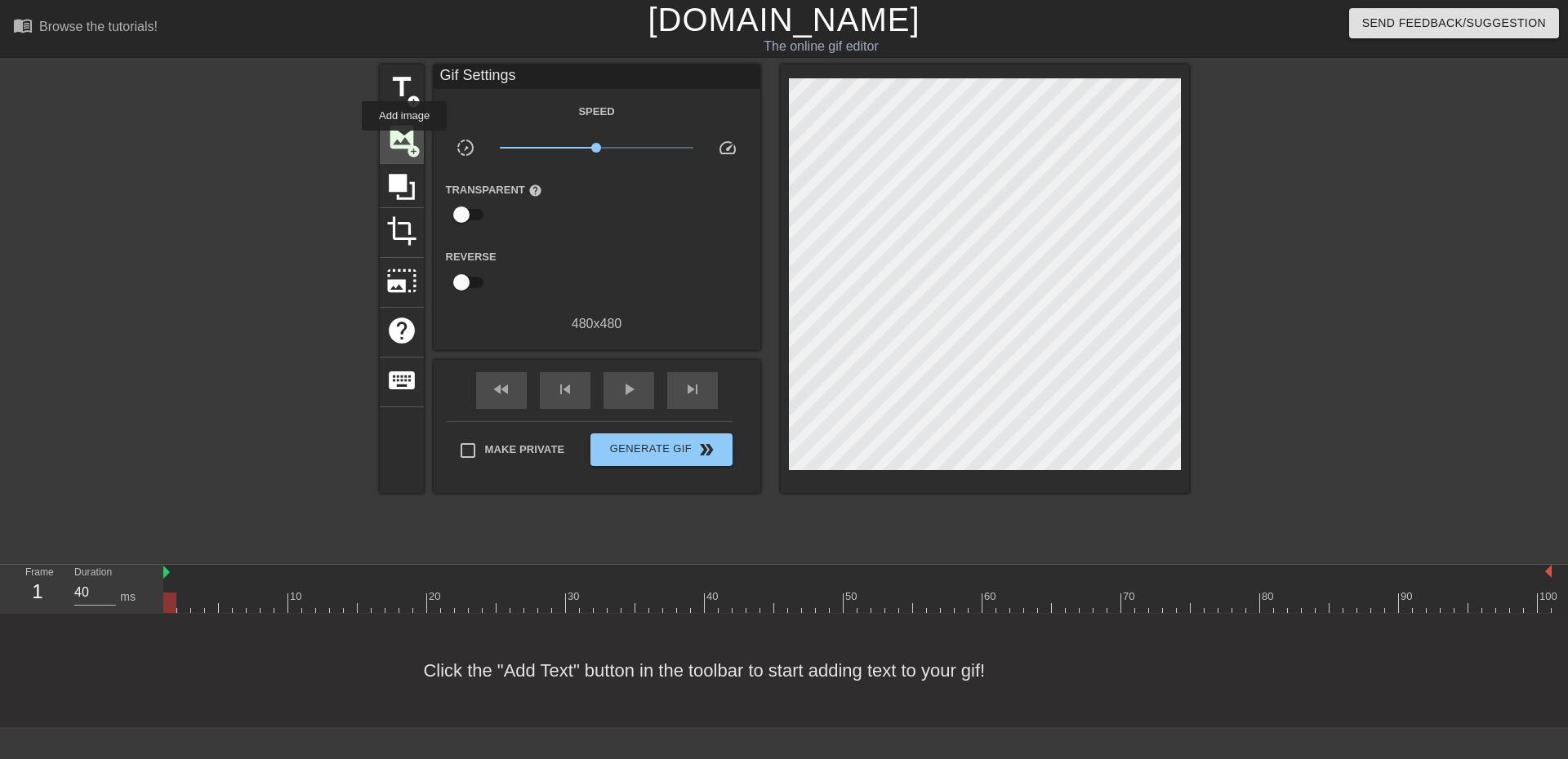
click at [404, 142] on span "image" at bounding box center [401, 137] width 31 height 31
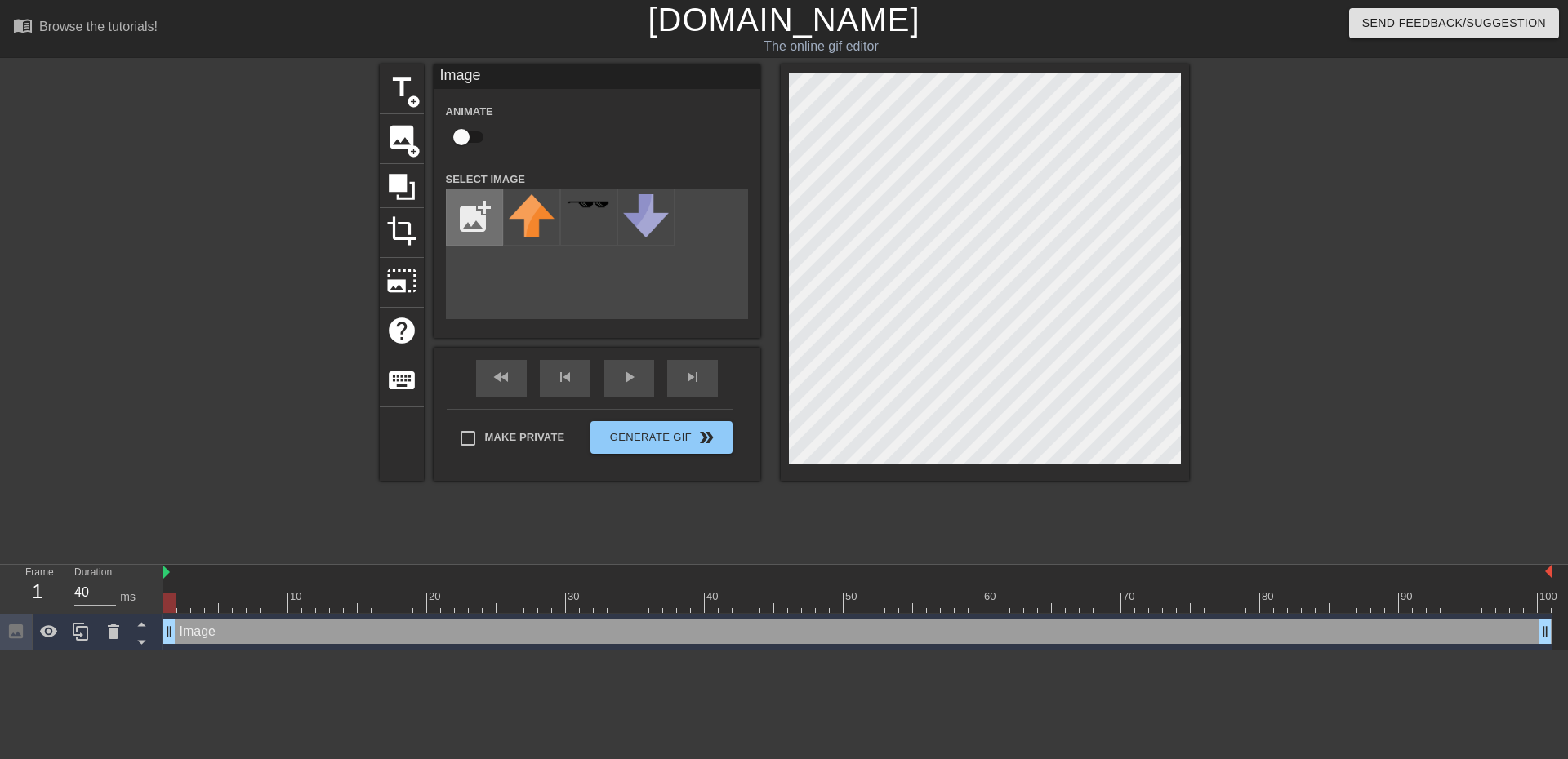
click at [458, 215] on input "file" at bounding box center [474, 217] width 55 height 55
type input "C:\fakepath\Adobe Express - file (1).png"
click at [541, 234] on img at bounding box center [531, 230] width 46 height 72
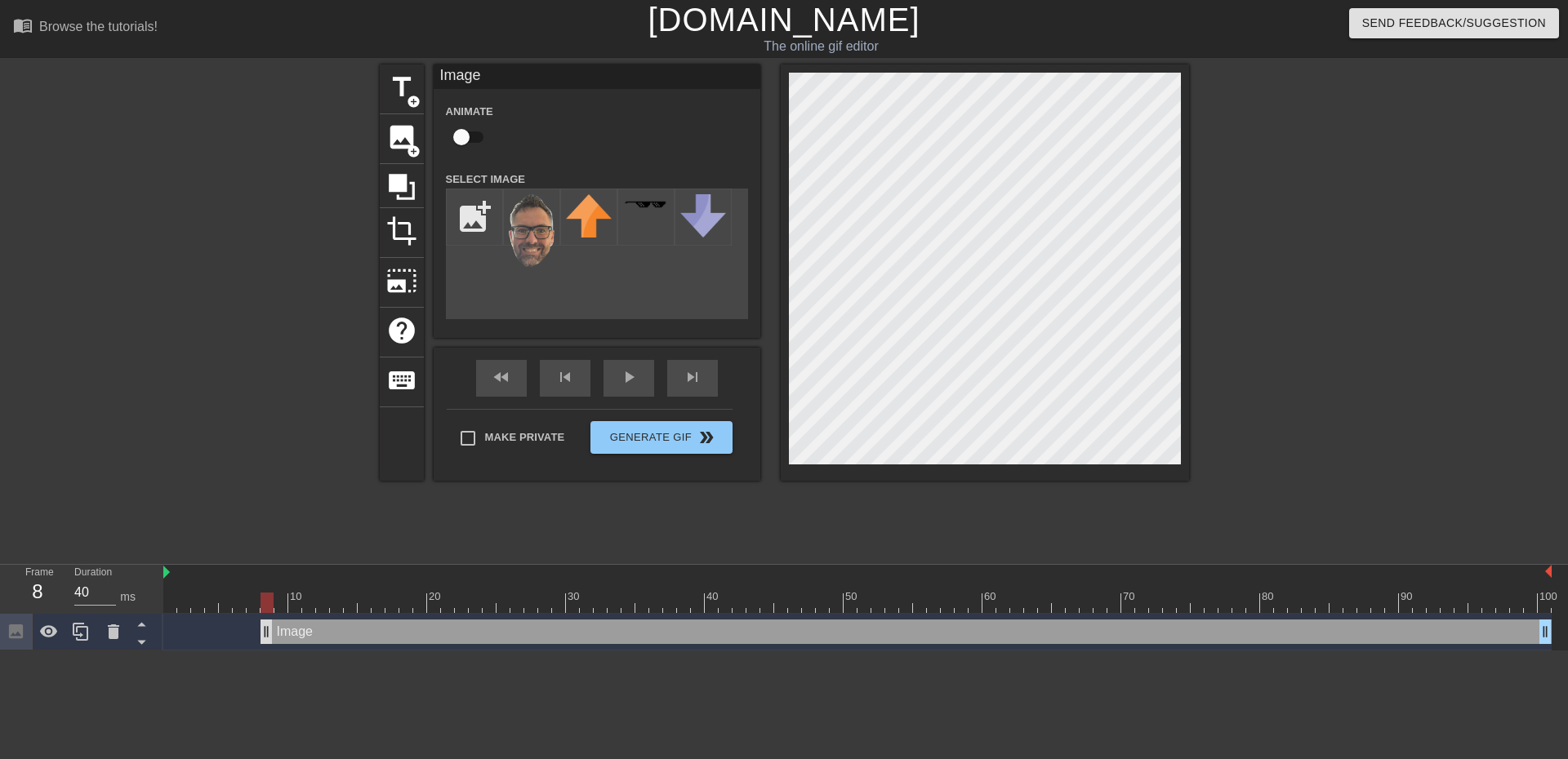
drag, startPoint x: 172, startPoint y: 634, endPoint x: 267, endPoint y: 634, distance: 95.0
drag, startPoint x: 266, startPoint y: 630, endPoint x: 216, endPoint y: 624, distance: 50.4
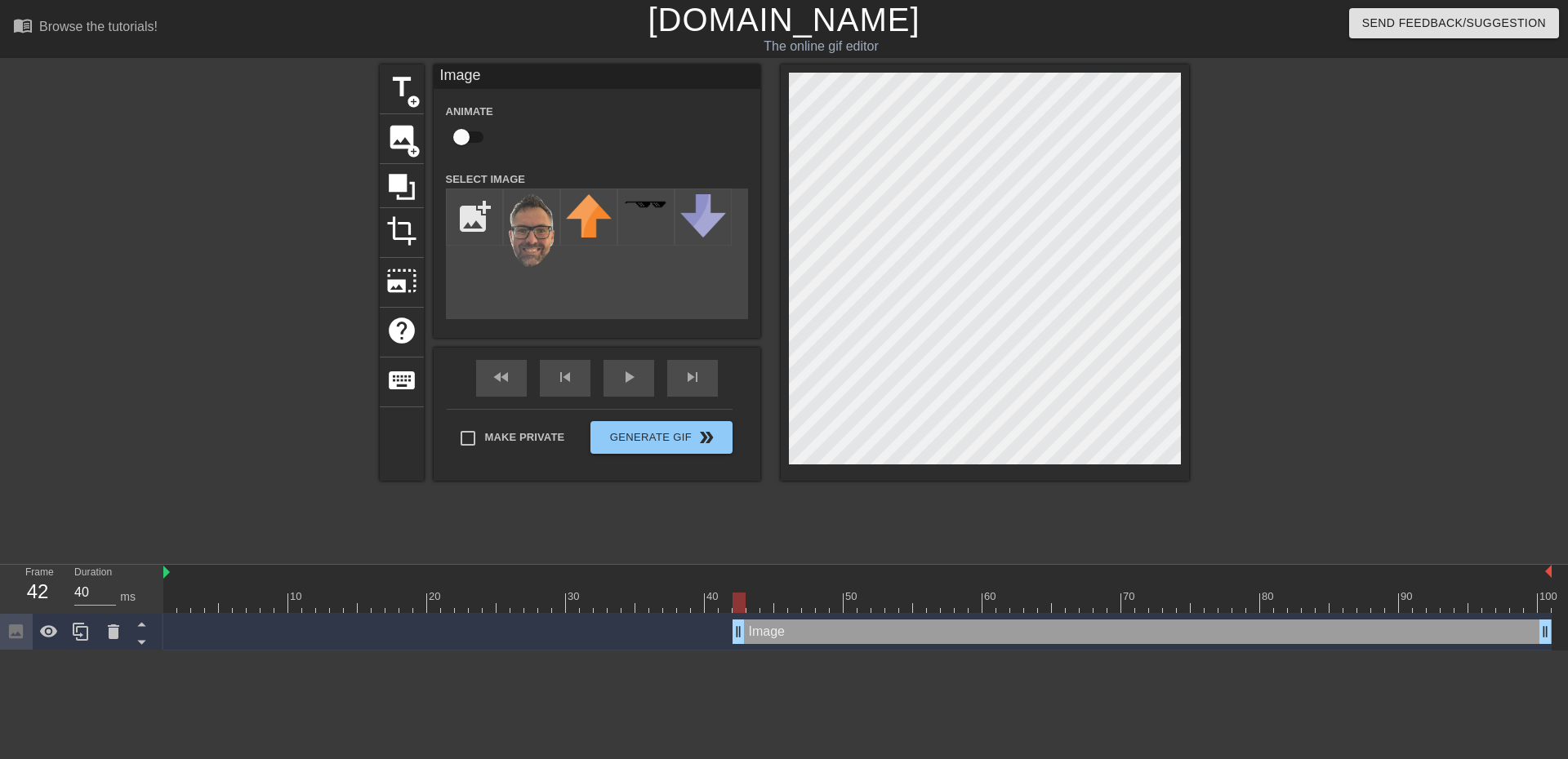
drag, startPoint x: 215, startPoint y: 624, endPoint x: 827, endPoint y: 470, distance: 631.1
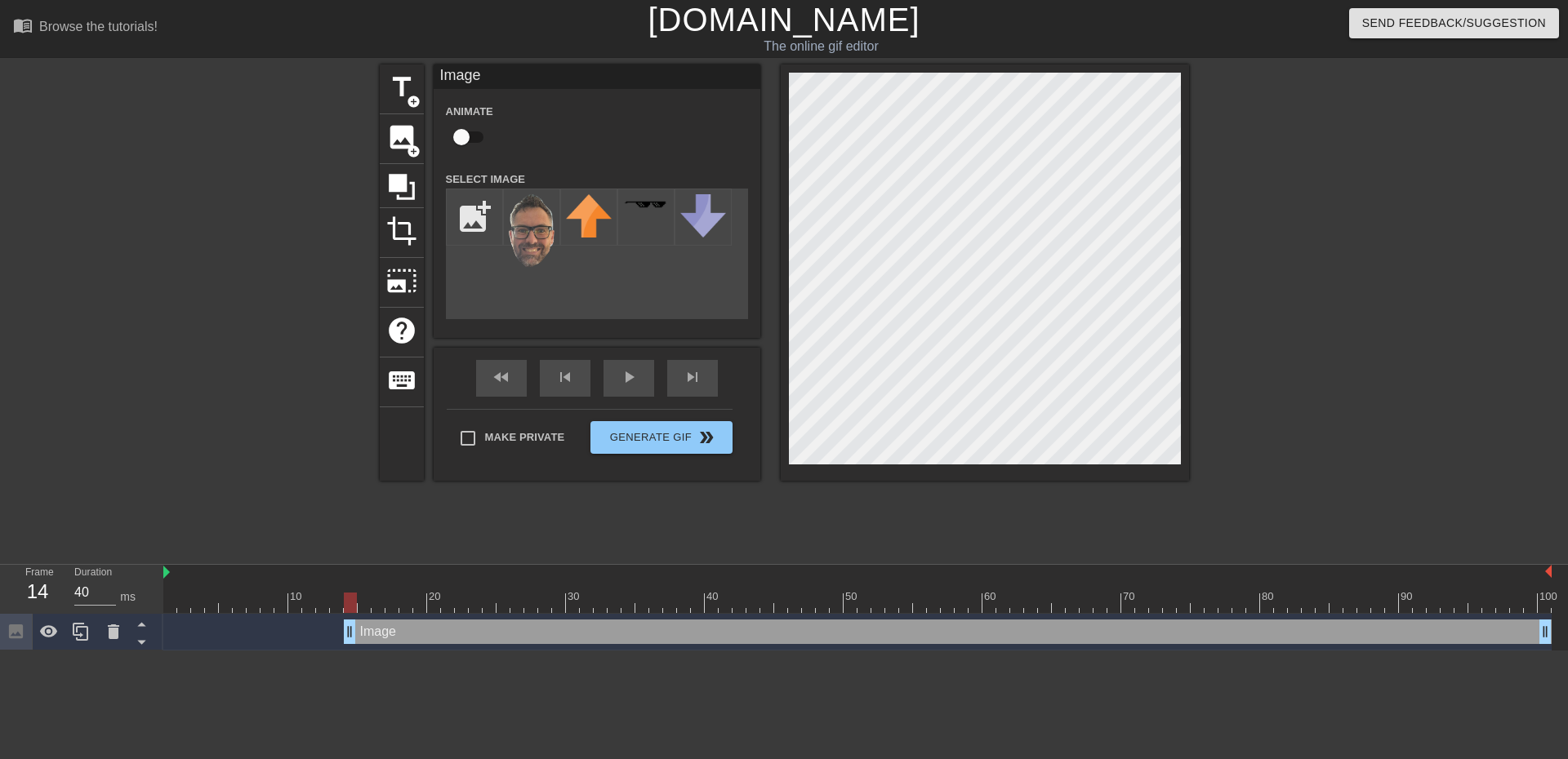
drag, startPoint x: 740, startPoint y: 631, endPoint x: 354, endPoint y: 669, distance: 387.9
click at [354, 650] on html "menu_book Browse the tutorials! Gifntext.com The online gif editor Send Feedbac…" at bounding box center [784, 325] width 1568 height 650
drag, startPoint x: 353, startPoint y: 634, endPoint x: 2, endPoint y: 665, distance: 352.4
click at [0, 650] on html "menu_book Browse the tutorials! Gifntext.com The online gif editor Send Feedbac…" at bounding box center [784, 325] width 1568 height 650
drag, startPoint x: 174, startPoint y: 638, endPoint x: 161, endPoint y: 610, distance: 30.9
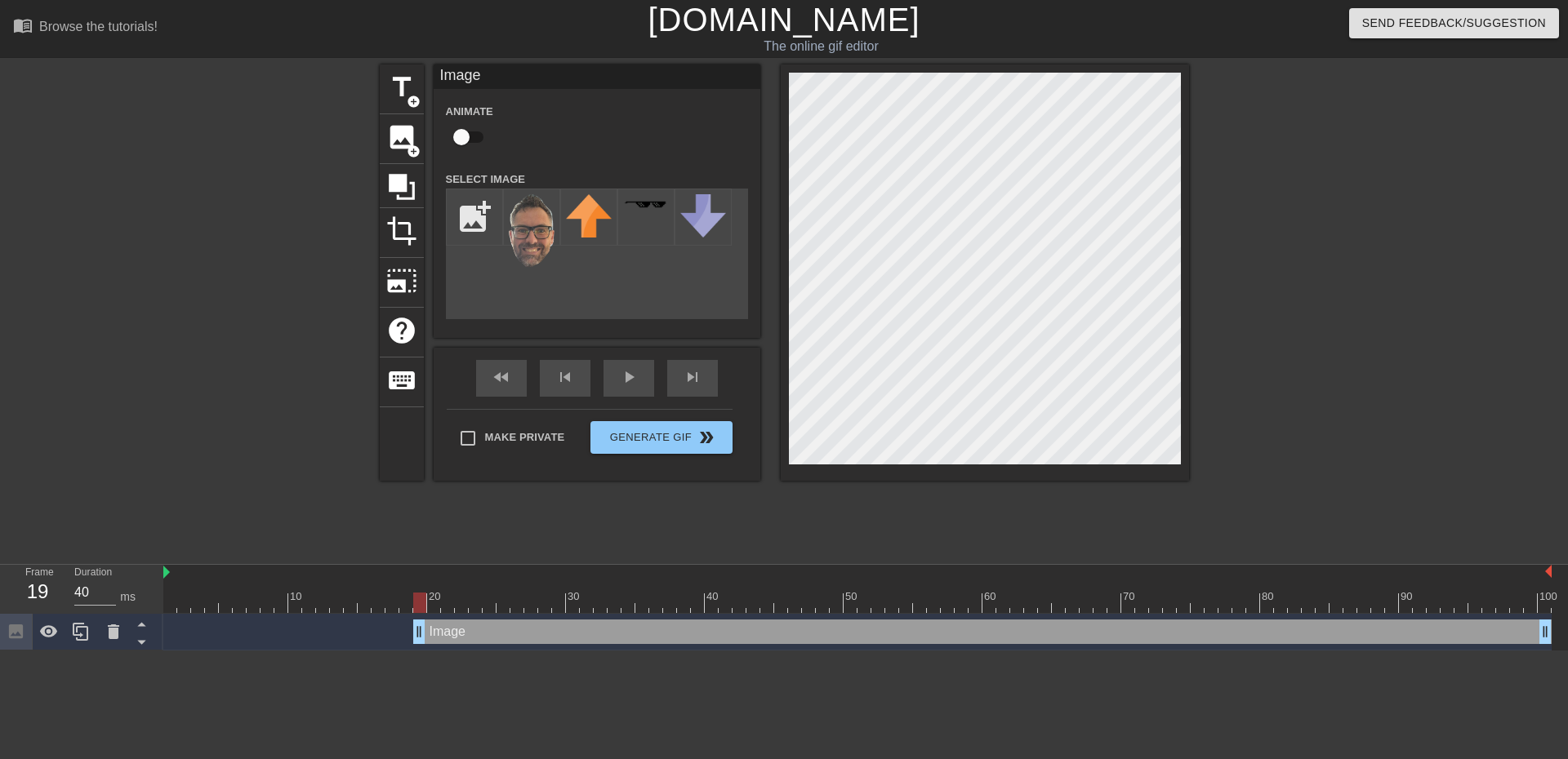
click at [455, 649] on div "Image drag_handle drag_handle" at bounding box center [858, 631] width 1388 height 37
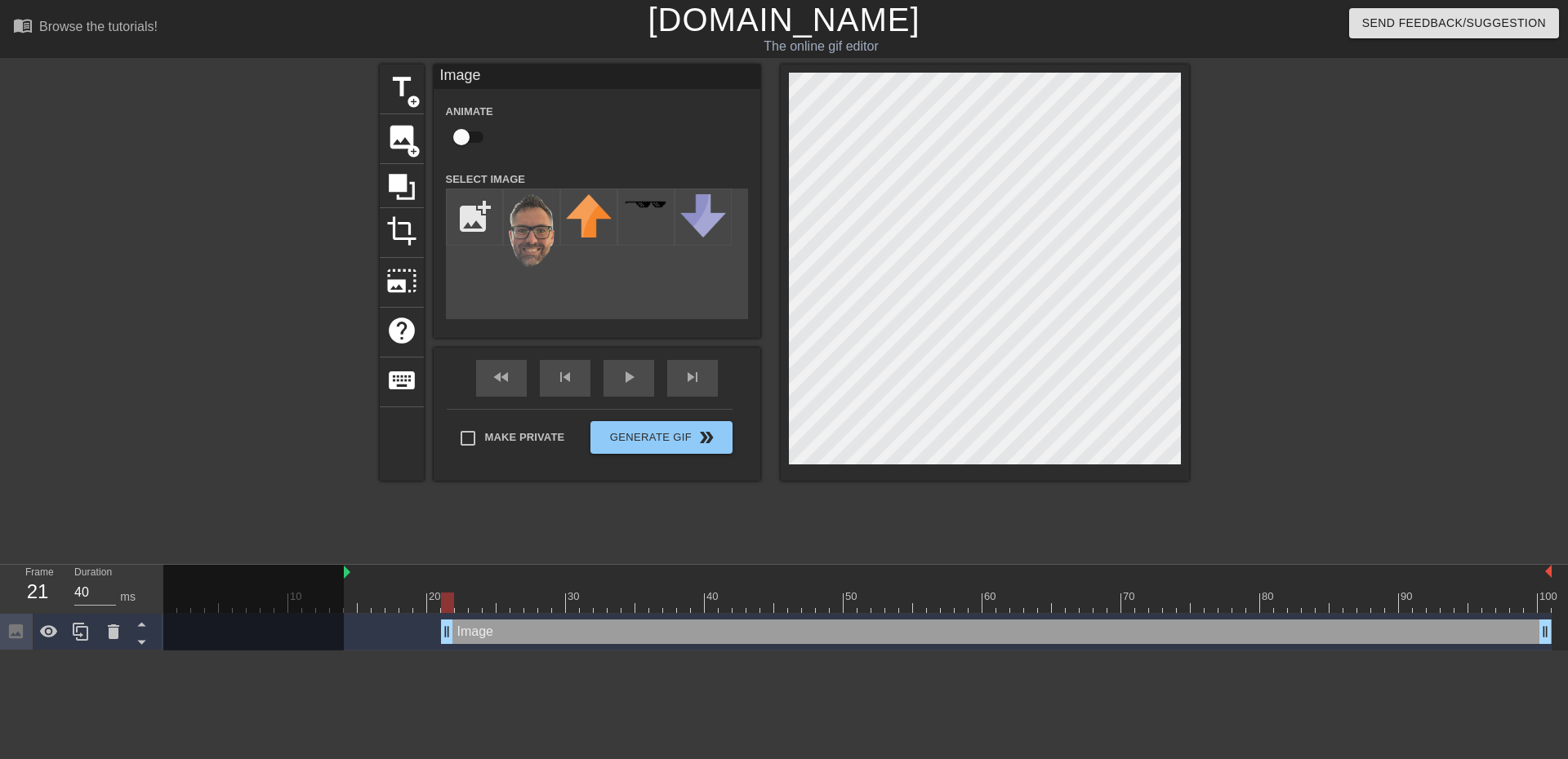
drag, startPoint x: 164, startPoint y: 574, endPoint x: 341, endPoint y: 580, distance: 177.1
click at [341, 580] on div "10 20 30 40 50 60 70 80 90 100" at bounding box center [858, 588] width 1388 height 48
drag, startPoint x: 346, startPoint y: 570, endPoint x: 388, endPoint y: 571, distance: 42.0
drag, startPoint x: 535, startPoint y: 610, endPoint x: 396, endPoint y: 578, distance: 142.6
click at [396, 578] on div at bounding box center [968, 572] width 1166 height 16
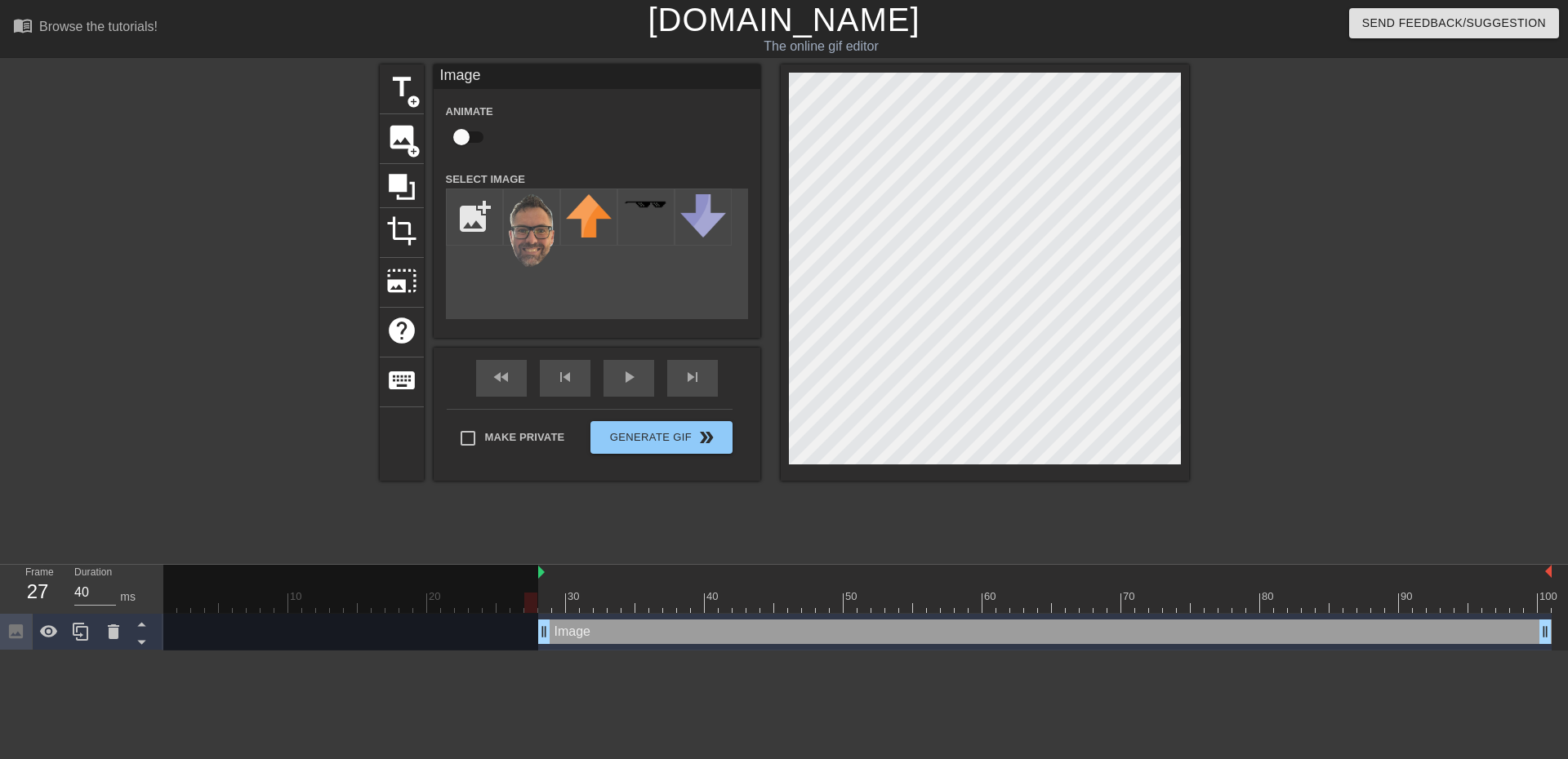
drag, startPoint x: 386, startPoint y: 571, endPoint x: 538, endPoint y: 566, distance: 152.1
click at [537, 568] on div "10 20 30 40 50 60 70 80 90 100" at bounding box center [858, 588] width 1388 height 48
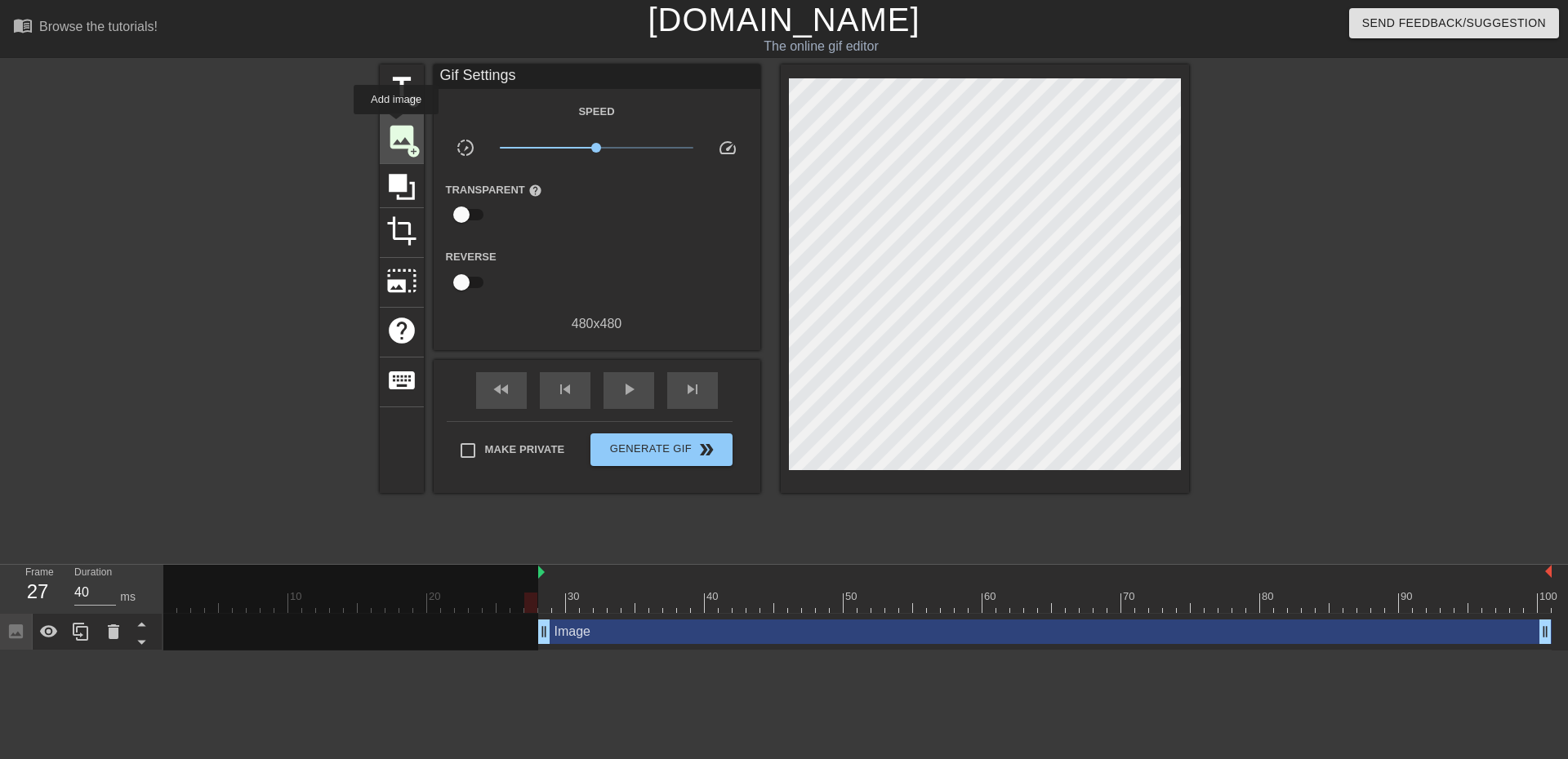
click at [396, 126] on span "image" at bounding box center [401, 137] width 31 height 31
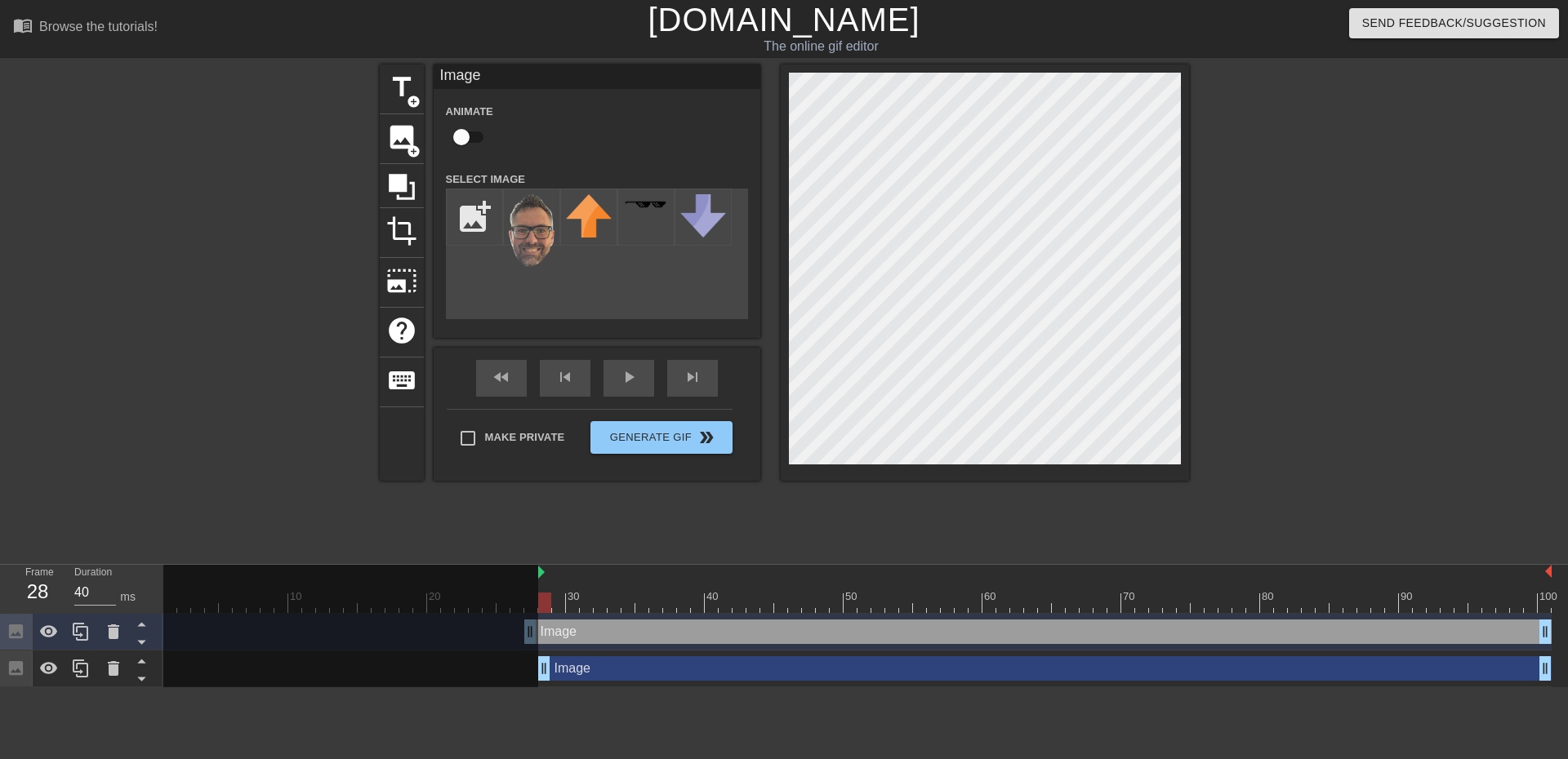
click at [532, 688] on html "menu_book Browse the tutorials! Gifntext.com The online gif editor Send Feedbac…" at bounding box center [784, 344] width 1568 height 688
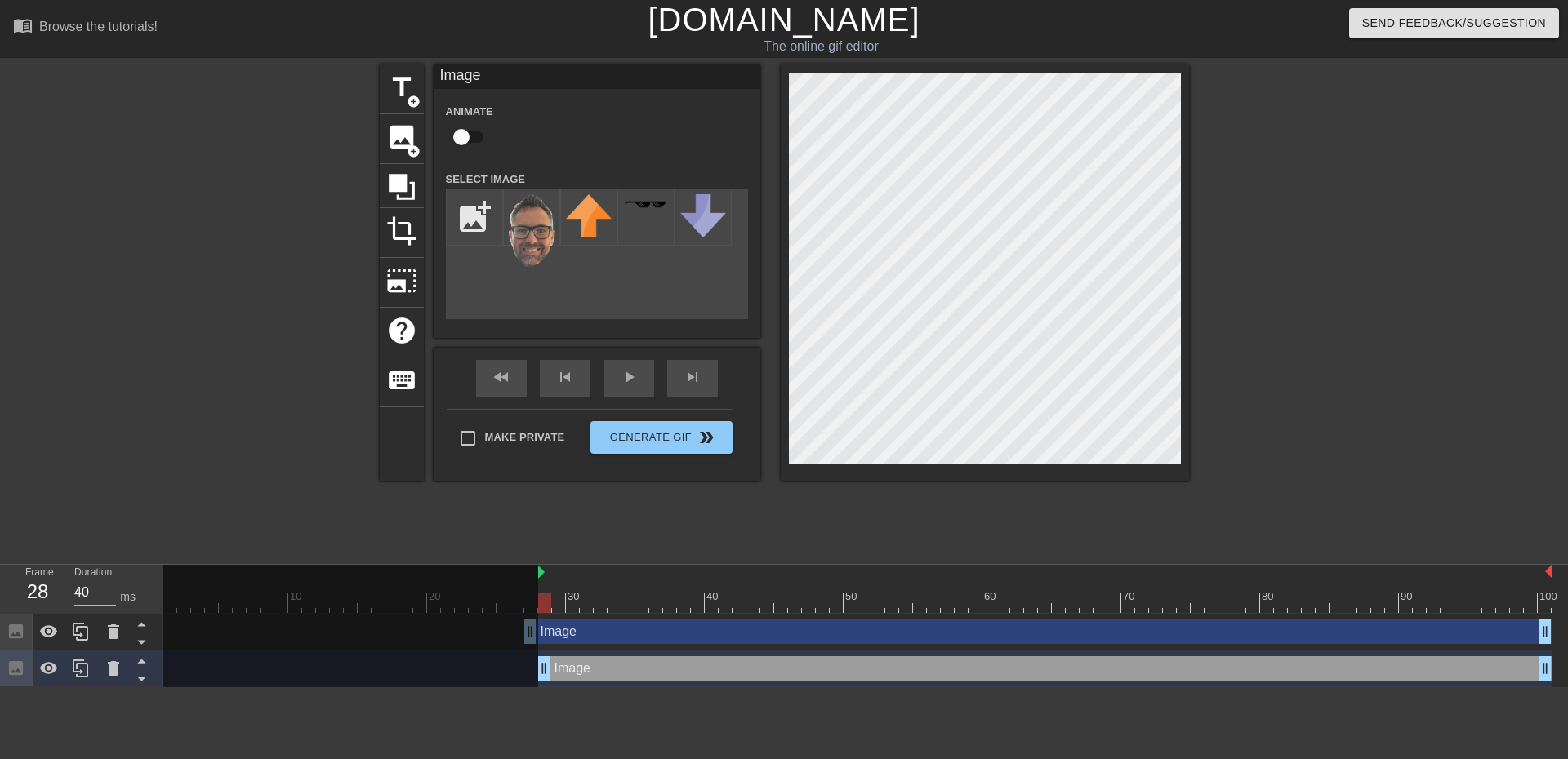
click at [84, 408] on div "title add_circle image add_circle crop photo_size_select_large help keyboard Im…" at bounding box center [784, 309] width 1568 height 489
click at [621, 452] on button "Generate Gif double_arrow" at bounding box center [661, 438] width 141 height 33
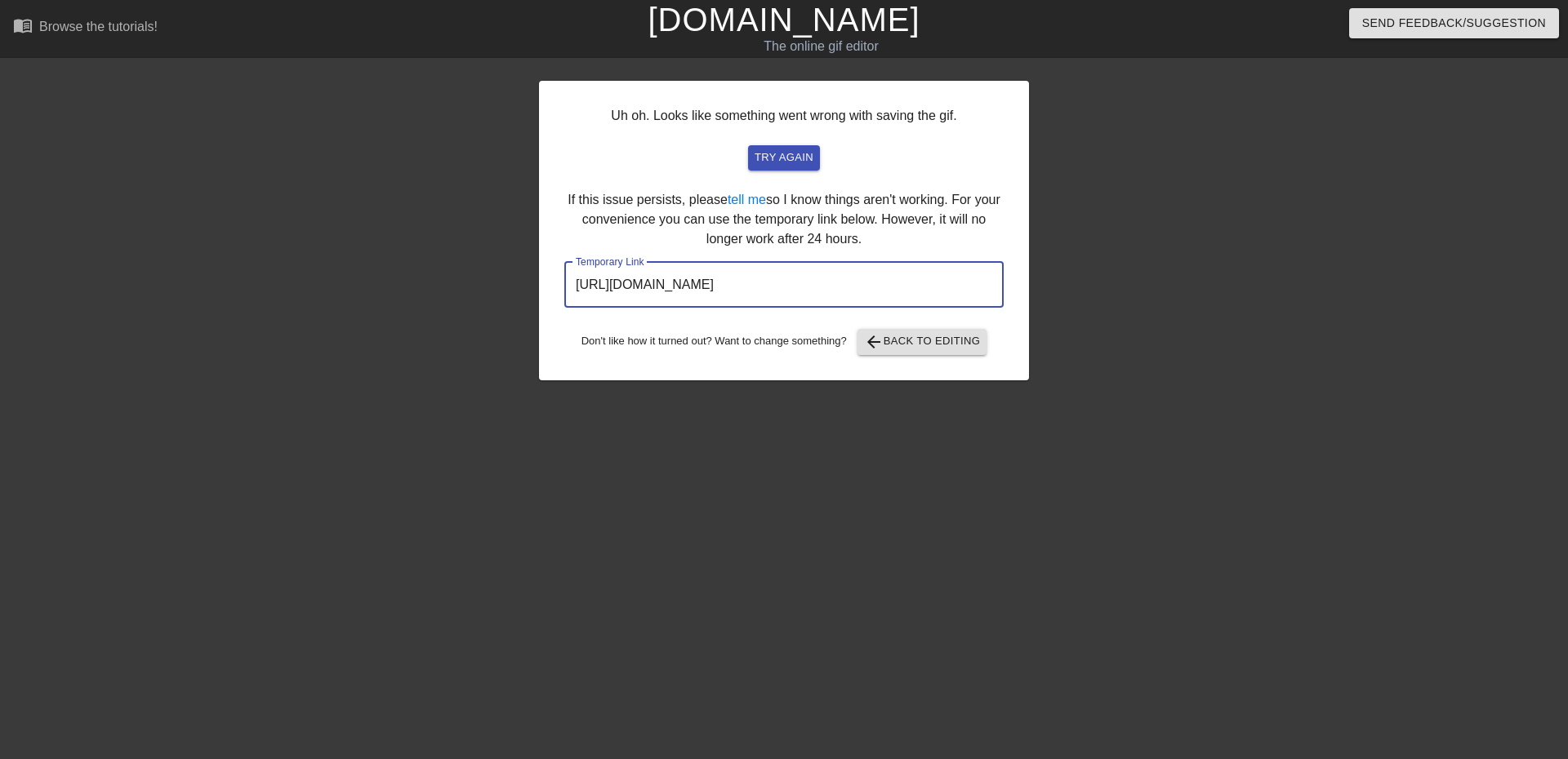
drag, startPoint x: 933, startPoint y: 280, endPoint x: 569, endPoint y: 277, distance: 364.0
click at [569, 277] on input "https://www.gifntext.com/temp_generations/D1eq9ryc.gif" at bounding box center [784, 284] width 440 height 46
